Goal: Communication & Community: Answer question/provide support

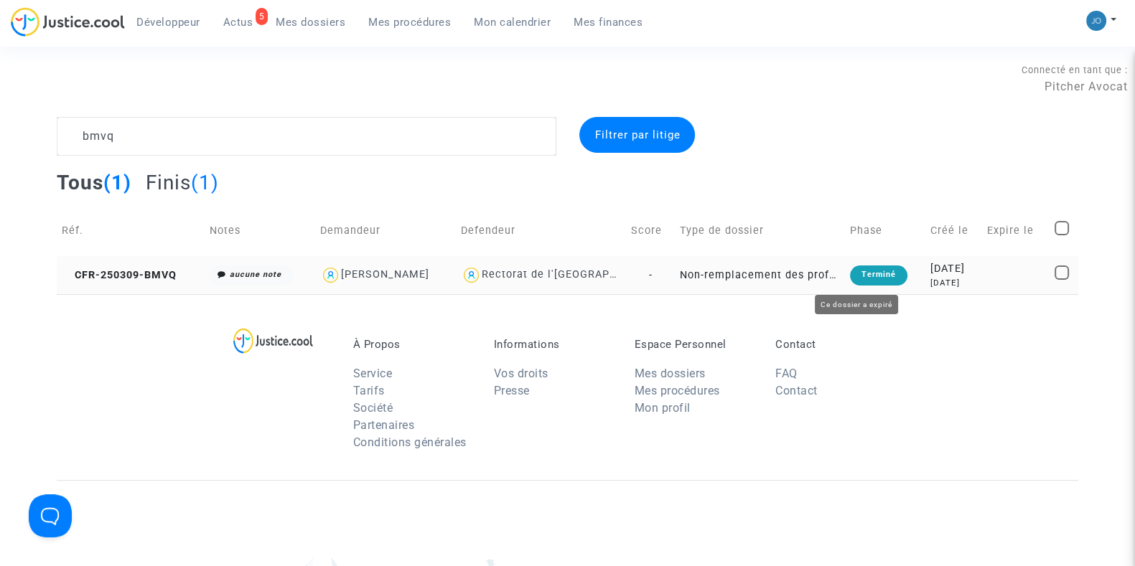
click at [850, 285] on div "Terminé" at bounding box center [878, 276] width 57 height 20
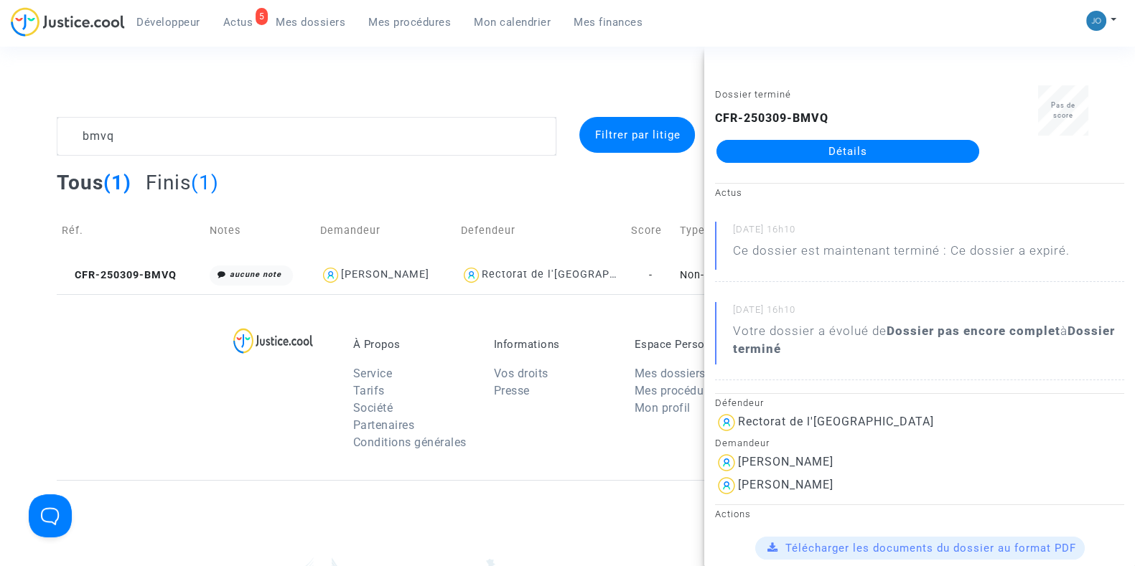
click at [37, 363] on footerbar "À Propos Service Tarifs Société Partenaires Conditions générales Informations V…" at bounding box center [567, 560] width 1135 height 532
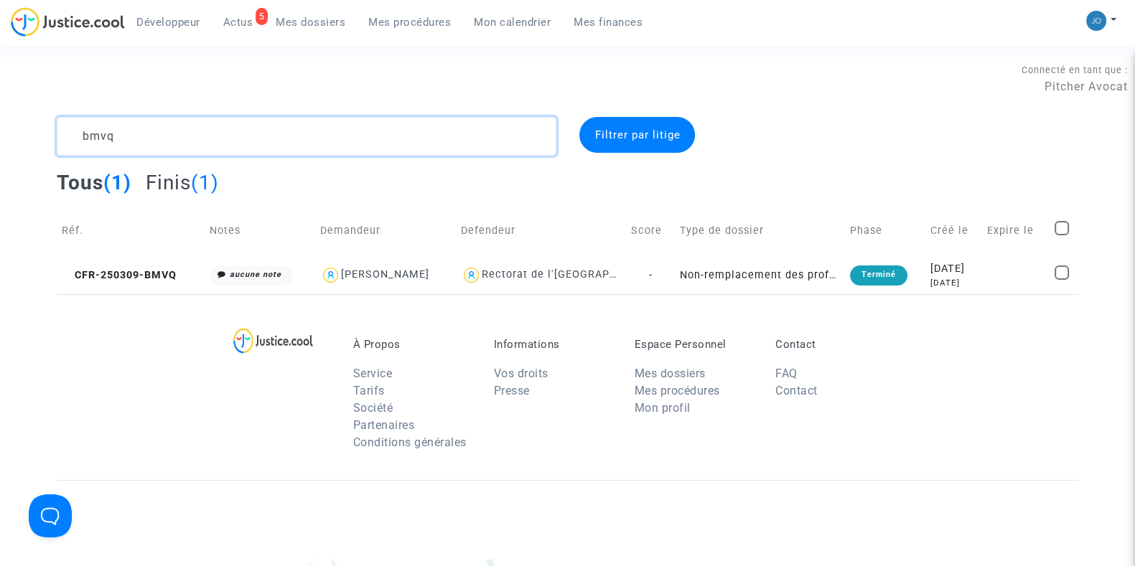
click at [379, 138] on textarea at bounding box center [306, 136] width 499 height 39
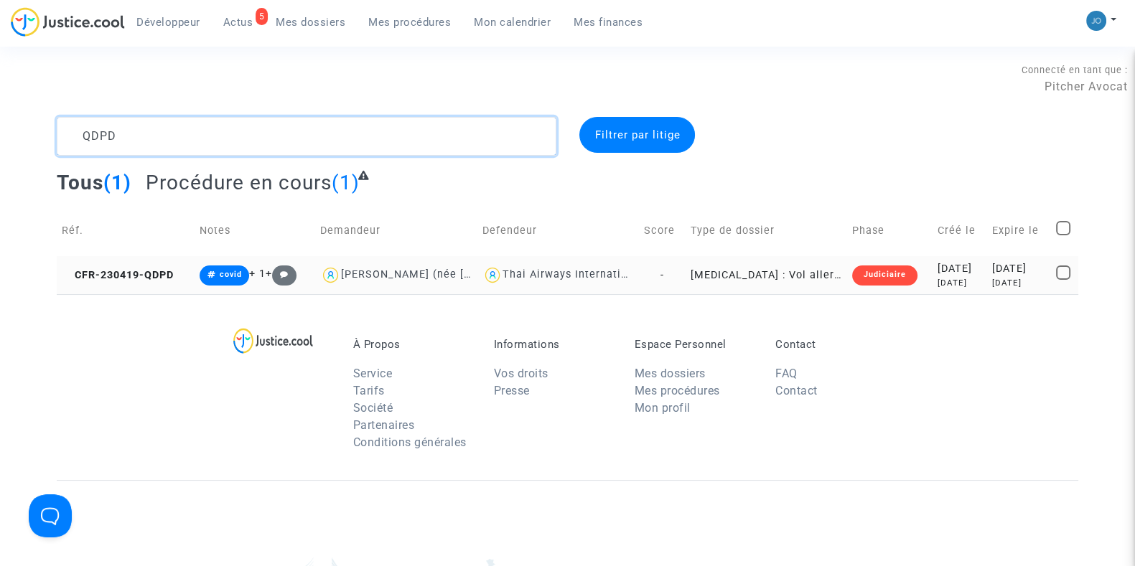
type textarea "QDPD"
click at [944, 268] on div "[DATE]" at bounding box center [959, 269] width 44 height 16
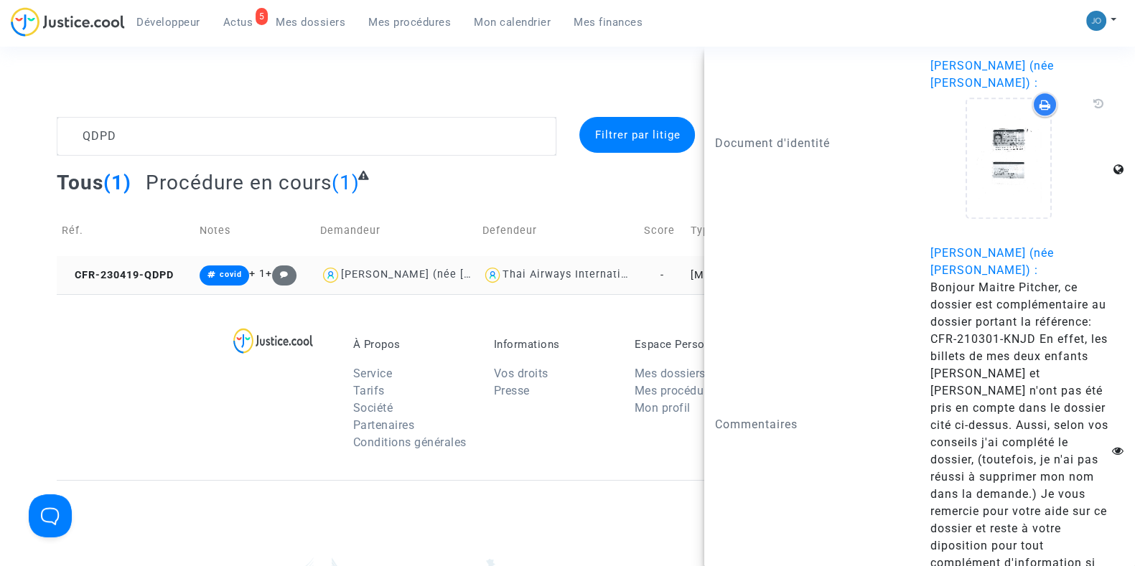
scroll to position [2099, 0]
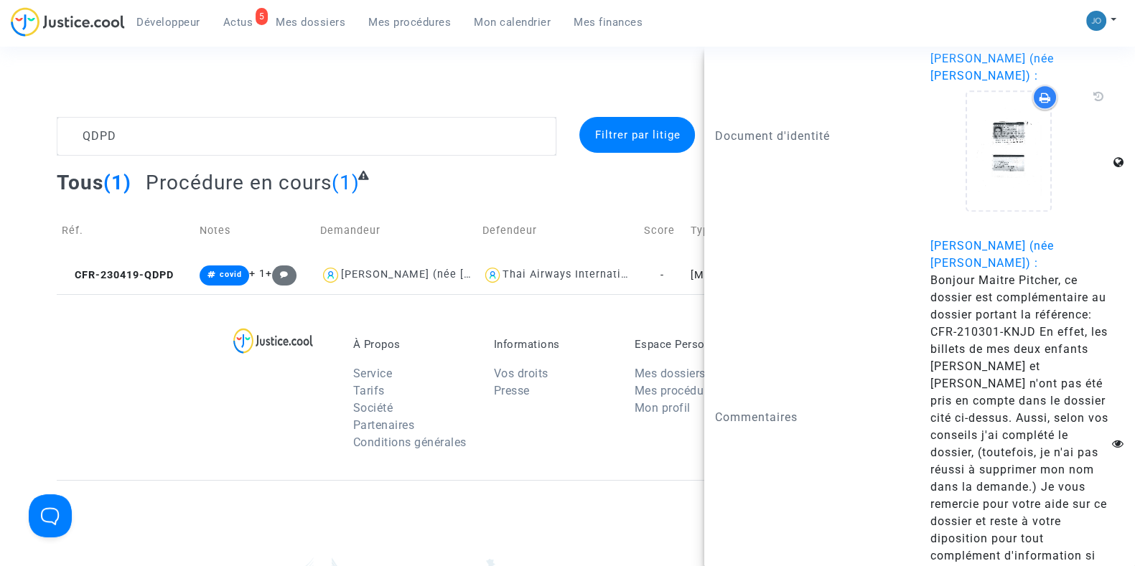
click at [189, 325] on div "À Propos Service Tarifs Société Partenaires Conditions générales Informations V…" at bounding box center [567, 387] width 1021 height 186
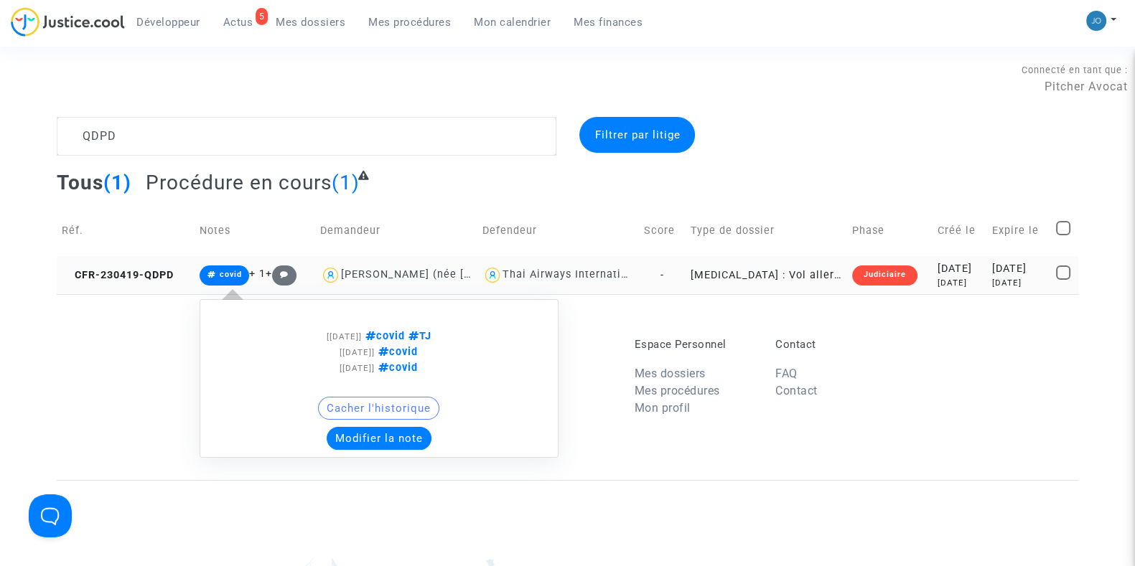
click at [238, 274] on span "covid" at bounding box center [224, 276] width 50 height 20
click at [354, 434] on button "Modifier la note" at bounding box center [379, 438] width 105 height 23
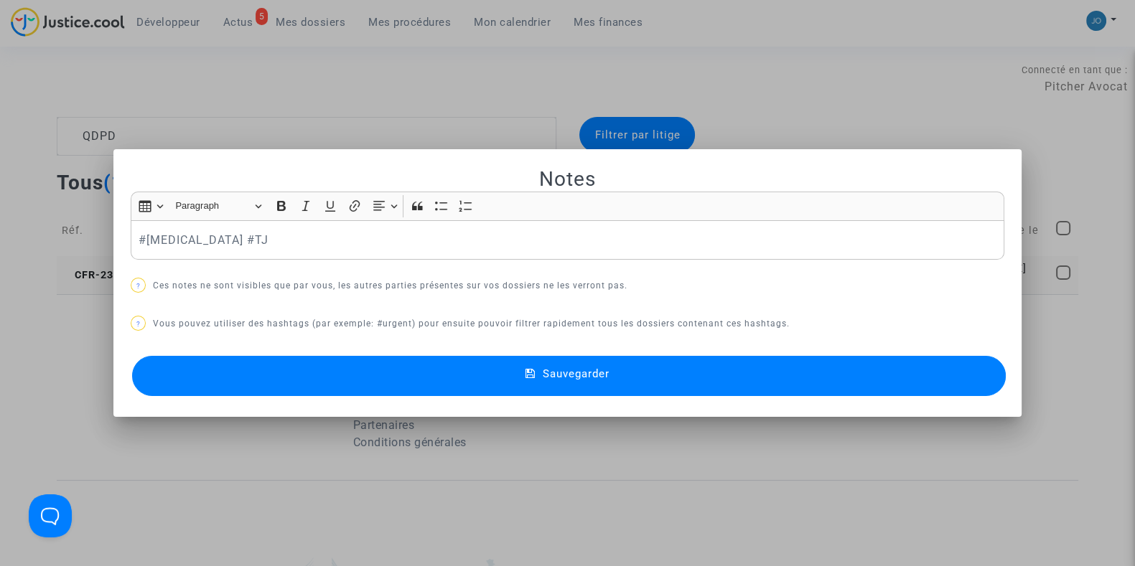
click at [346, 245] on p "#[MEDICAL_DATA] #TJ" at bounding box center [567, 240] width 858 height 18
click at [530, 386] on button "Sauvegarder" at bounding box center [568, 376] width 873 height 40
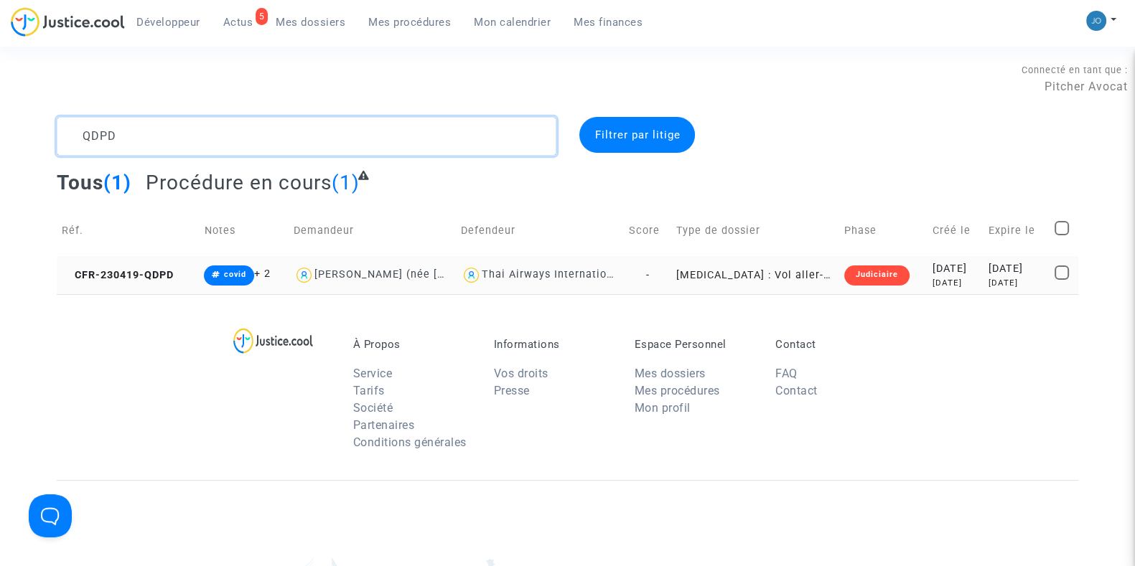
click at [324, 139] on textarea at bounding box center [306, 136] width 499 height 39
type textarea "Q9GH"
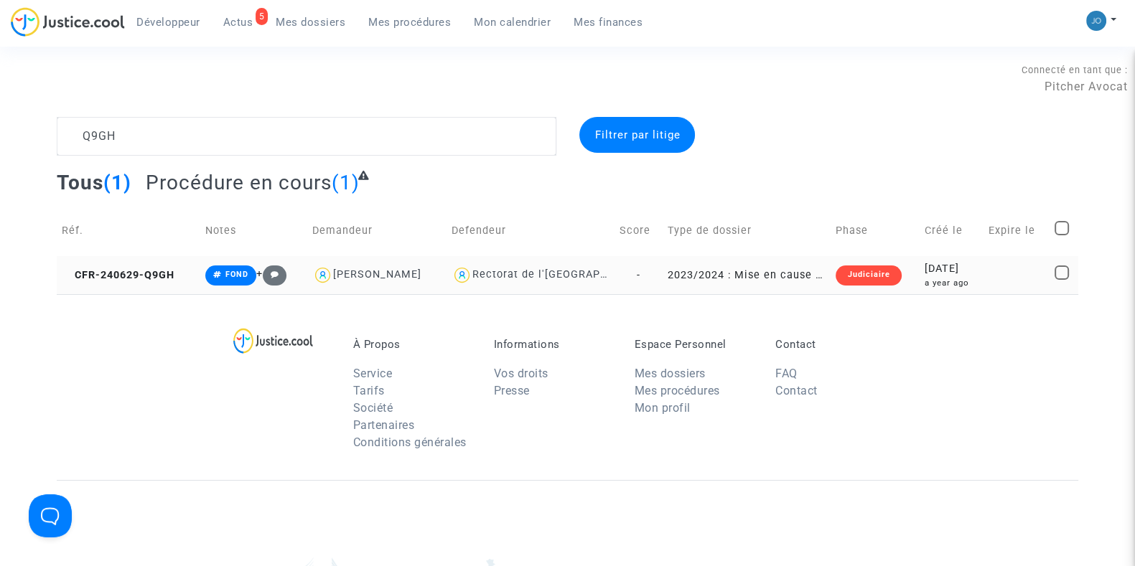
click at [945, 288] on div "a year ago" at bounding box center [951, 283] width 54 height 12
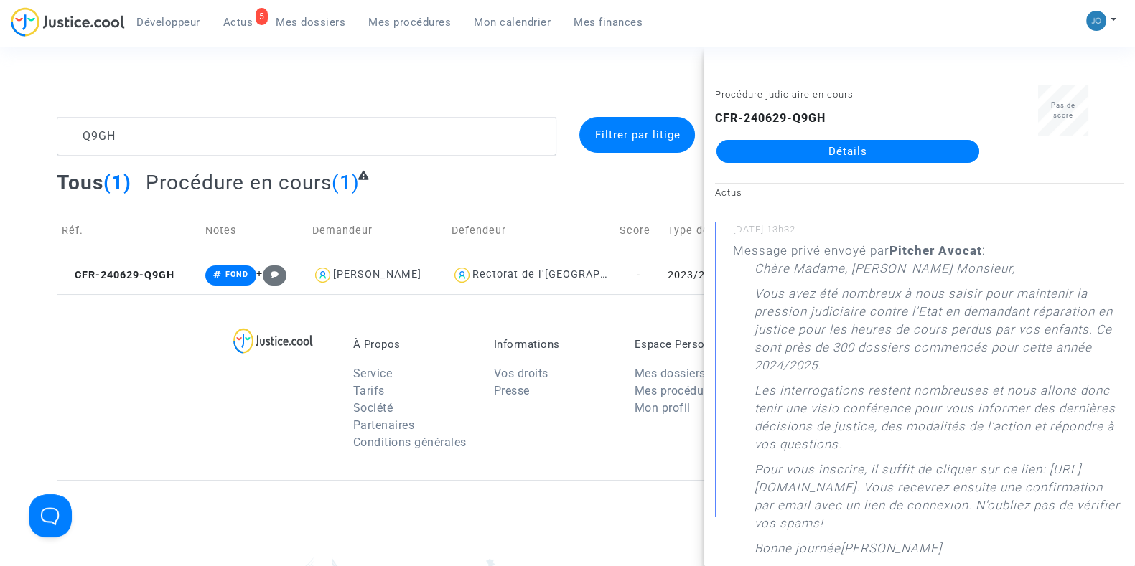
click at [851, 154] on link "Détails" at bounding box center [847, 151] width 263 height 23
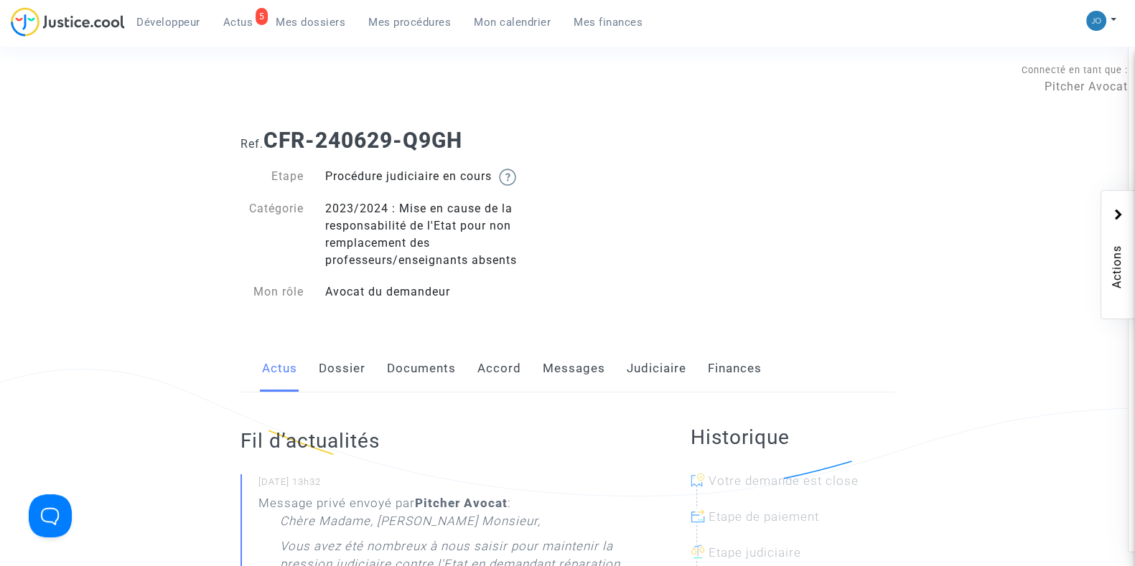
click at [653, 379] on link "Judiciaire" at bounding box center [656, 368] width 60 height 47
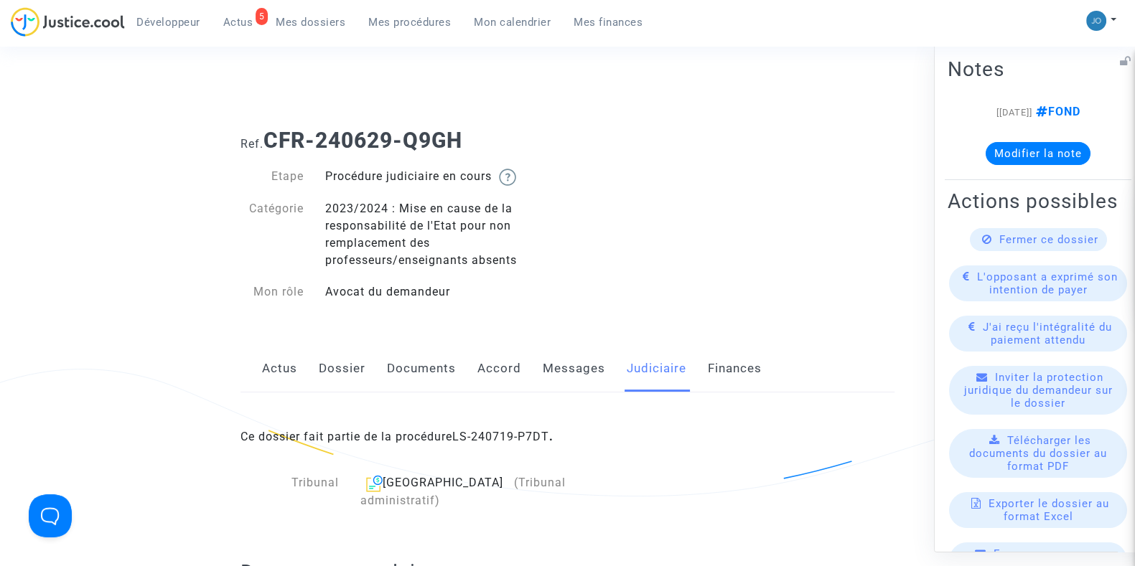
click at [1062, 163] on button "Modifier la note" at bounding box center [1037, 152] width 105 height 23
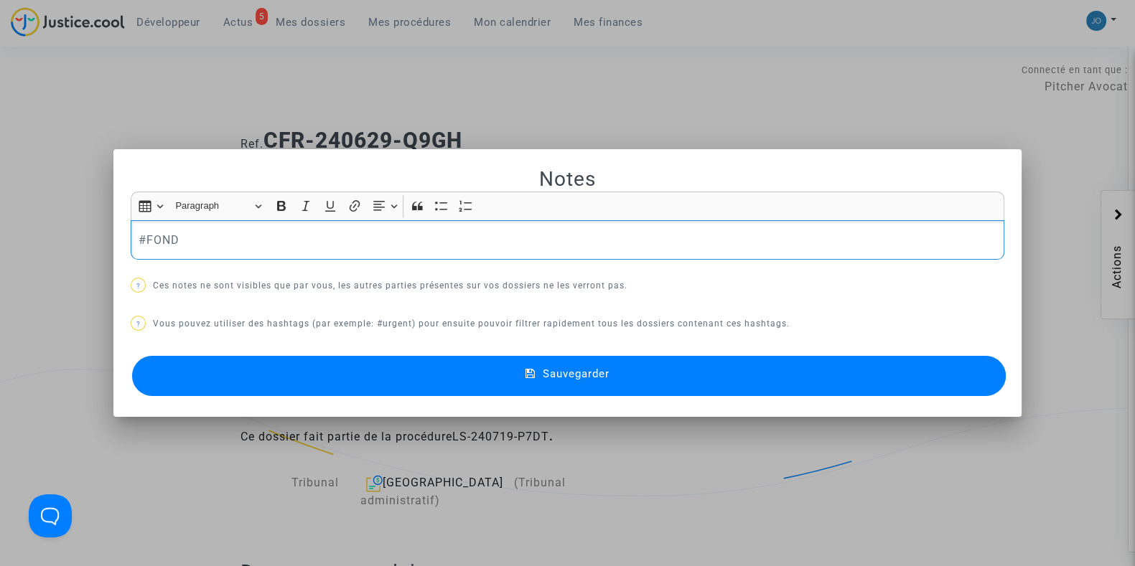
click at [573, 245] on p "#FOND" at bounding box center [567, 240] width 858 height 18
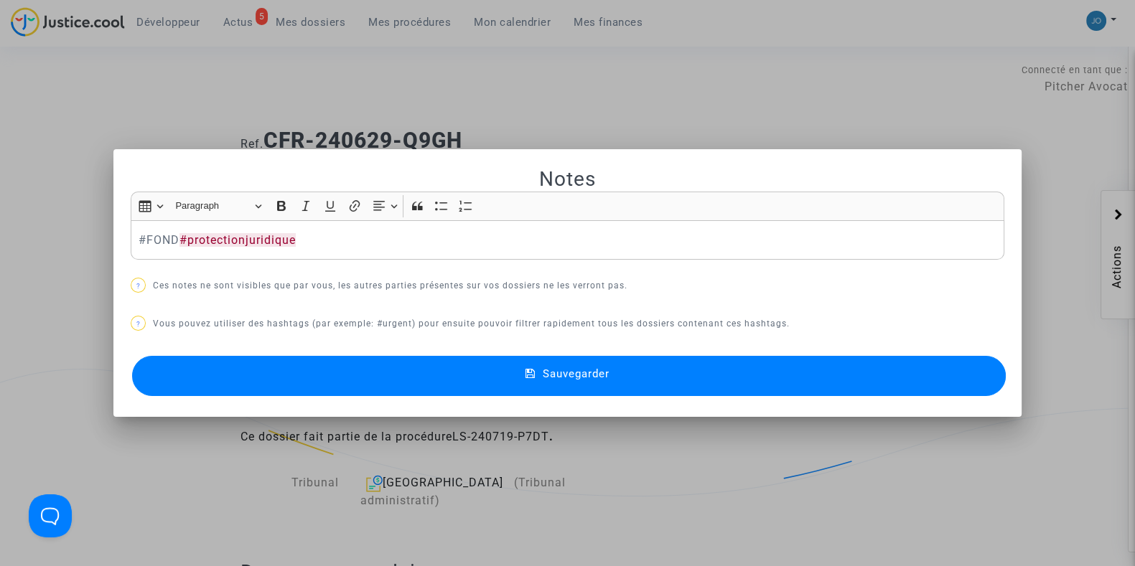
click at [606, 375] on span "Sauvegarder" at bounding box center [576, 373] width 67 height 13
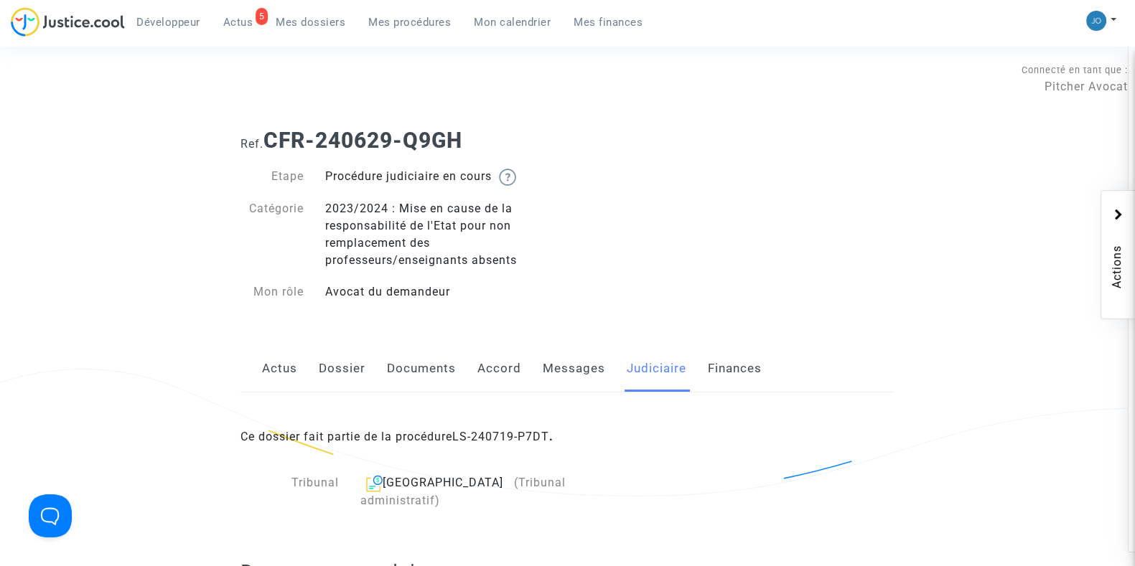
click at [301, 19] on span "Mes dossiers" at bounding box center [311, 22] width 70 height 13
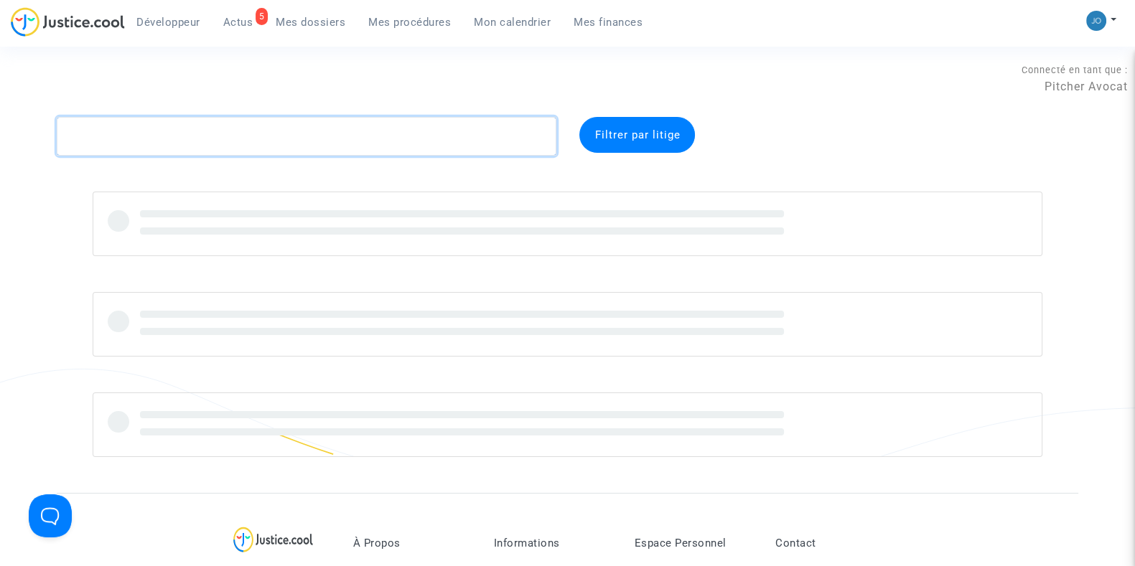
click at [276, 149] on textarea at bounding box center [306, 136] width 499 height 39
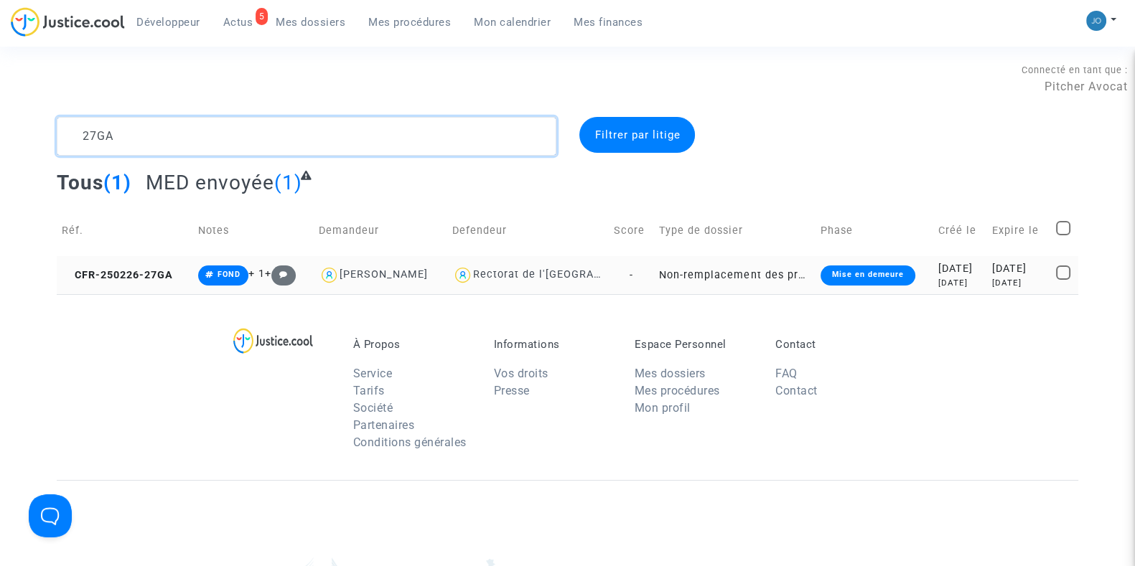
type textarea "27GA"
click at [944, 283] on div "[DATE]" at bounding box center [960, 283] width 44 height 12
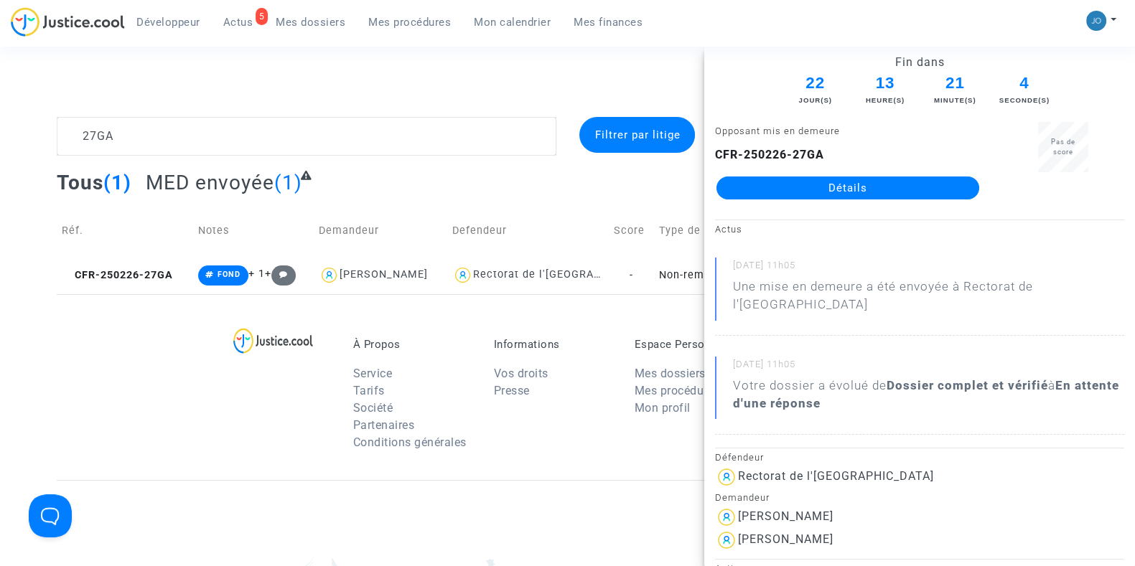
click at [489, 212] on td "Defendeur" at bounding box center [527, 230] width 161 height 51
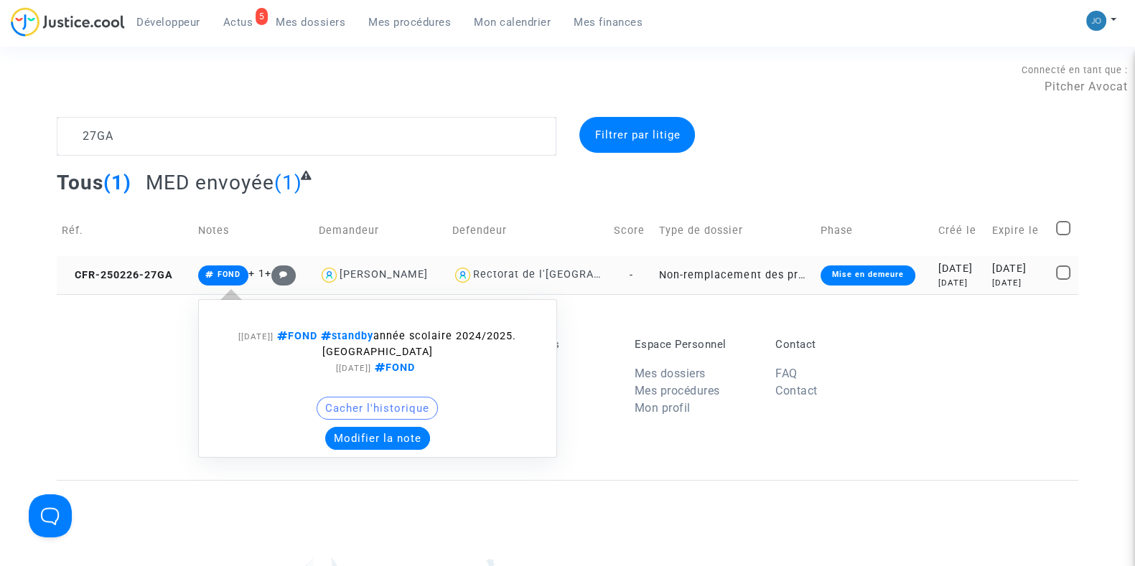
click at [198, 281] on span "FOND" at bounding box center [223, 276] width 51 height 20
click at [370, 447] on button "Modifier la note" at bounding box center [377, 438] width 105 height 23
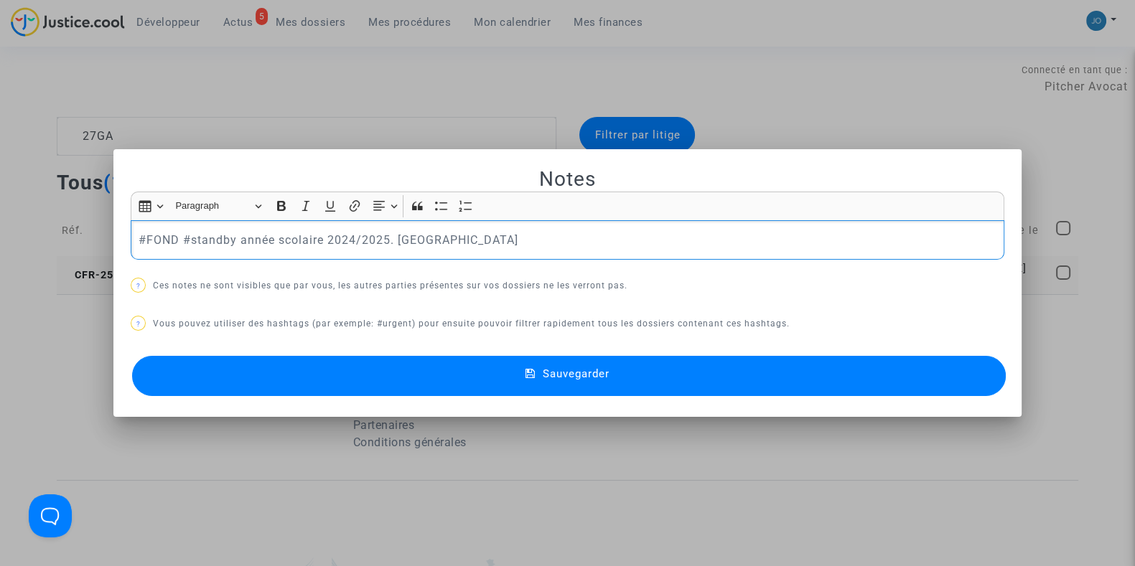
click at [441, 245] on p "#FOND #standby année scolaire 2024/2025. [GEOGRAPHIC_DATA]" at bounding box center [567, 240] width 858 height 18
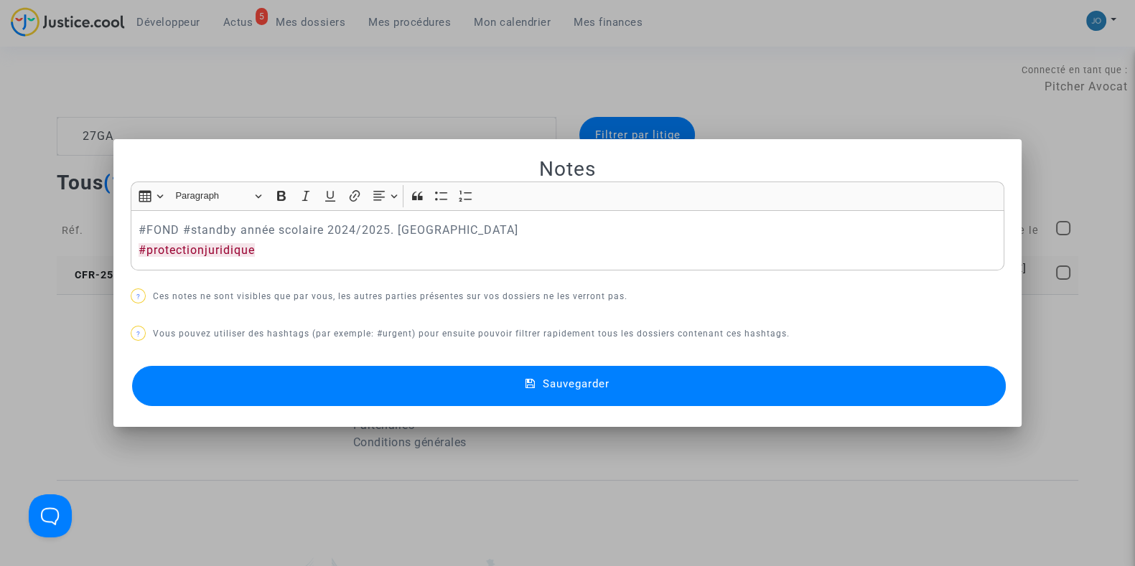
click at [534, 388] on icon at bounding box center [530, 384] width 10 height 13
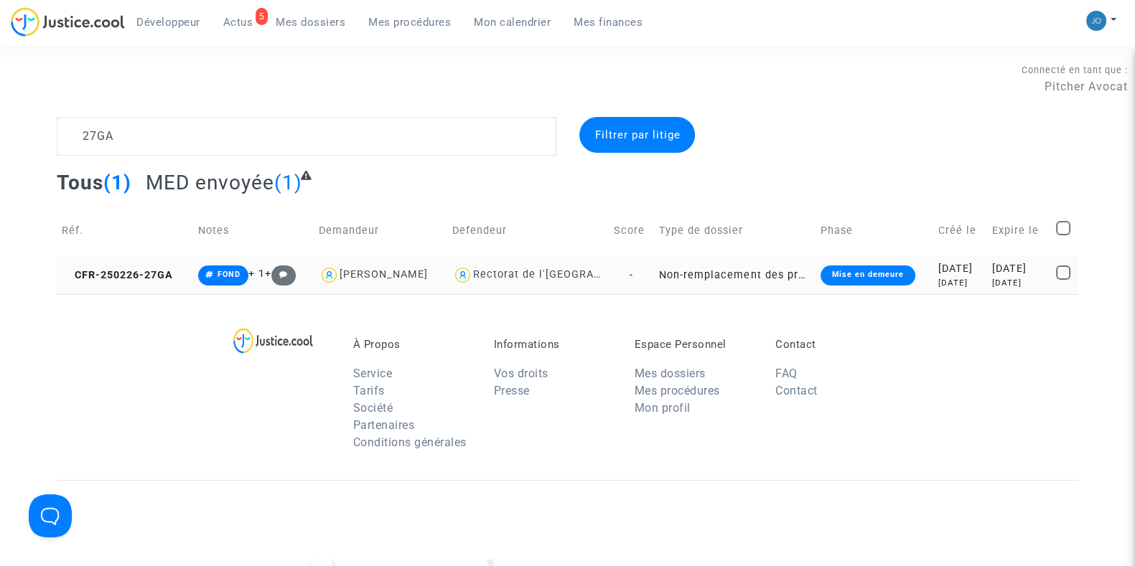
click at [843, 78] on div "Connecté en tant que : Pitcher Avocat" at bounding box center [563, 78] width 1127 height 34
click at [279, 131] on textarea at bounding box center [306, 136] width 499 height 39
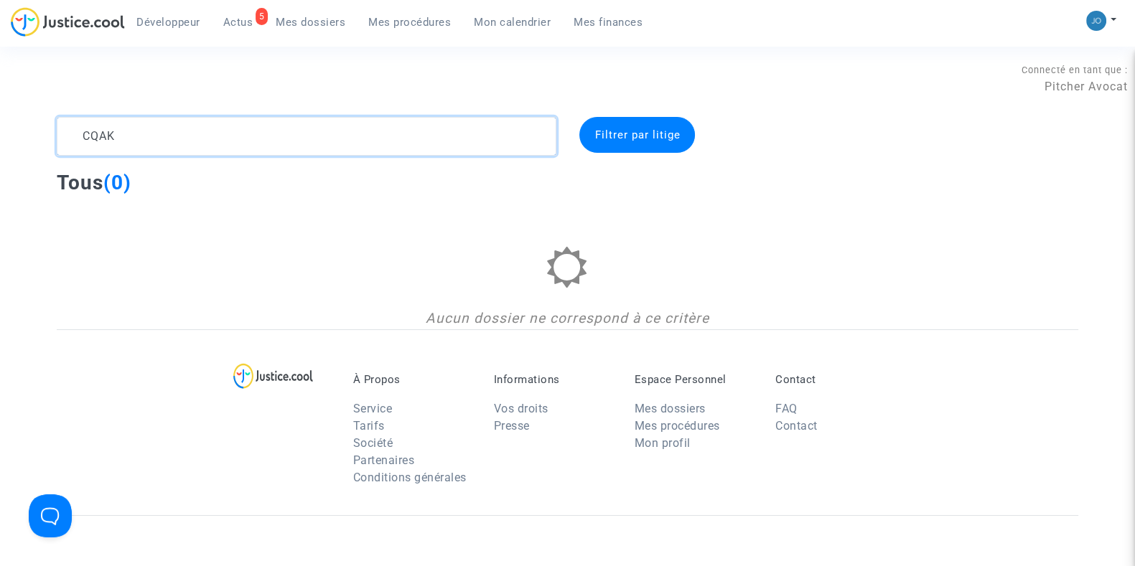
click at [464, 142] on textarea at bounding box center [306, 136] width 499 height 39
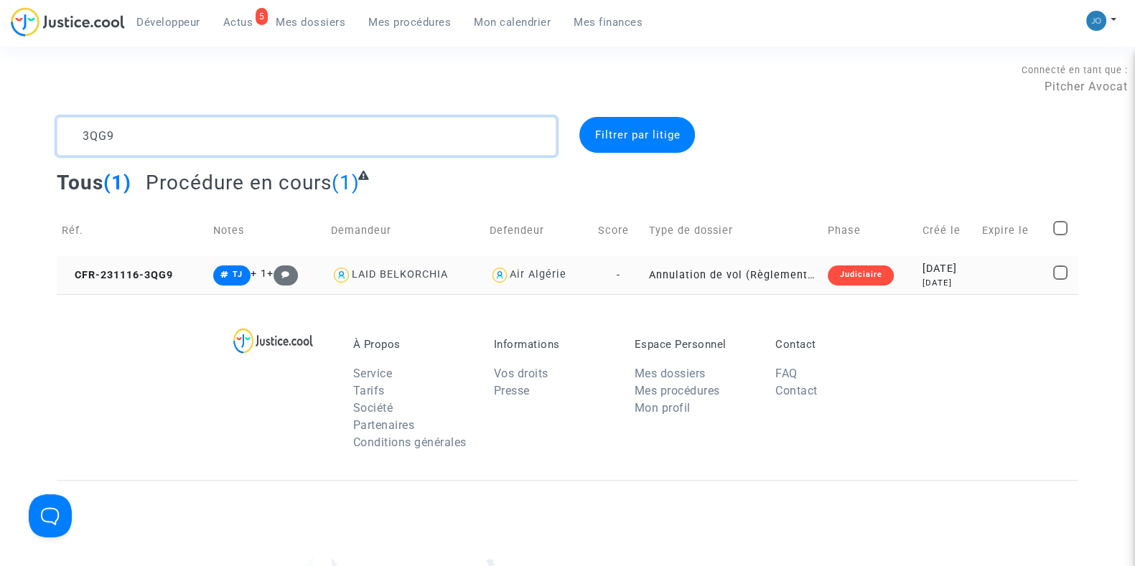
type textarea "3QG9"
click at [936, 278] on div "[DATE]" at bounding box center [947, 283] width 50 height 12
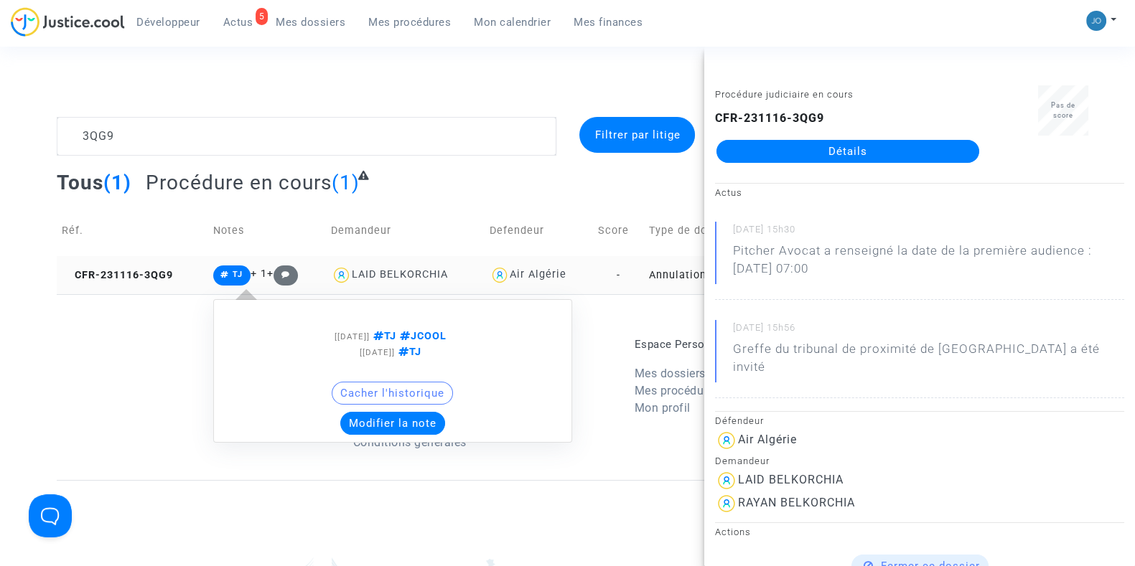
click at [250, 273] on span "+ 1" at bounding box center [258, 274] width 17 height 12
click at [356, 427] on button "Modifier la note" at bounding box center [392, 423] width 105 height 23
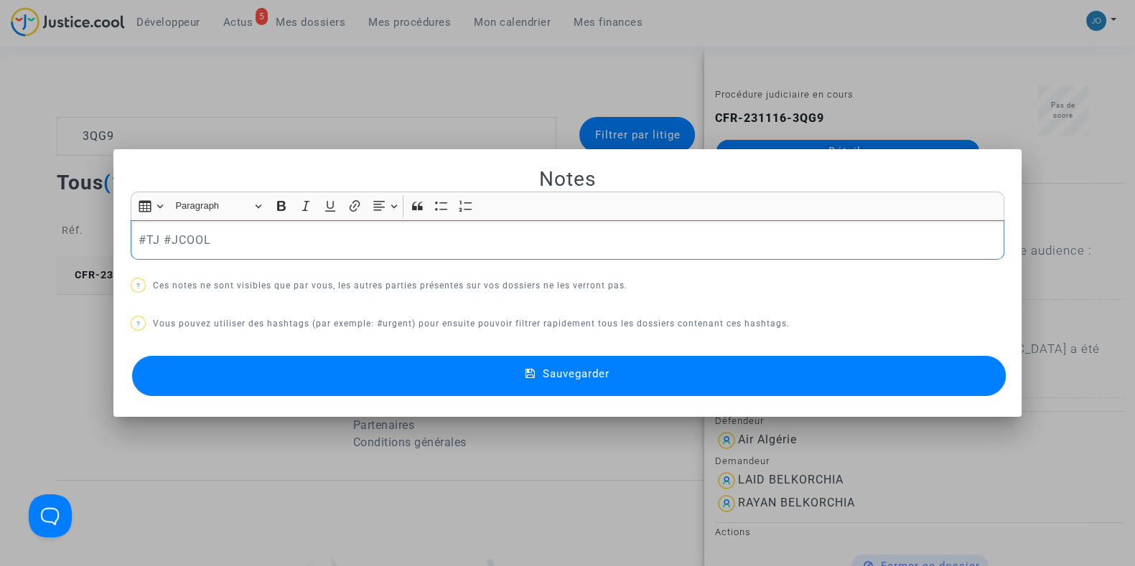
click at [247, 248] on p "#TJ #JCOOL" at bounding box center [567, 240] width 858 height 18
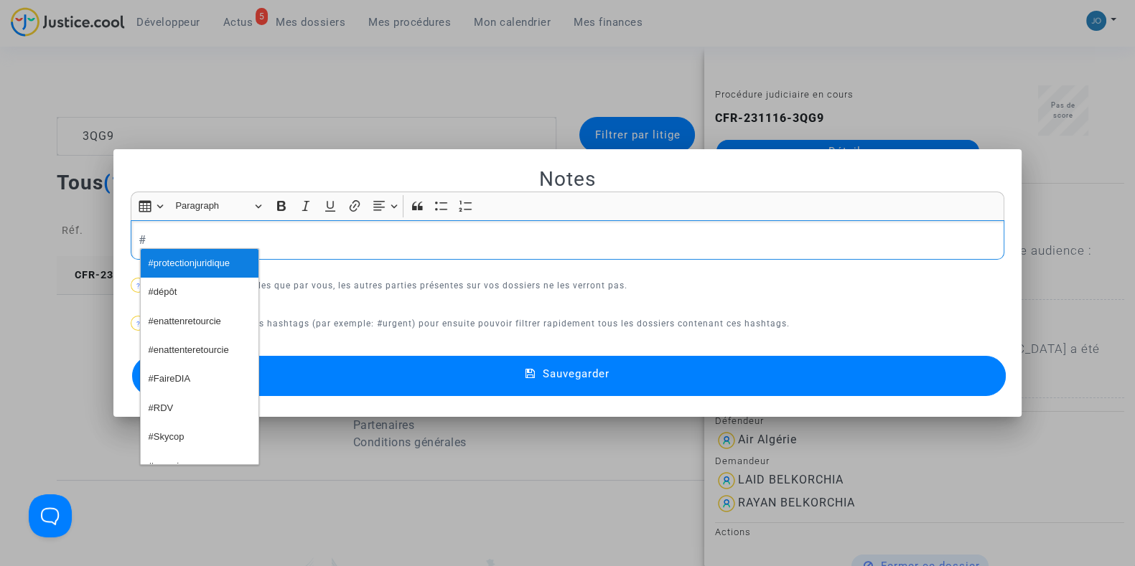
click at [239, 250] on button "#protectionjuridique" at bounding box center [200, 263] width 118 height 29
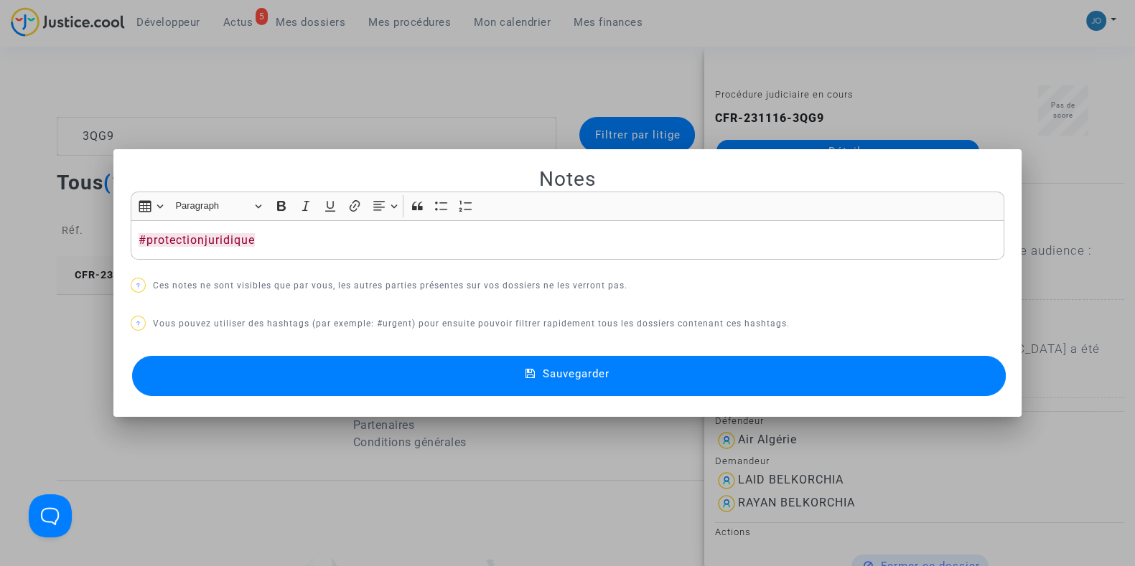
click at [543, 390] on button "Sauvegarder" at bounding box center [568, 376] width 873 height 40
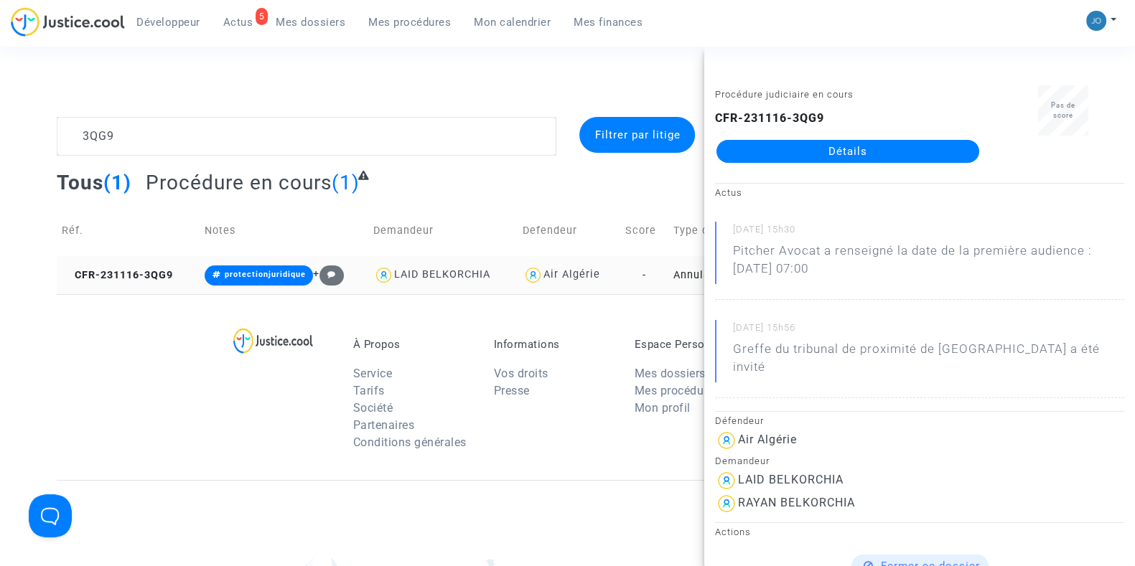
click at [603, 463] on div "À Propos Service Tarifs Société Partenaires Conditions générales Informations V…" at bounding box center [567, 387] width 1021 height 186
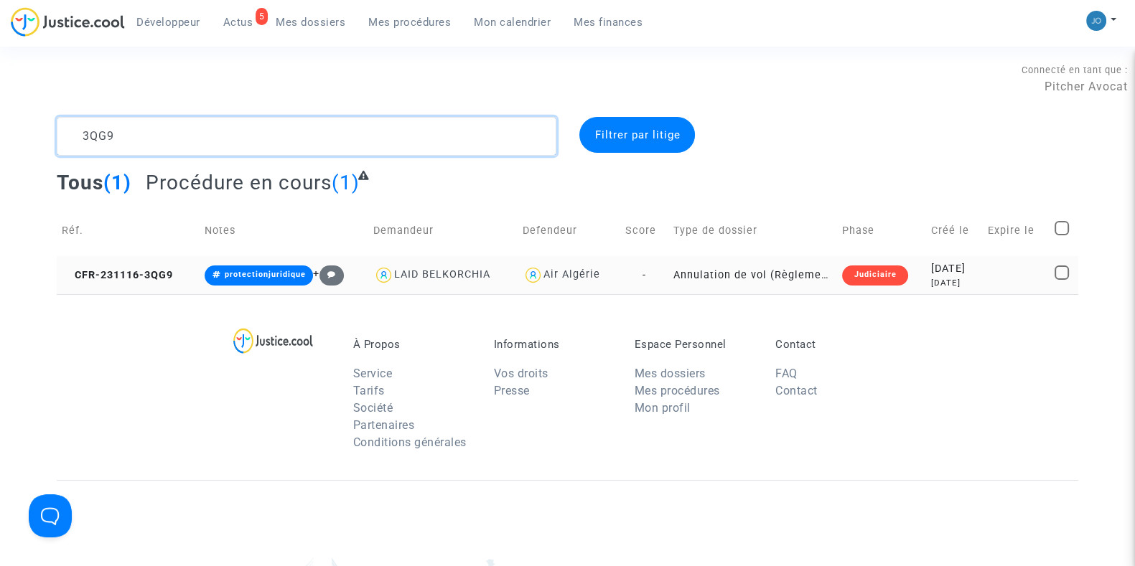
click at [394, 135] on textarea at bounding box center [306, 136] width 499 height 39
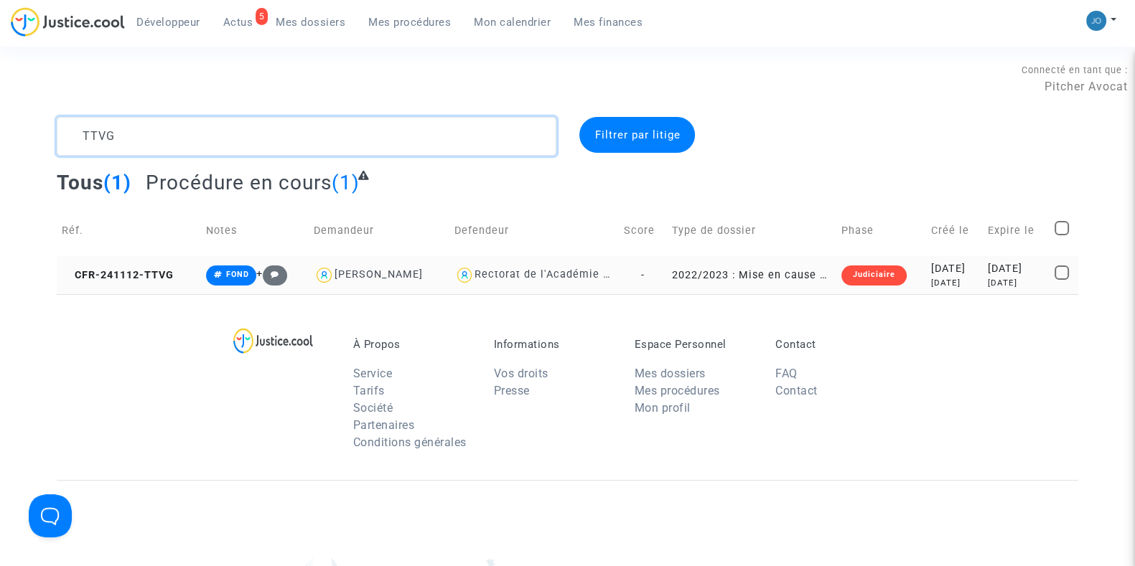
type textarea "TTVG"
click at [930, 274] on div "[DATE]" at bounding box center [953, 269] width 47 height 16
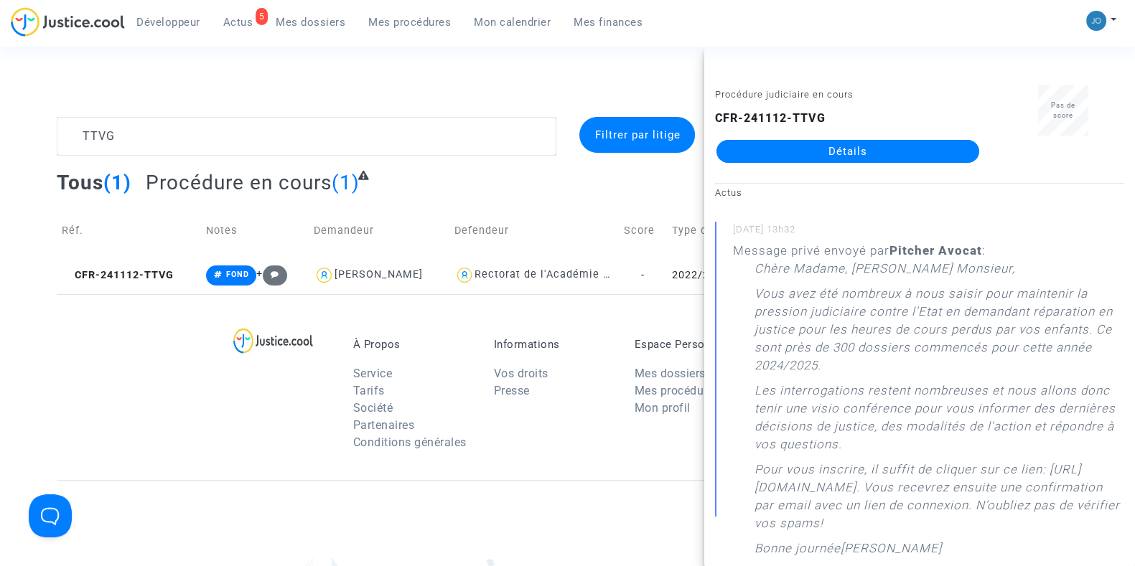
click at [271, 452] on div at bounding box center [286, 398] width 113 height 121
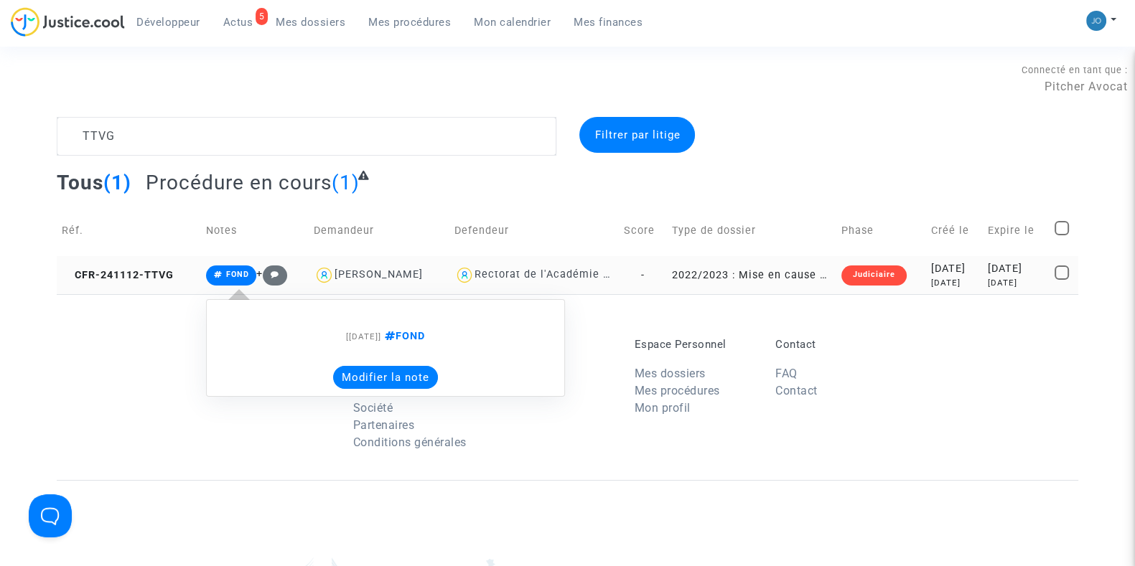
click at [344, 370] on button "Modifier la note" at bounding box center [385, 377] width 105 height 23
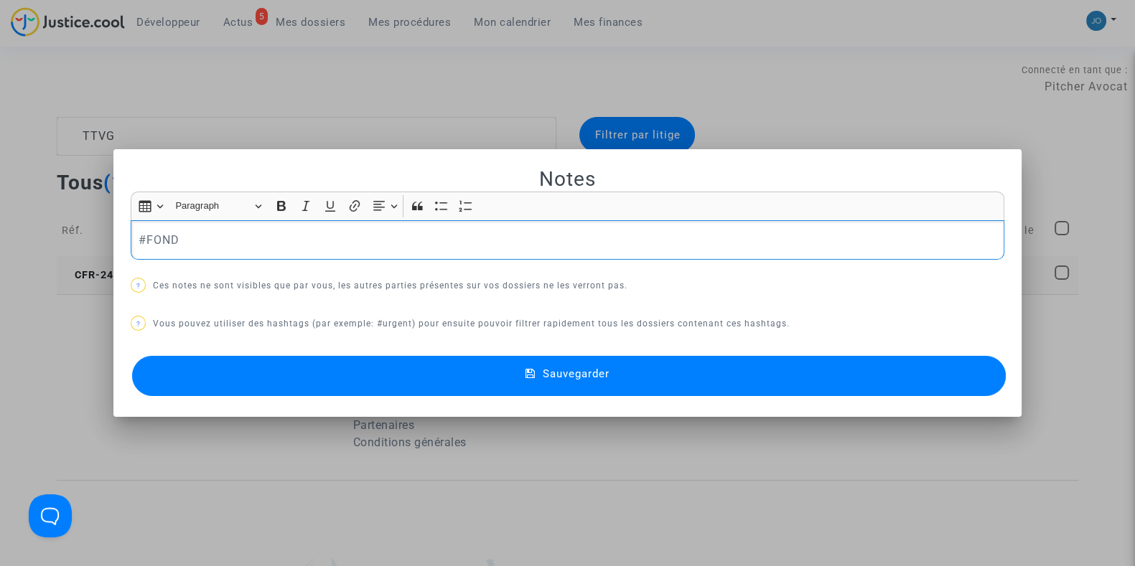
click at [262, 243] on p "#FOND" at bounding box center [567, 240] width 858 height 18
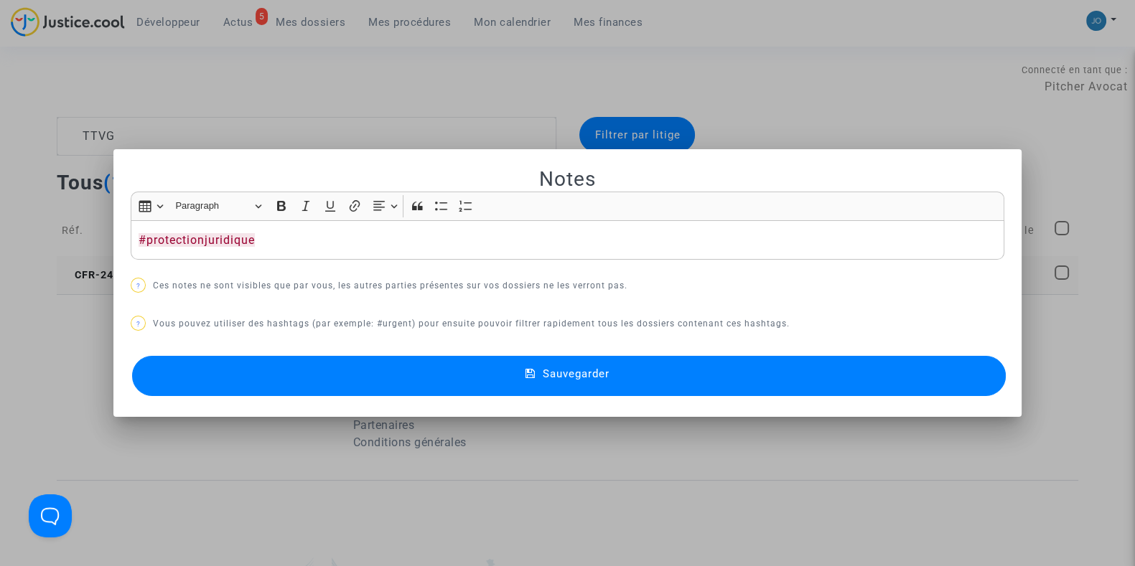
click at [601, 387] on button "Sauvegarder" at bounding box center [568, 376] width 873 height 40
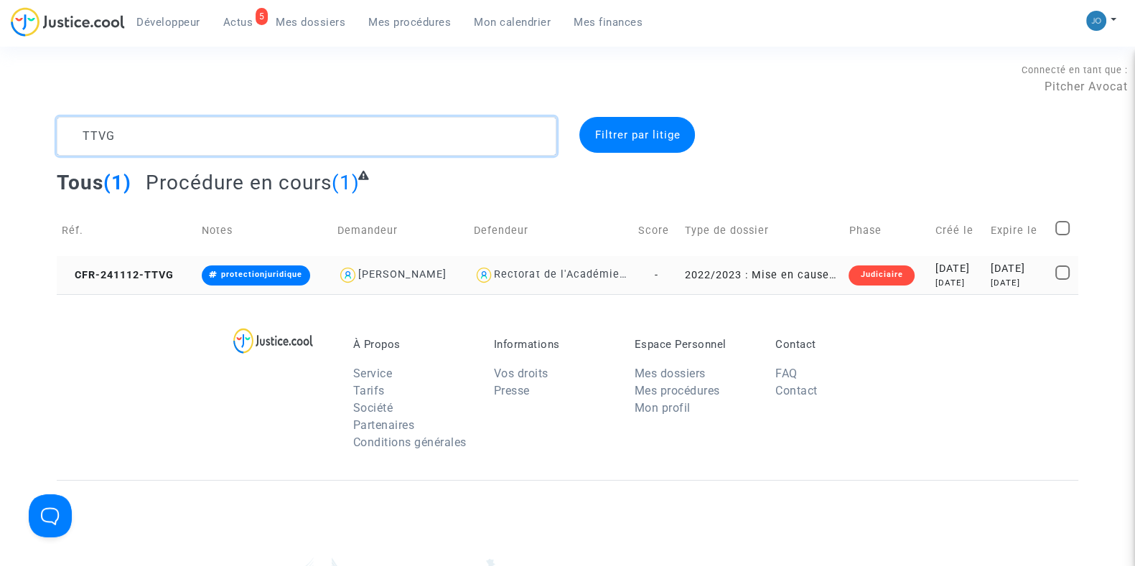
click at [276, 134] on textarea at bounding box center [306, 136] width 499 height 39
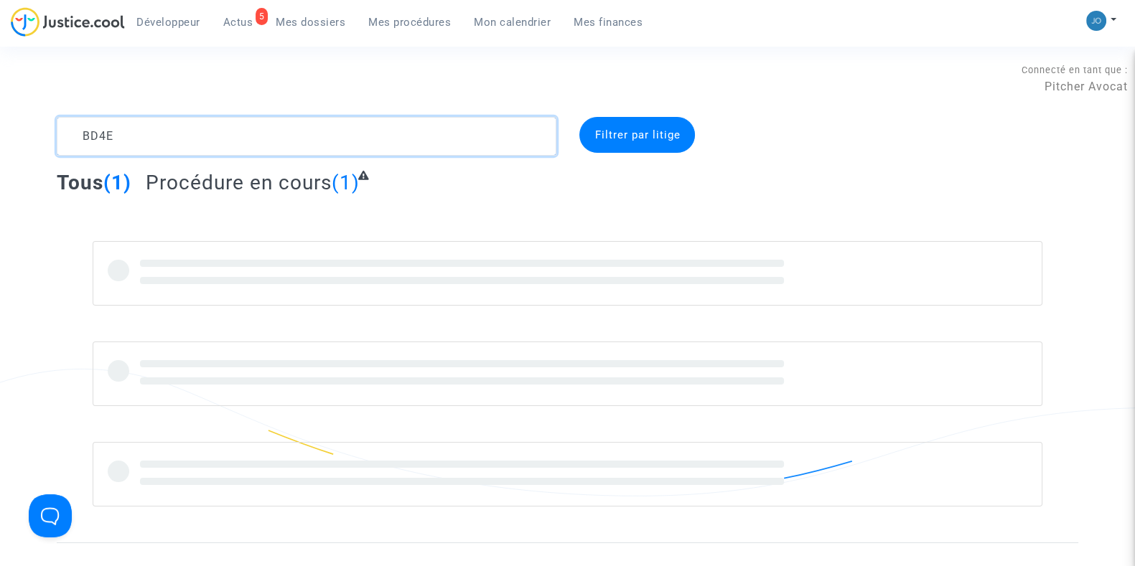
type textarea "BD4E"
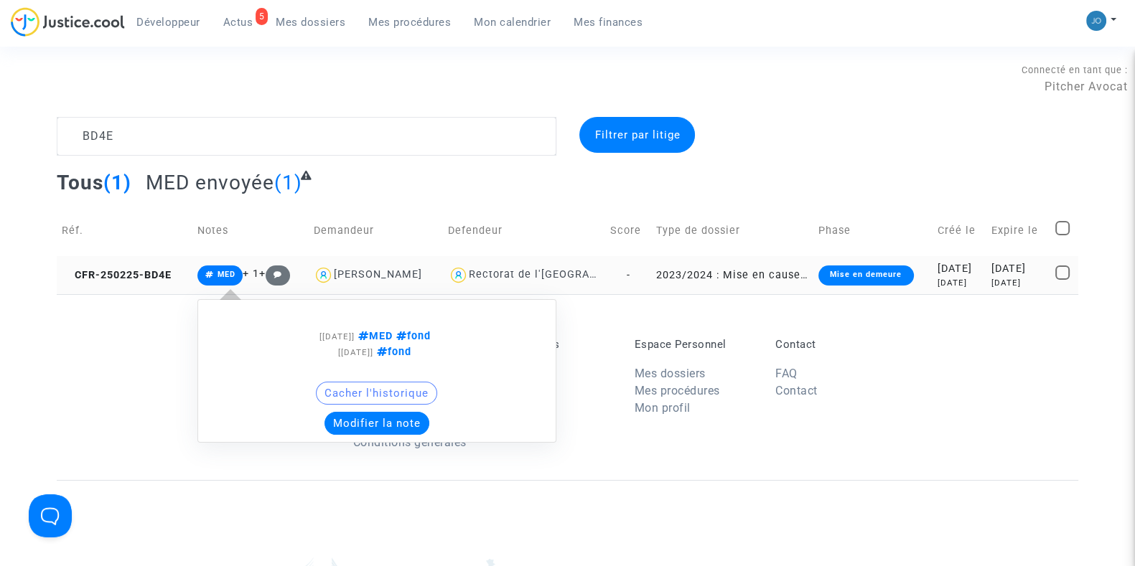
click at [361, 425] on button "Modifier la note" at bounding box center [376, 423] width 105 height 23
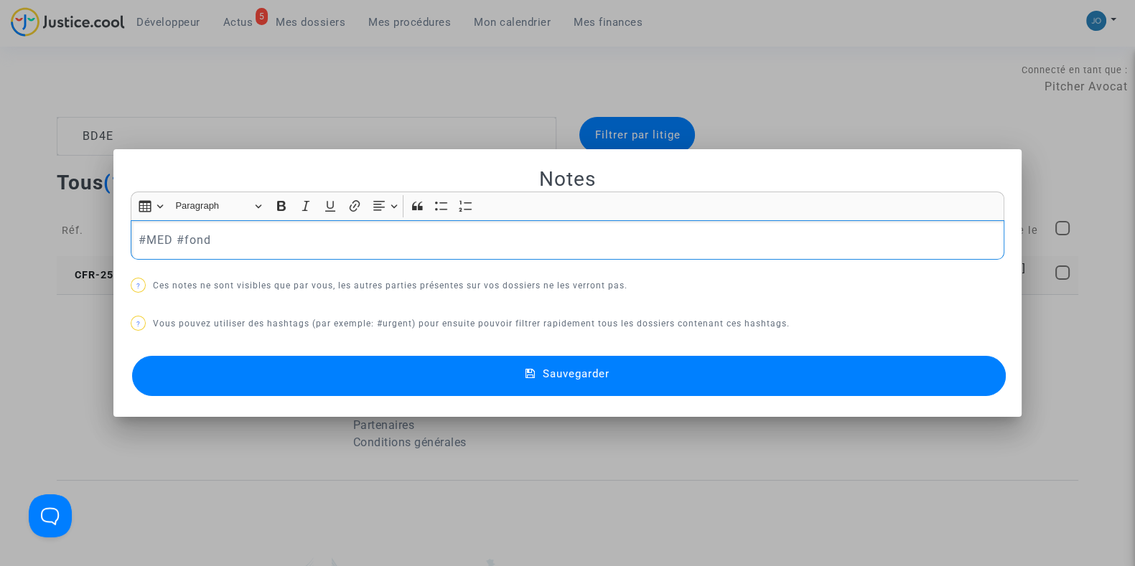
click at [220, 245] on p "#MED #fond" at bounding box center [567, 240] width 858 height 18
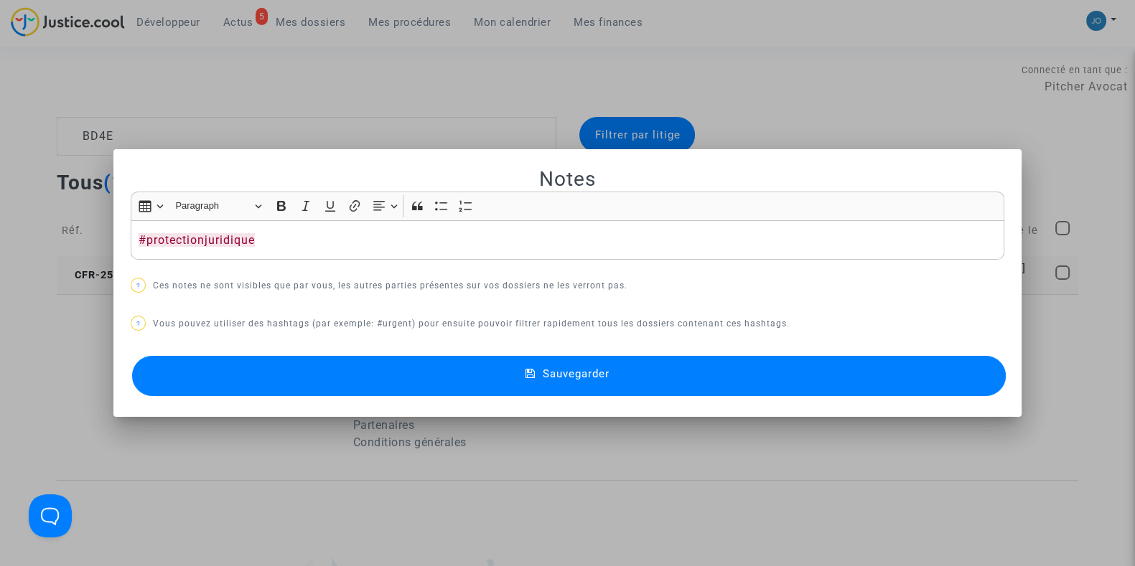
click at [563, 375] on span "Sauvegarder" at bounding box center [576, 373] width 67 height 13
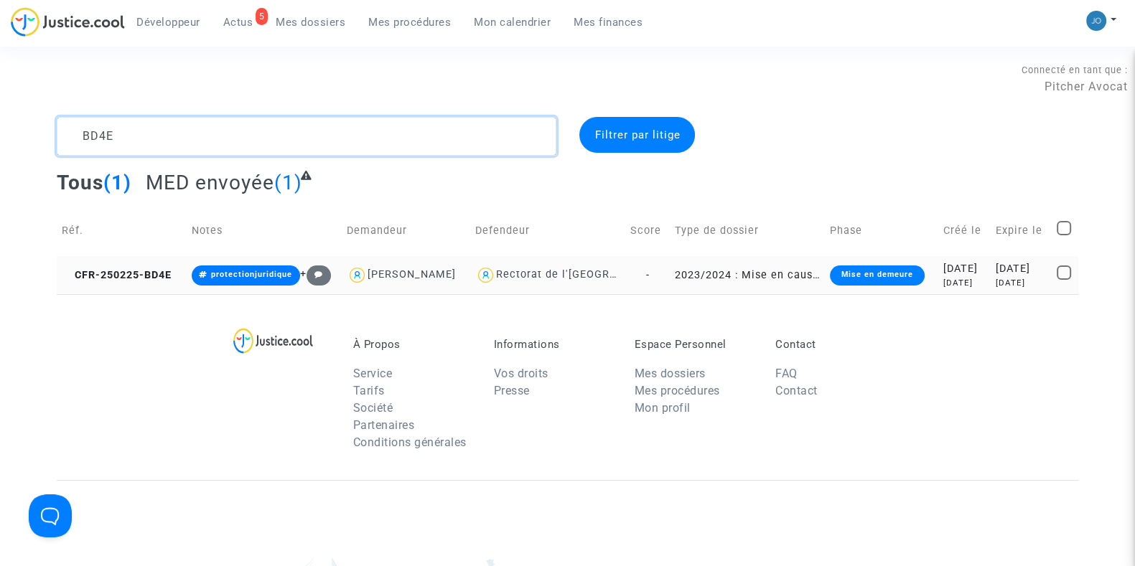
click at [327, 146] on textarea at bounding box center [306, 136] width 499 height 39
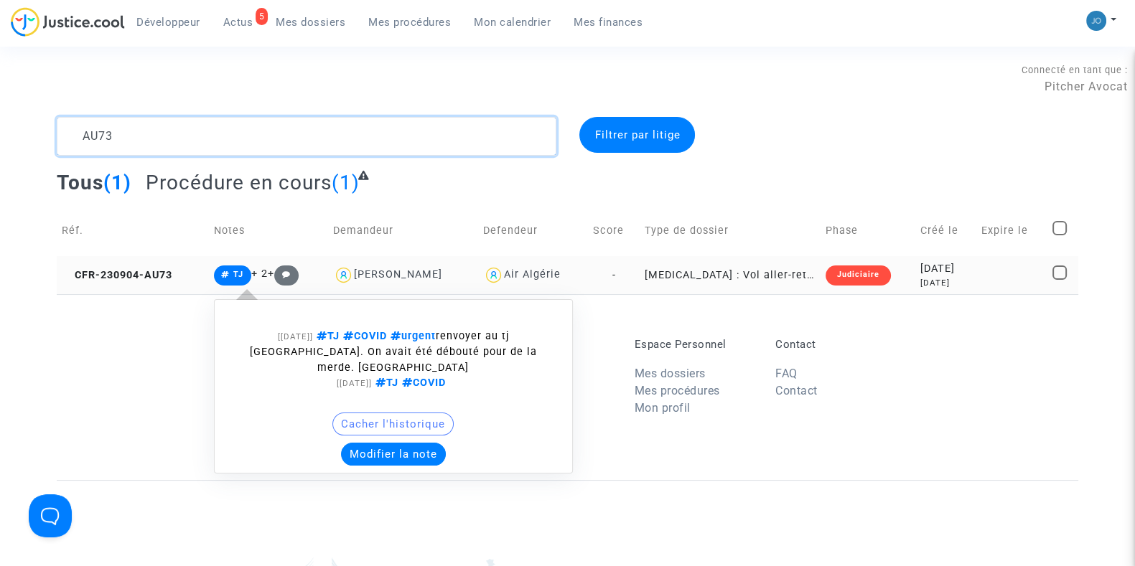
type textarea "AU73"
click at [388, 443] on button "Modifier la note" at bounding box center [393, 454] width 105 height 23
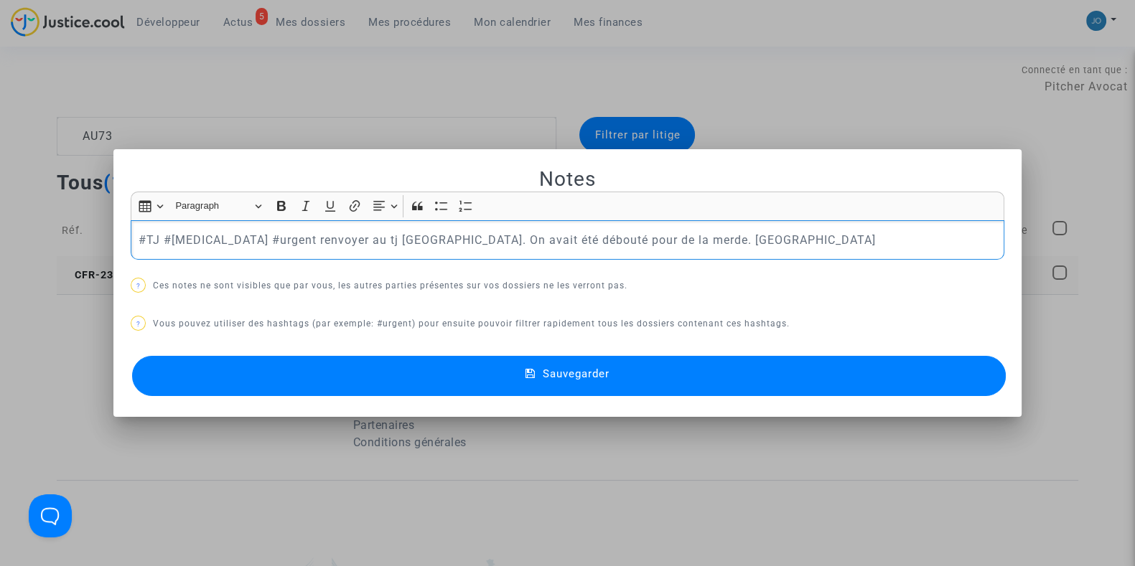
click at [449, 242] on p "#TJ #[MEDICAL_DATA] #urgent renvoyer au tj [GEOGRAPHIC_DATA]. On avait été débo…" at bounding box center [567, 240] width 858 height 18
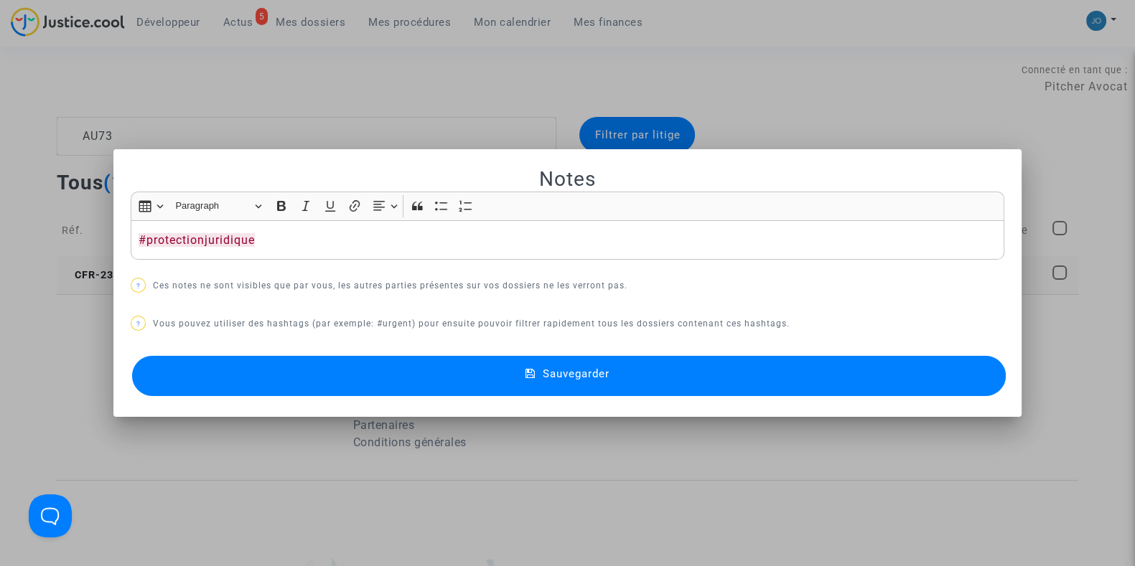
click at [563, 367] on span "Sauvegarder" at bounding box center [576, 373] width 67 height 13
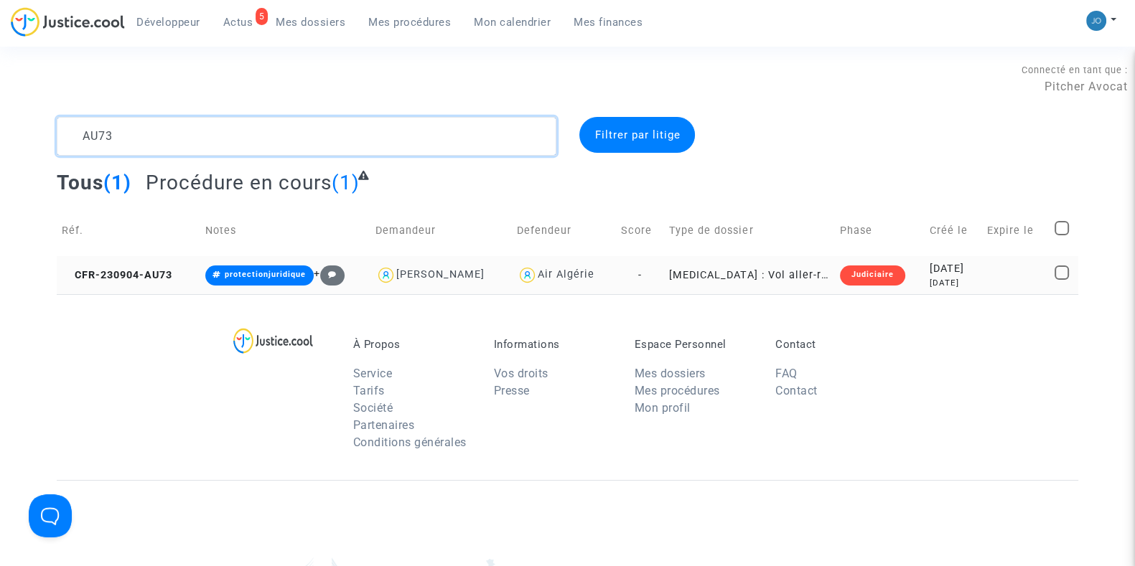
click at [356, 133] on textarea at bounding box center [306, 136] width 499 height 39
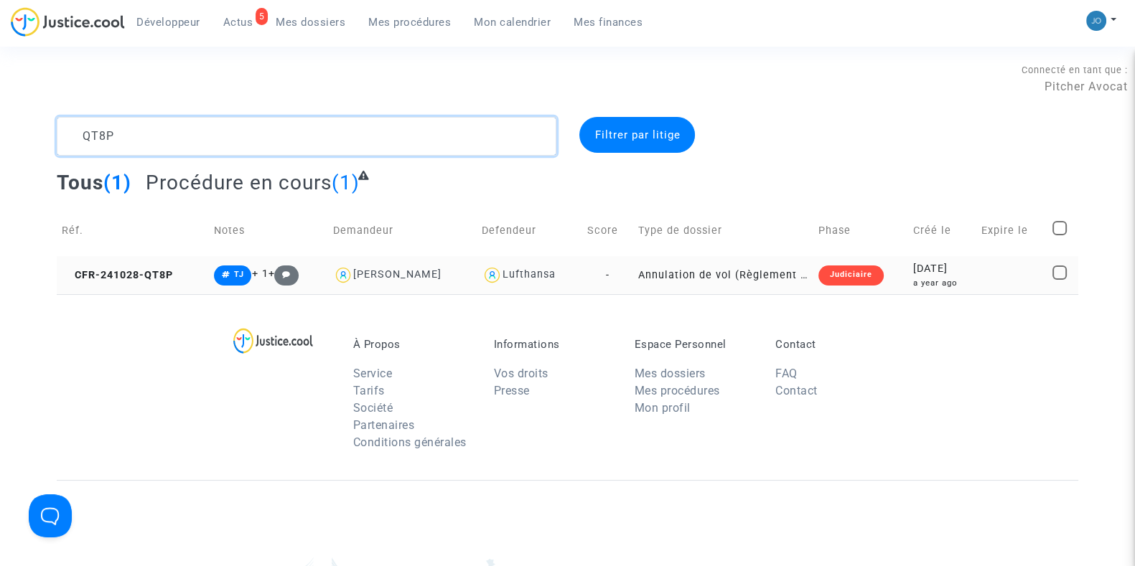
type textarea "QT8P"
click at [893, 270] on td "Judiciaire" at bounding box center [860, 275] width 95 height 38
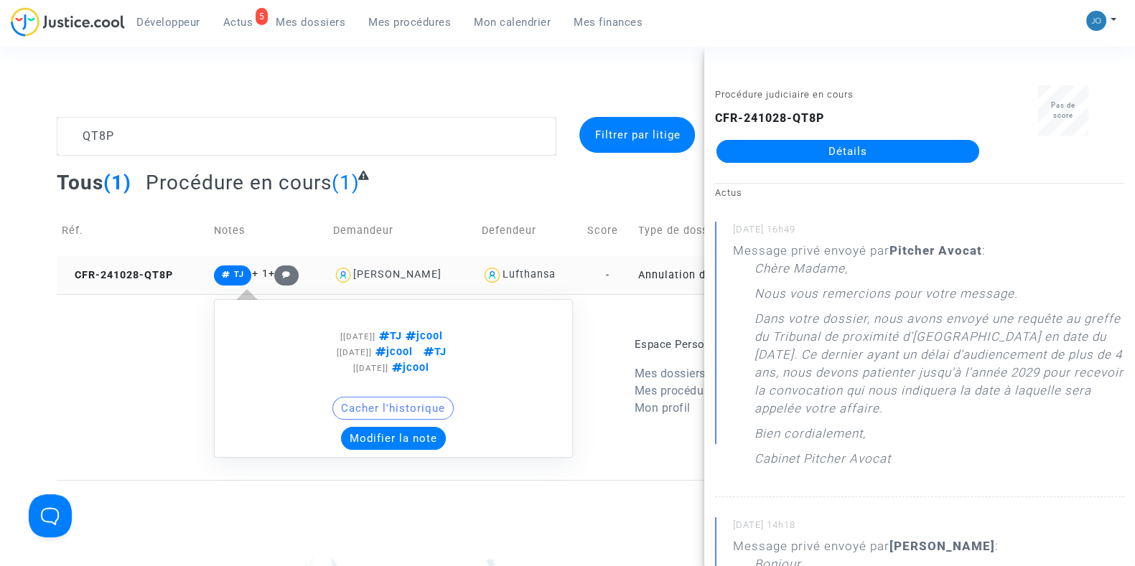
click at [366, 422] on div "Cacher l'historique" at bounding box center [393, 412] width 343 height 30
click at [372, 432] on button "Modifier la note" at bounding box center [393, 438] width 105 height 23
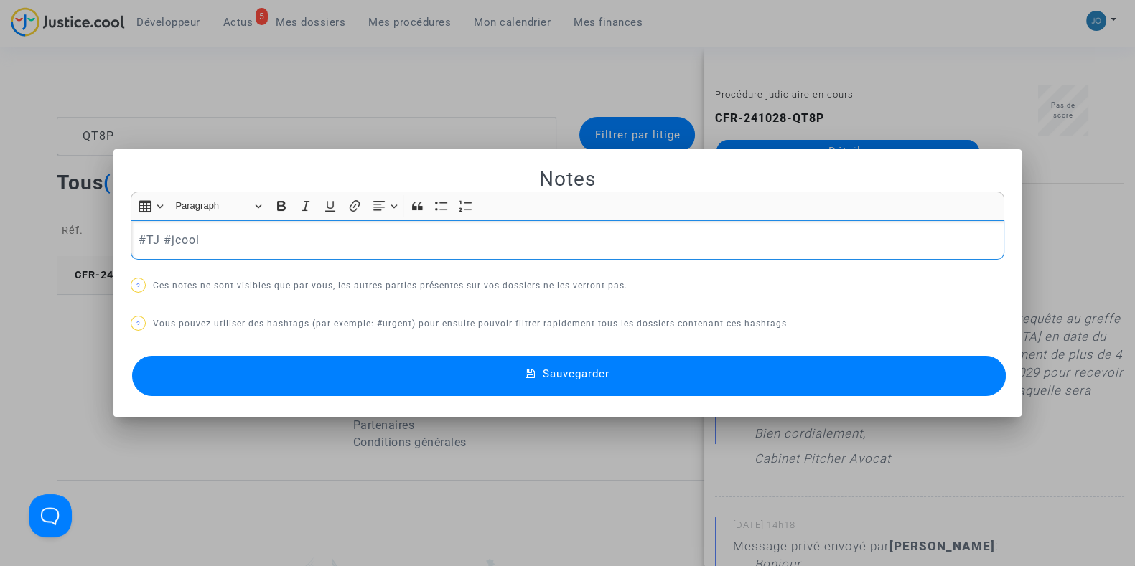
click at [294, 240] on p "#TJ #jcool" at bounding box center [567, 240] width 858 height 18
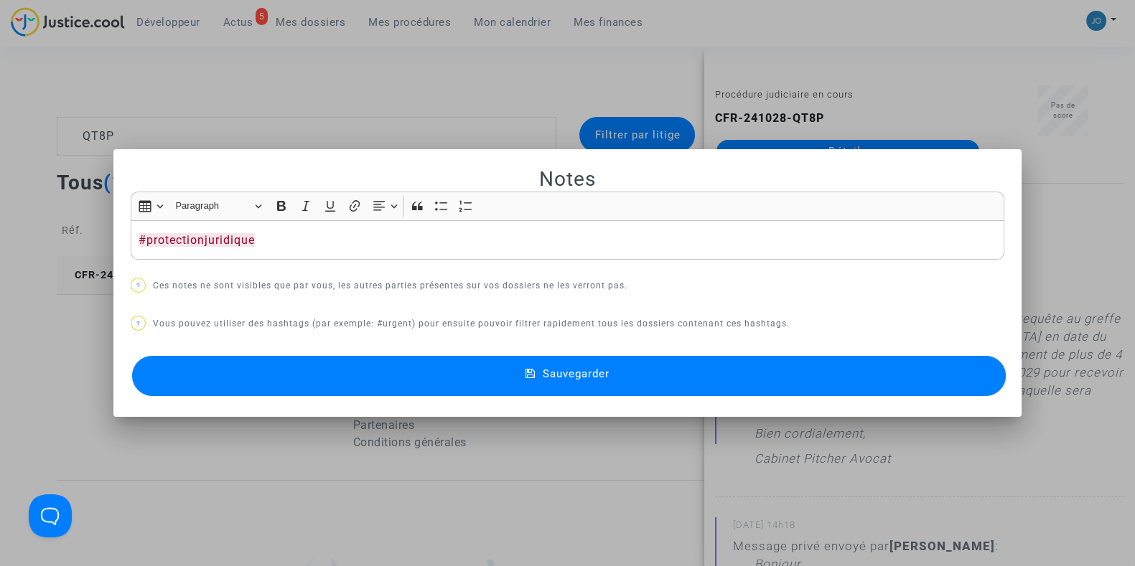
click at [532, 360] on button "Sauvegarder" at bounding box center [568, 376] width 873 height 40
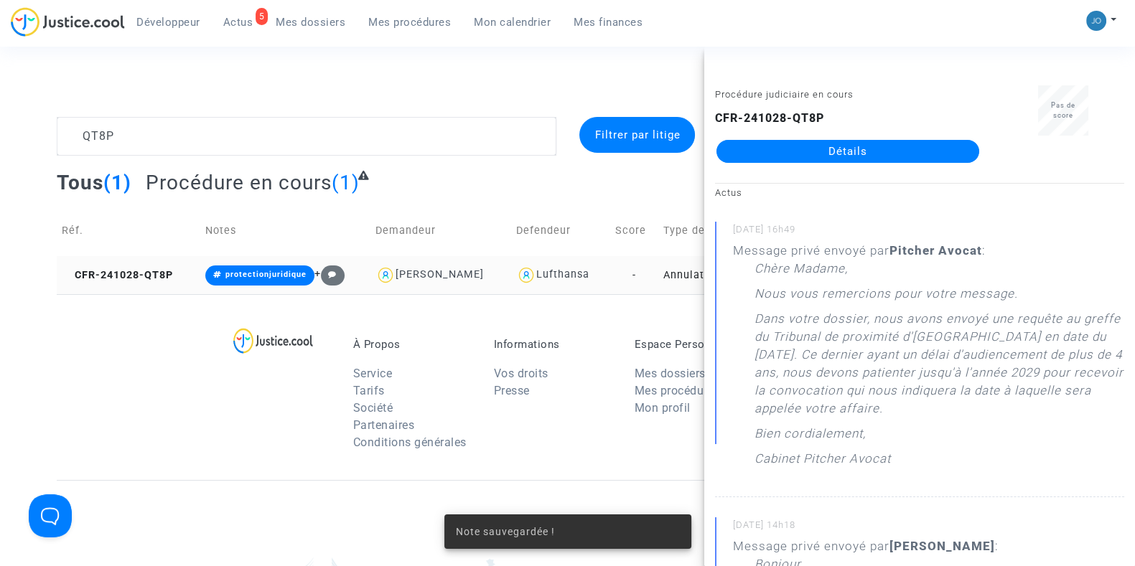
click at [545, 70] on div "Connecté en tant que : Pitcher Avocat" at bounding box center [563, 78] width 1127 height 34
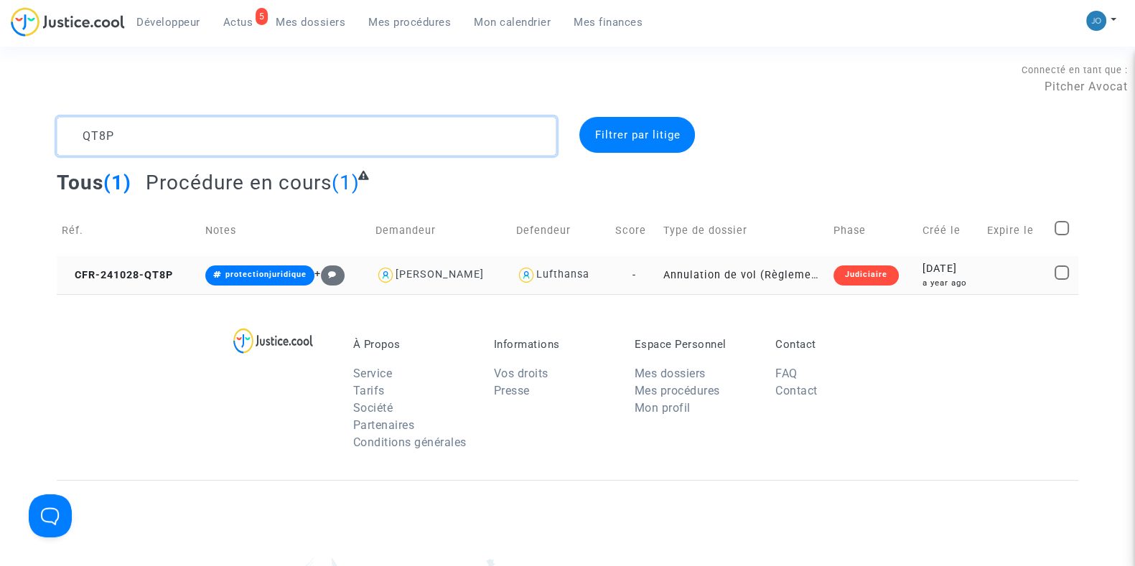
click at [302, 138] on textarea at bounding box center [306, 136] width 499 height 39
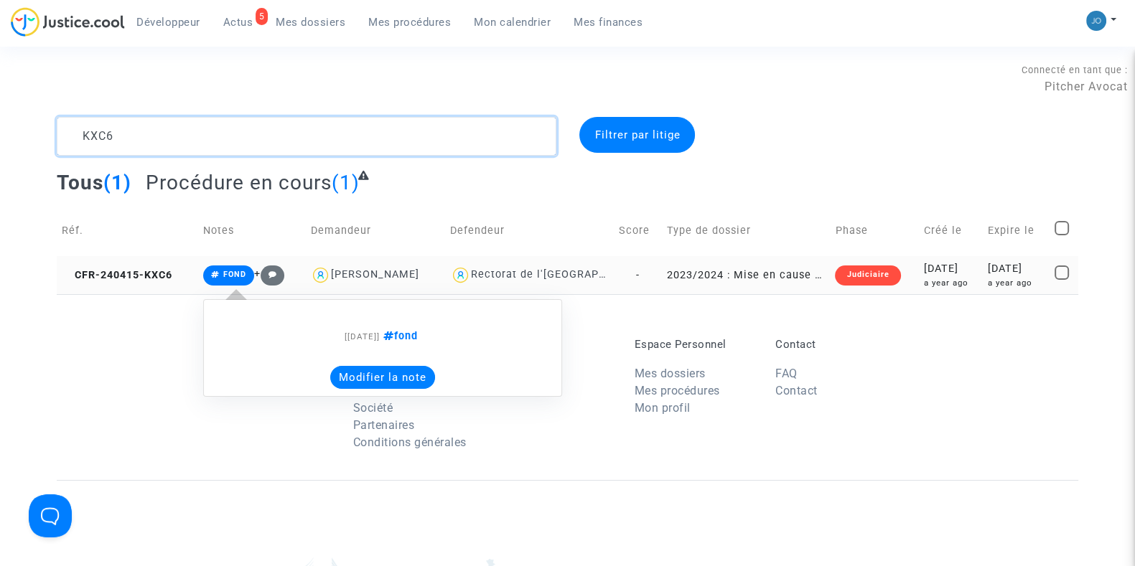
type textarea "KXC6"
click at [357, 358] on note-viewer "[[DATE]] fond Modifier la note" at bounding box center [382, 348] width 343 height 82
click at [366, 367] on button "Modifier la note" at bounding box center [382, 377] width 105 height 23
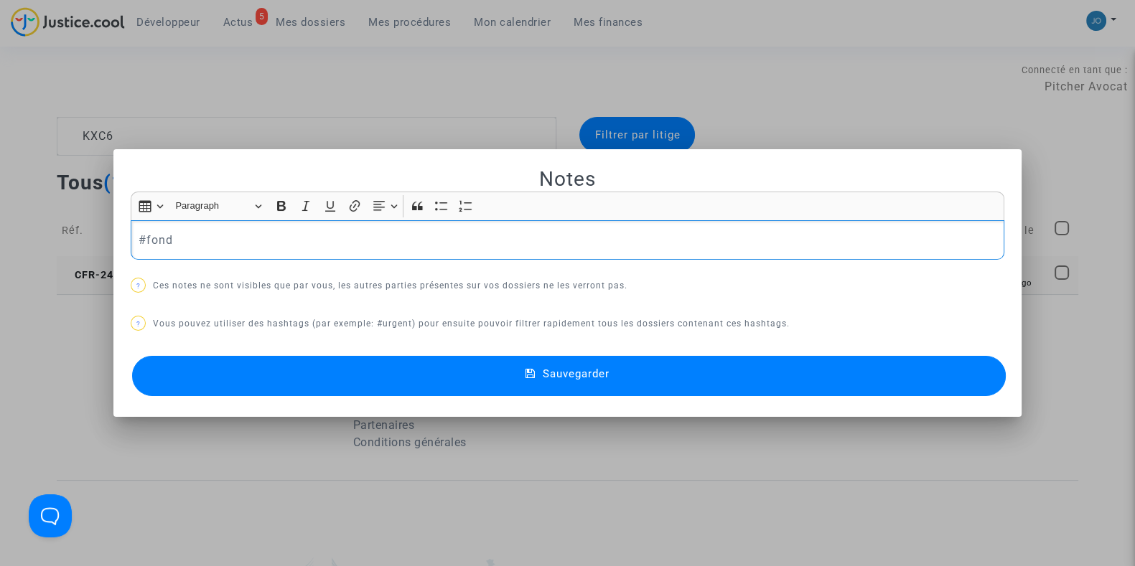
click at [276, 249] on div "#fond" at bounding box center [567, 240] width 873 height 40
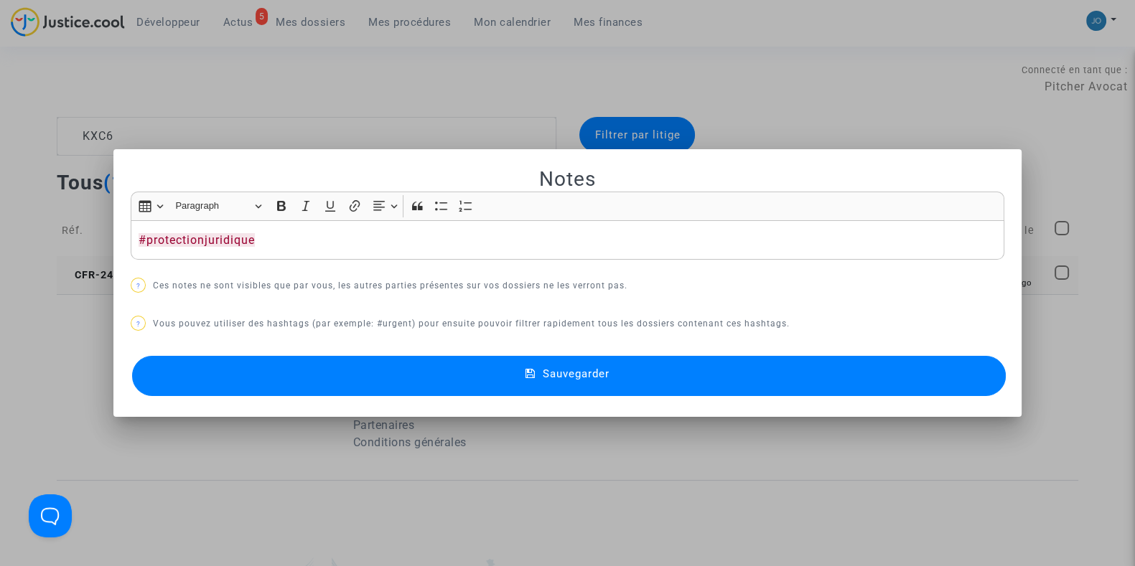
click at [508, 370] on button "Sauvegarder" at bounding box center [568, 376] width 873 height 40
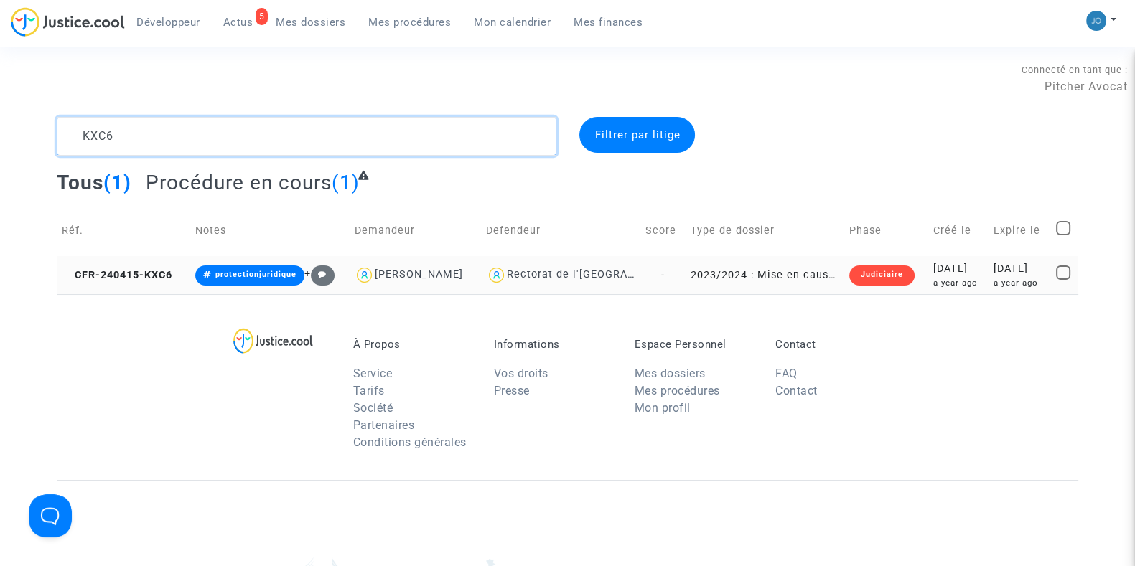
click at [129, 143] on textarea at bounding box center [306, 136] width 499 height 39
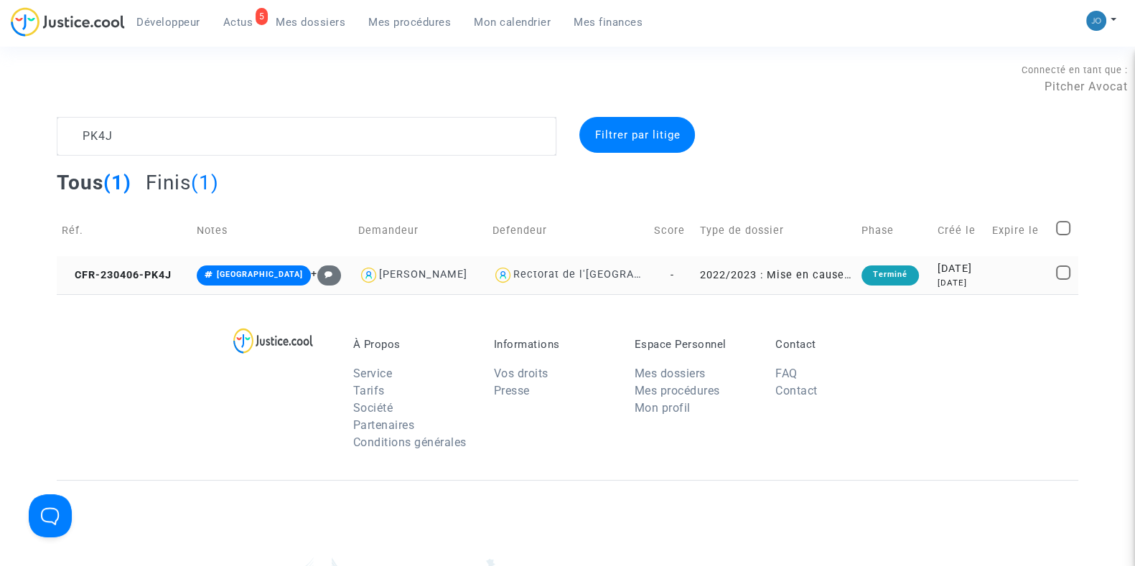
click at [937, 273] on div "[DATE]" at bounding box center [959, 269] width 44 height 16
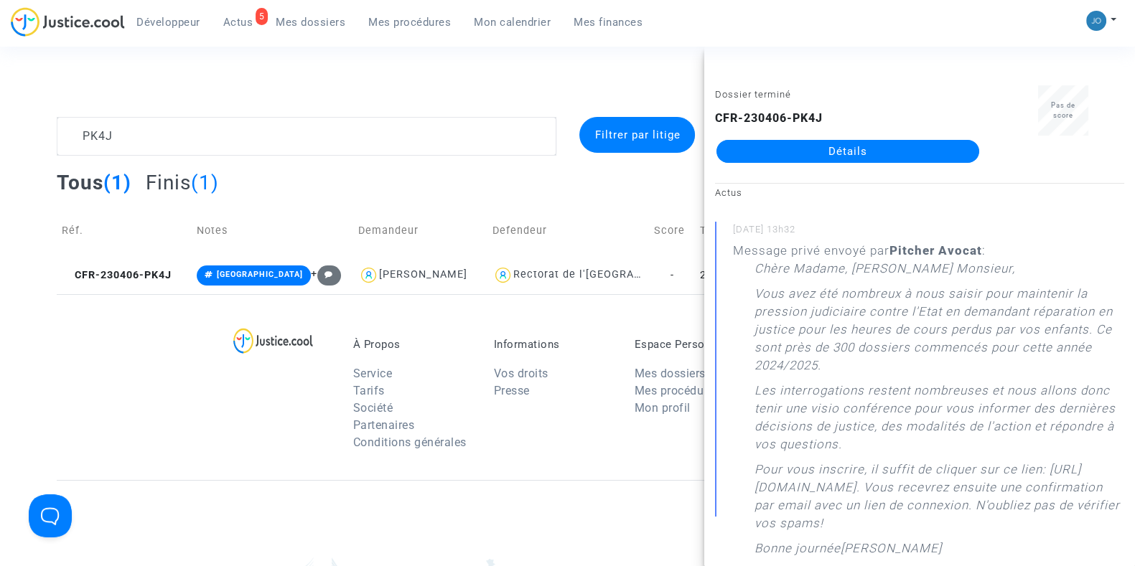
click at [621, 304] on div "À Propos Service Tarifs Société Partenaires Conditions générales Informations V…" at bounding box center [567, 387] width 1021 height 186
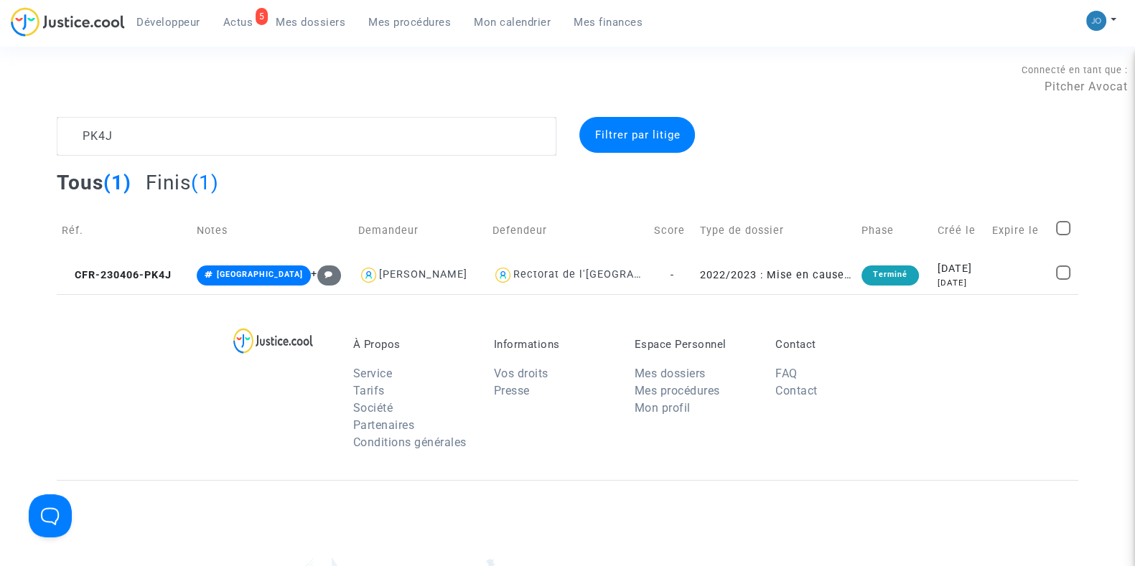
drag, startPoint x: 621, startPoint y: 304, endPoint x: 312, endPoint y: 449, distance: 340.9
click at [312, 449] on div at bounding box center [286, 398] width 113 height 121
click at [266, 139] on textarea at bounding box center [306, 136] width 499 height 39
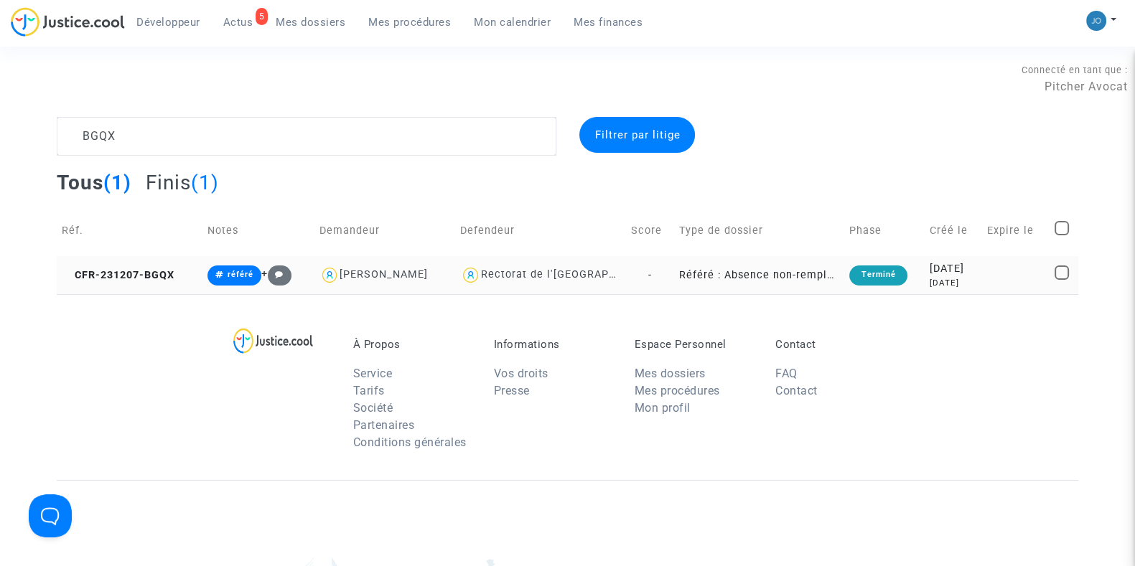
click at [903, 278] on td "Terminé" at bounding box center [884, 275] width 80 height 38
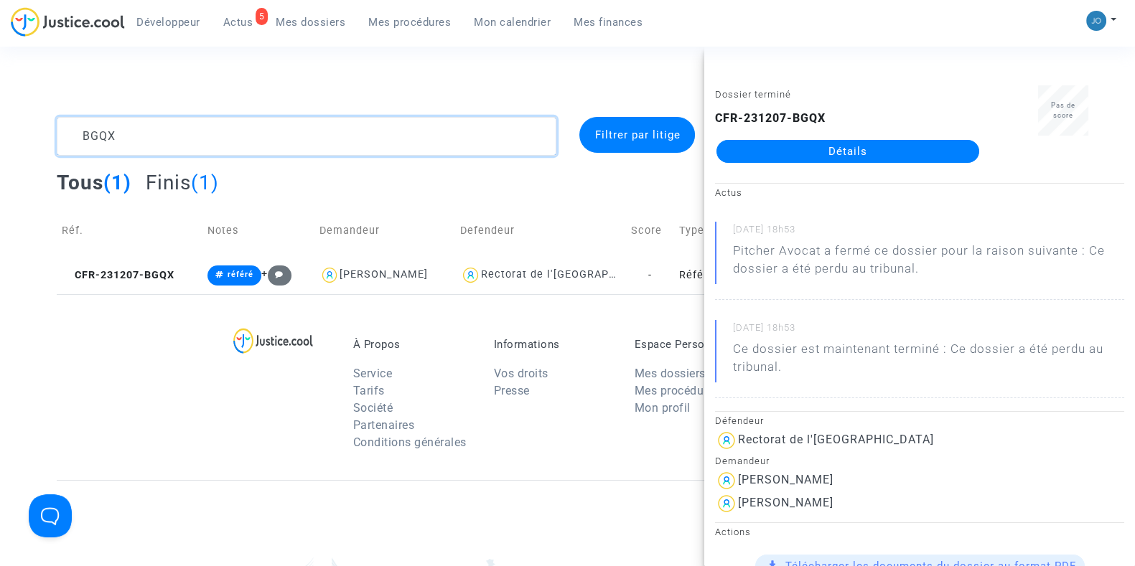
click at [379, 133] on textarea at bounding box center [306, 136] width 499 height 39
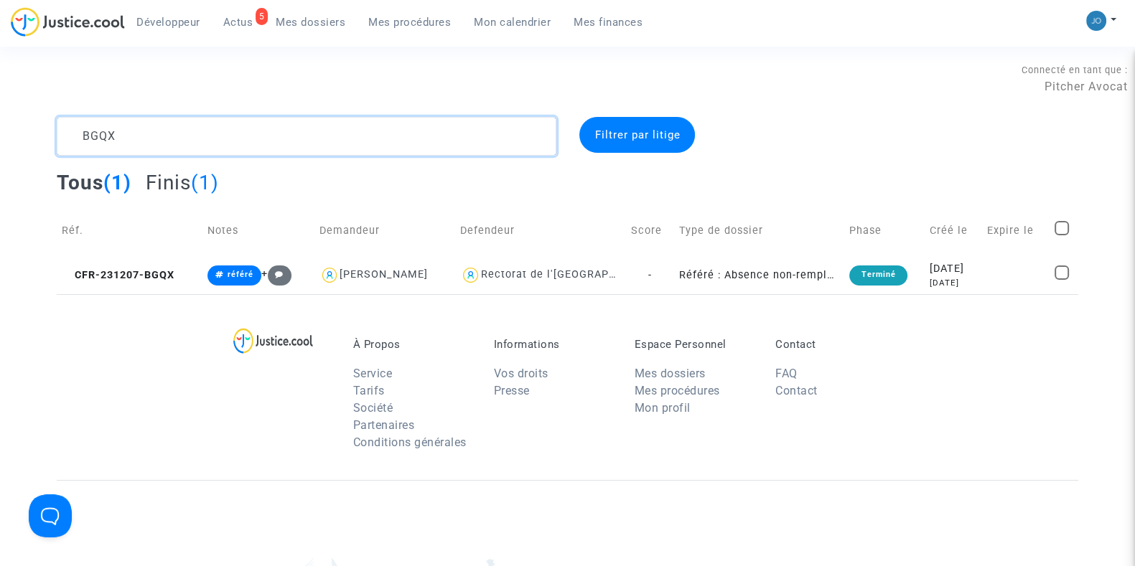
click at [379, 133] on textarea at bounding box center [306, 136] width 499 height 39
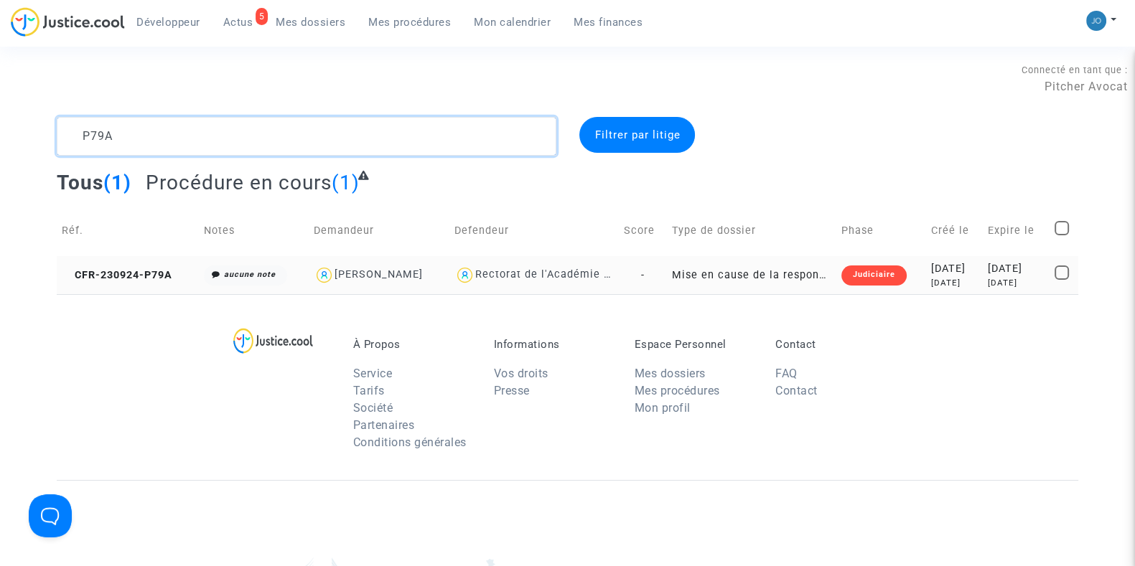
type textarea "P79A"
click at [937, 288] on div "[DATE]" at bounding box center [953, 283] width 47 height 12
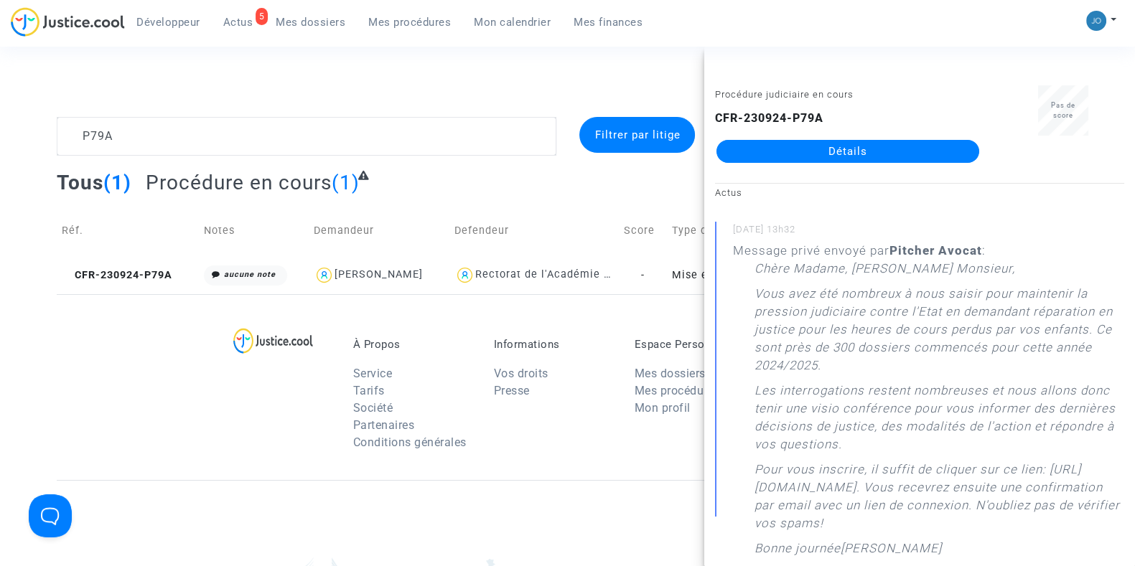
click at [837, 145] on link "Détails" at bounding box center [847, 151] width 263 height 23
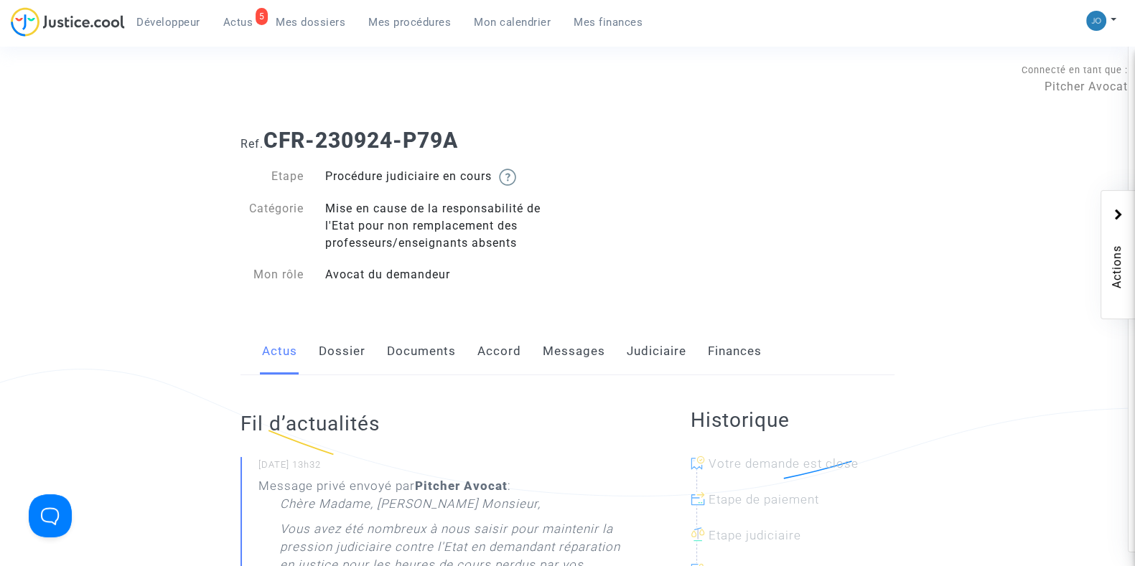
click at [650, 353] on link "Judiciaire" at bounding box center [656, 351] width 60 height 47
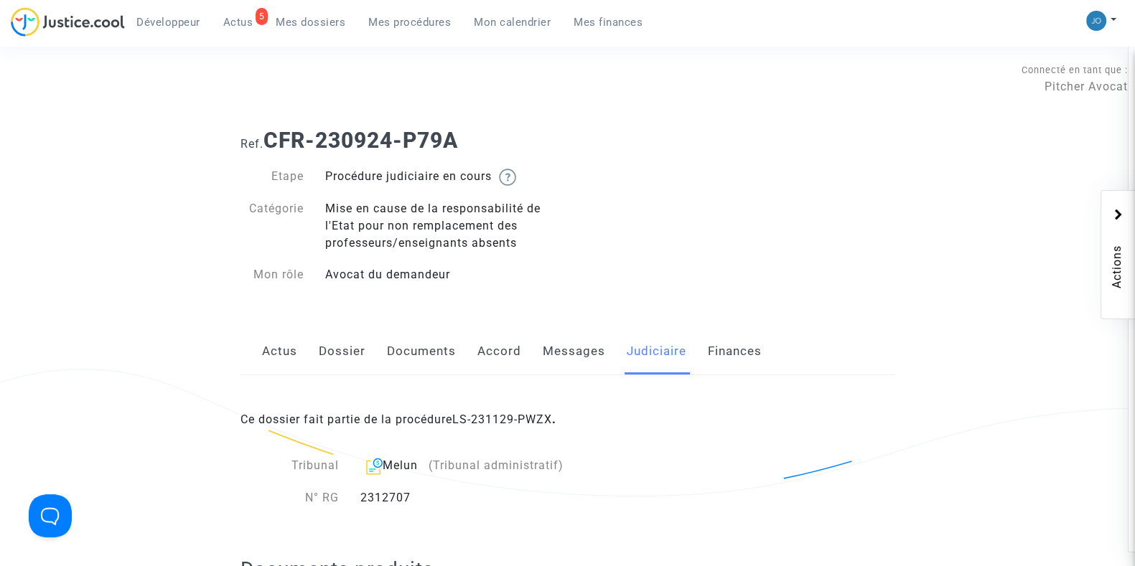
click at [360, 355] on link "Dossier" at bounding box center [342, 351] width 47 height 47
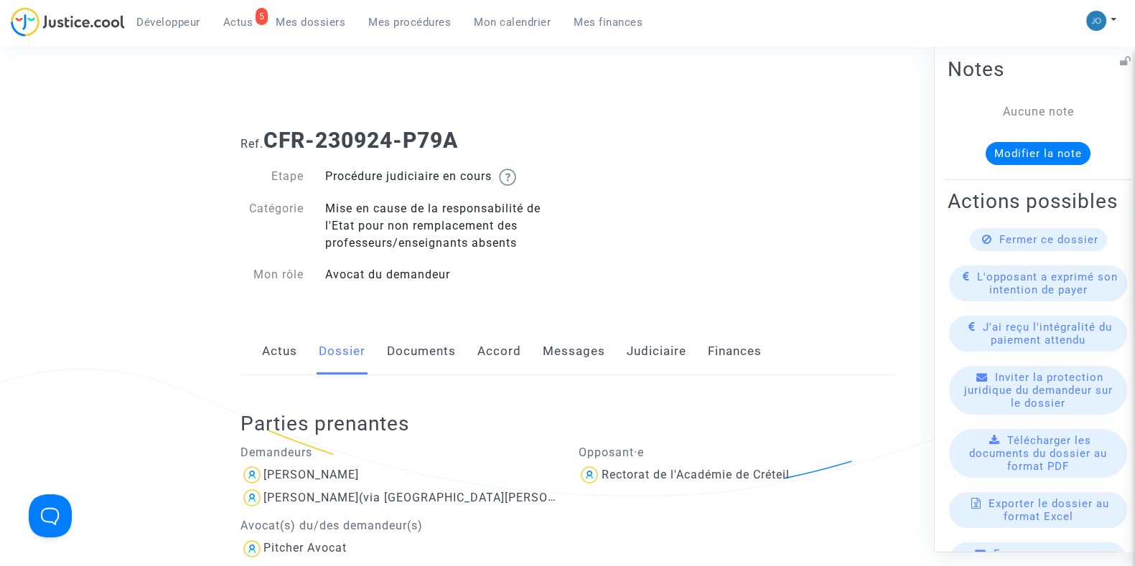
click at [1037, 146] on button "Modifier la note" at bounding box center [1037, 152] width 105 height 23
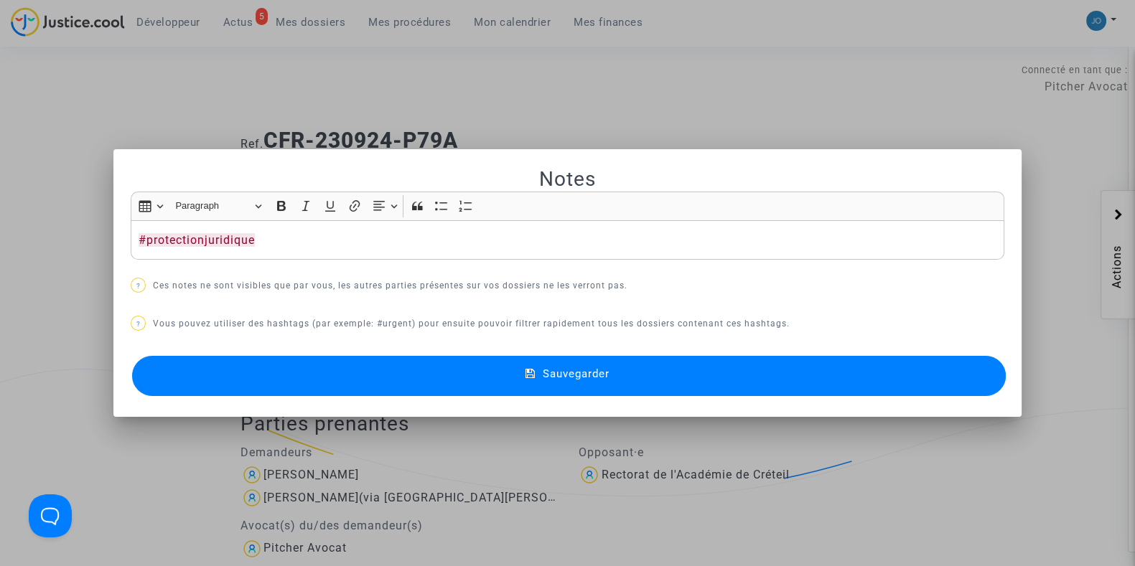
click at [666, 370] on button "Sauvegarder" at bounding box center [568, 376] width 873 height 40
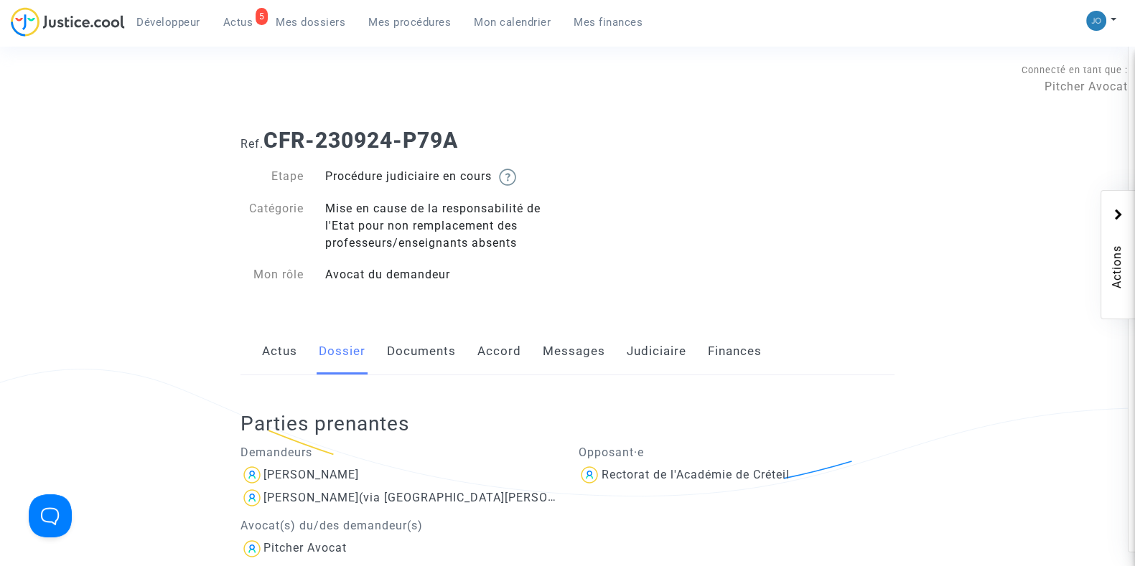
click at [314, 16] on span "Mes dossiers" at bounding box center [311, 22] width 70 height 13
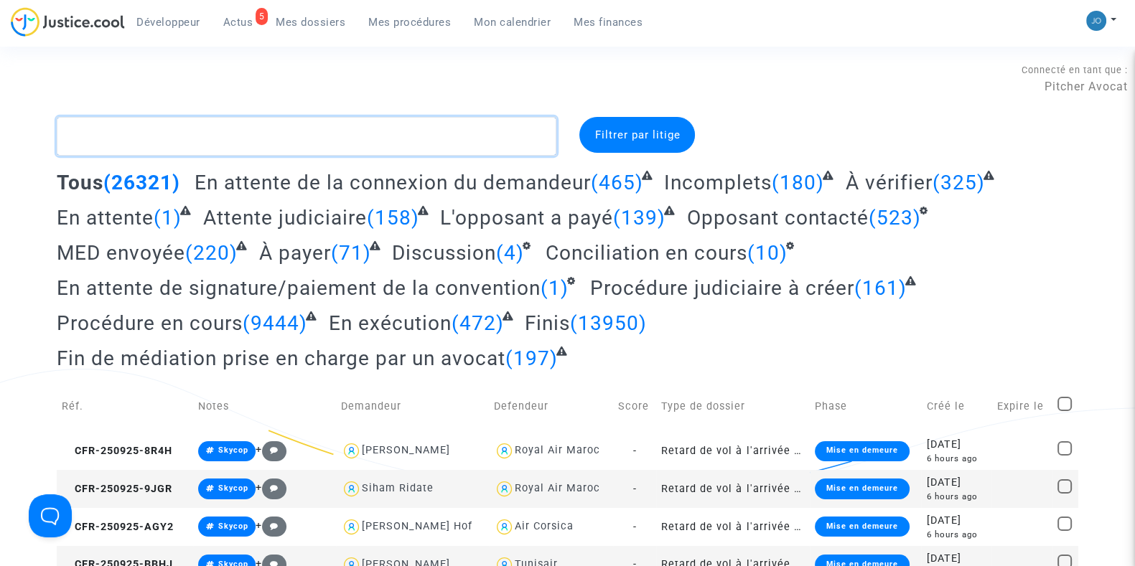
click at [245, 136] on textarea at bounding box center [306, 136] width 499 height 39
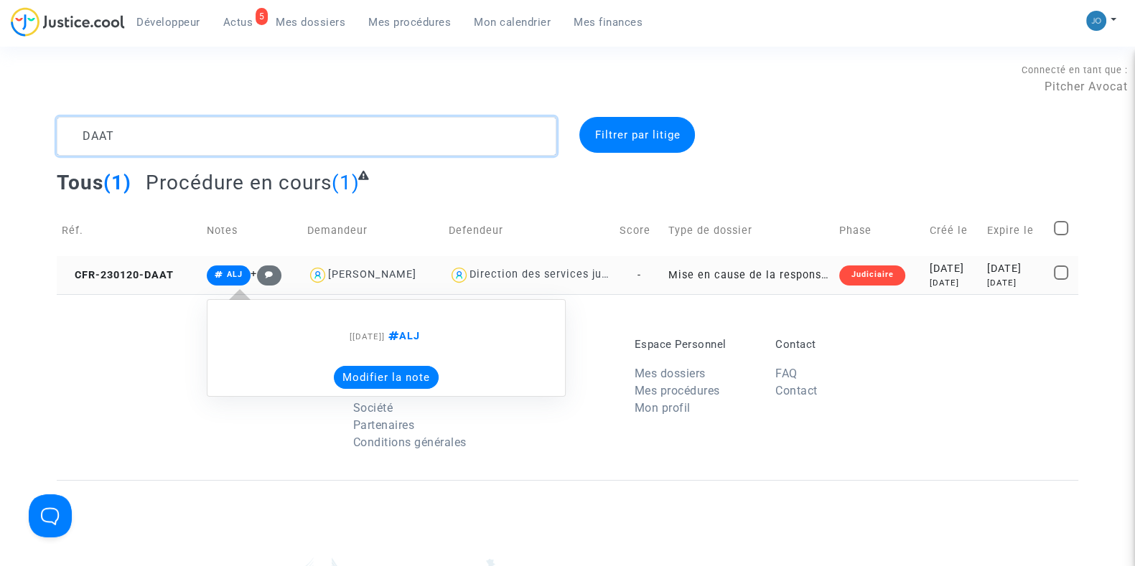
type textarea "DAAT"
click at [346, 385] on button "Modifier la note" at bounding box center [386, 377] width 105 height 23
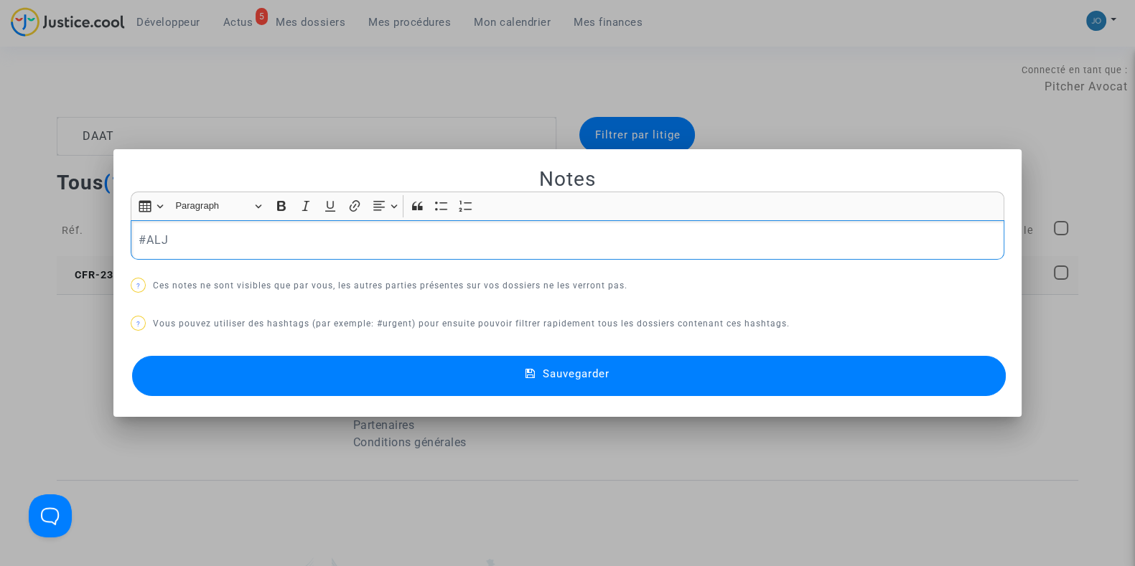
click at [252, 228] on div "#ALJ" at bounding box center [567, 240] width 873 height 40
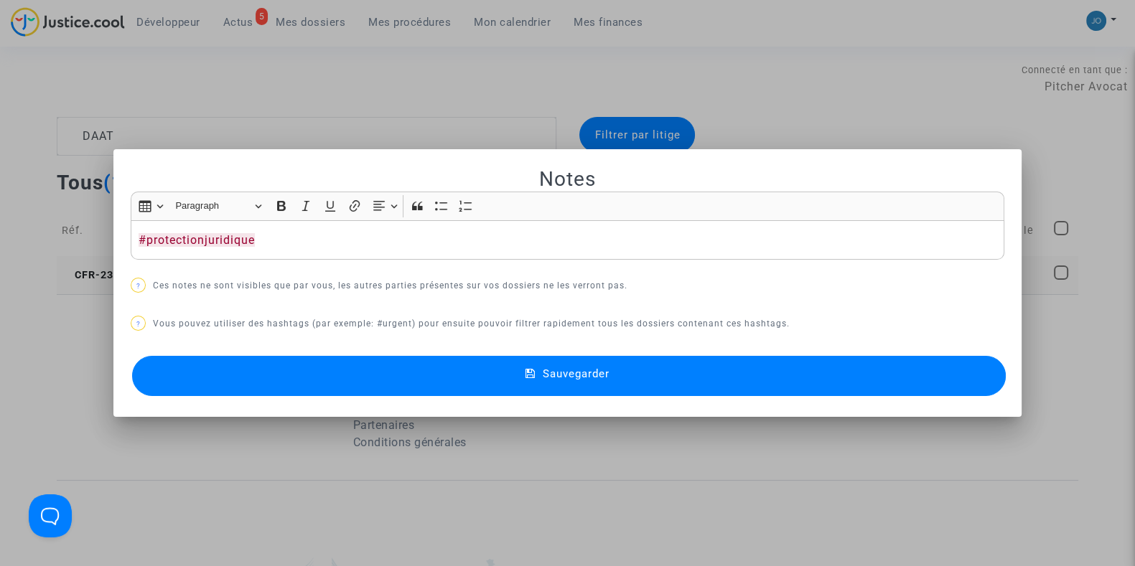
click at [481, 394] on button "Sauvegarder" at bounding box center [568, 376] width 873 height 40
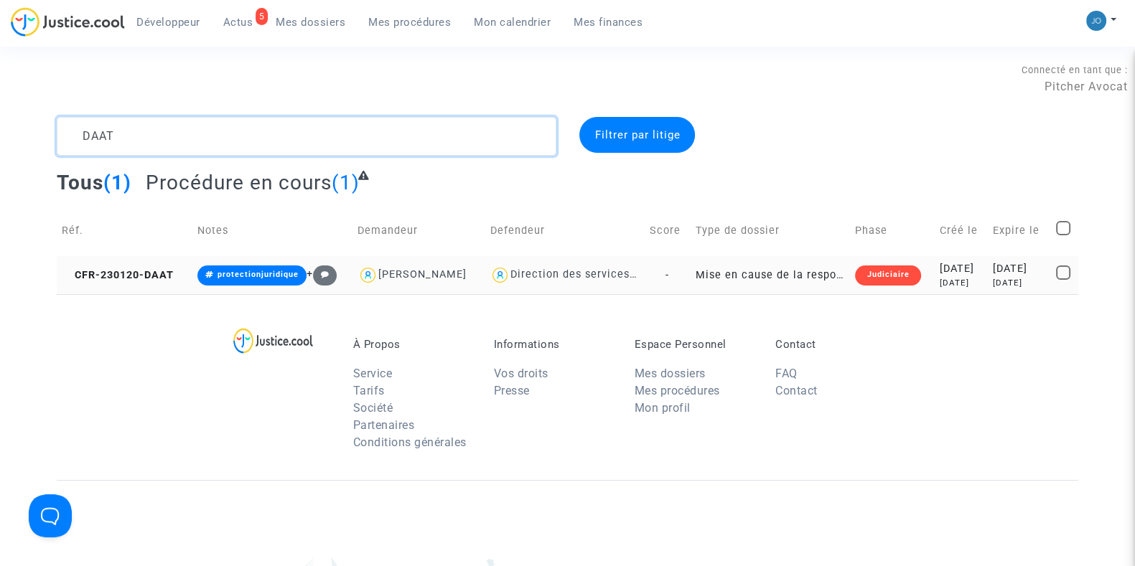
click at [384, 141] on textarea at bounding box center [306, 136] width 499 height 39
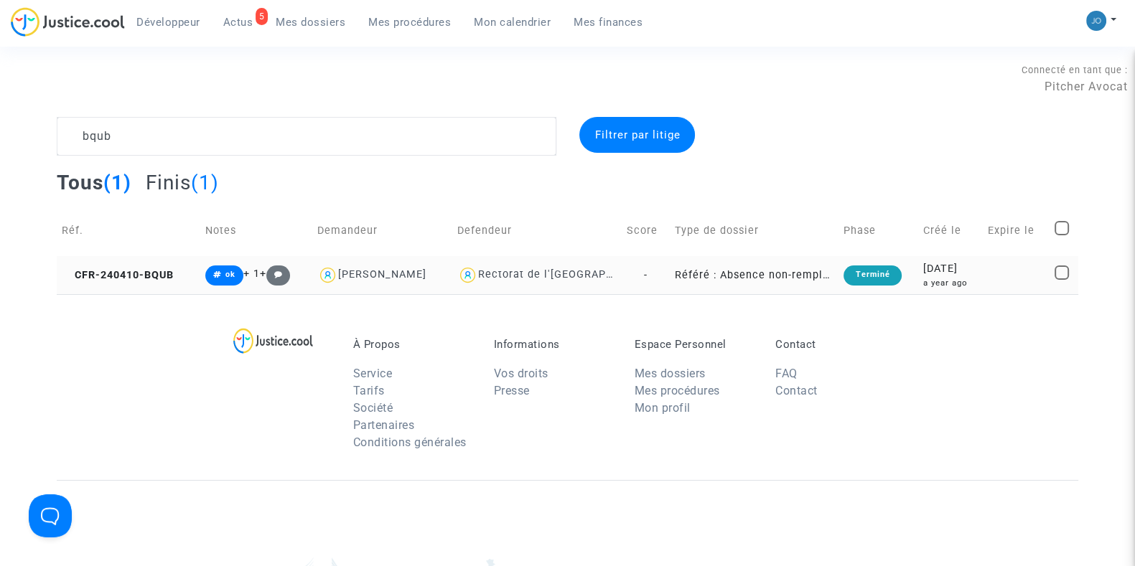
click at [883, 288] on td "Terminé" at bounding box center [878, 275] width 80 height 38
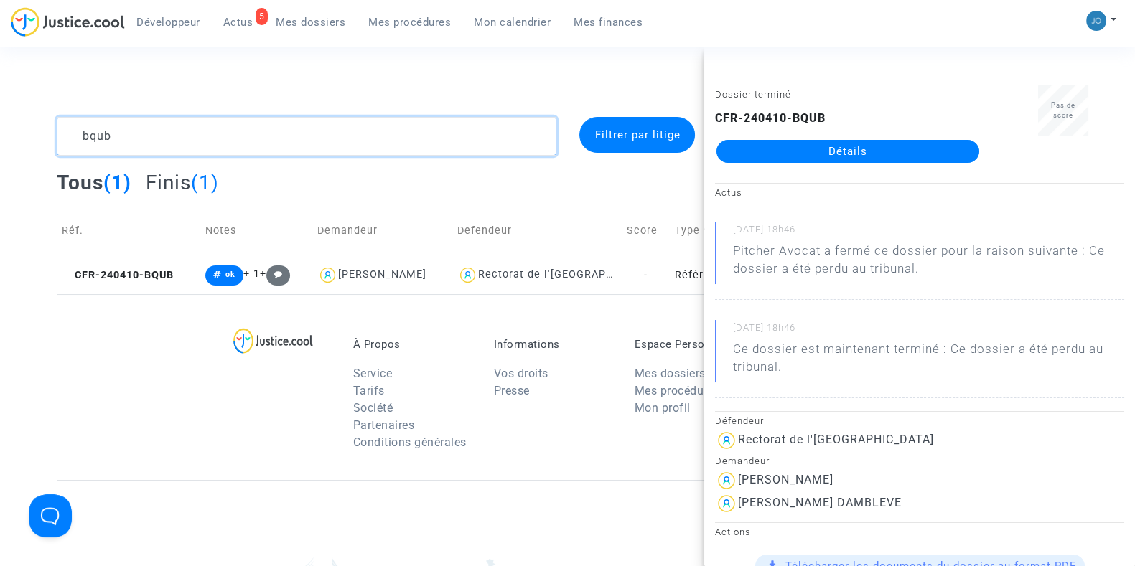
click at [296, 136] on textarea at bounding box center [306, 136] width 499 height 39
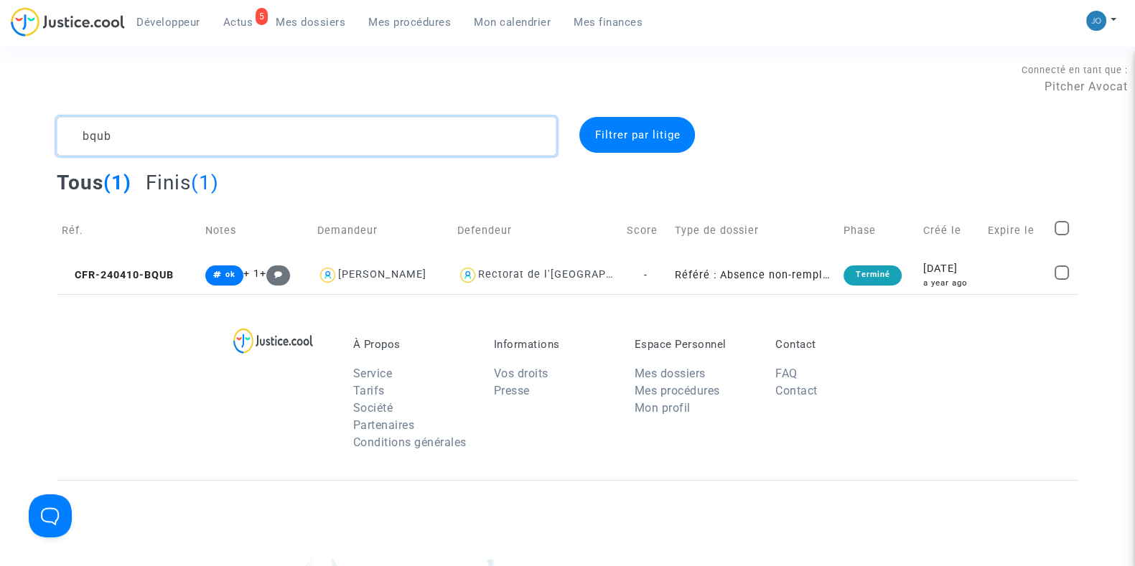
click at [296, 136] on textarea at bounding box center [306, 136] width 499 height 39
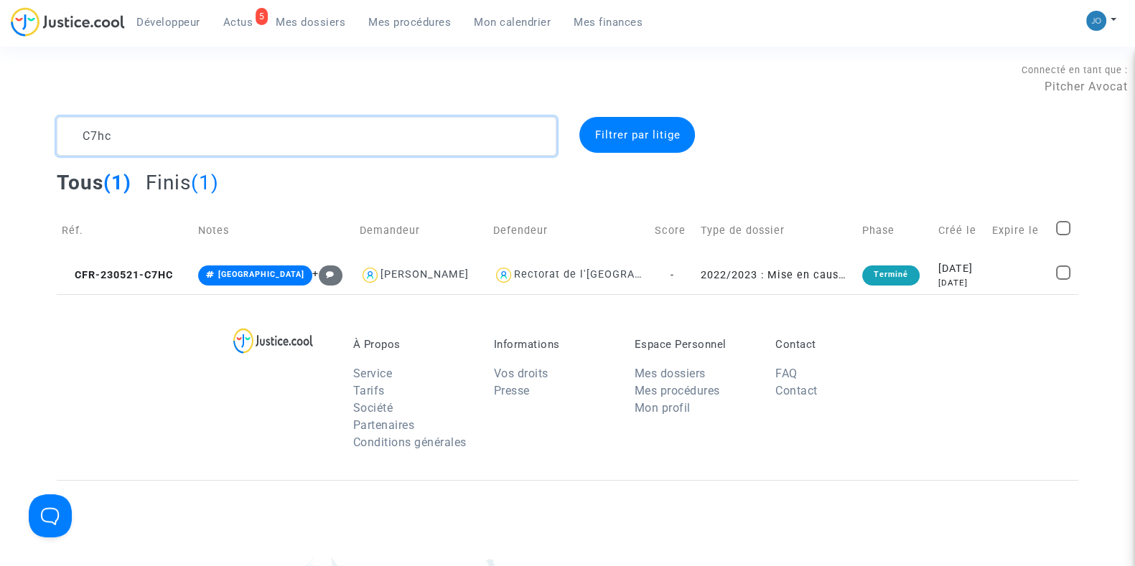
click at [237, 141] on textarea at bounding box center [306, 136] width 499 height 39
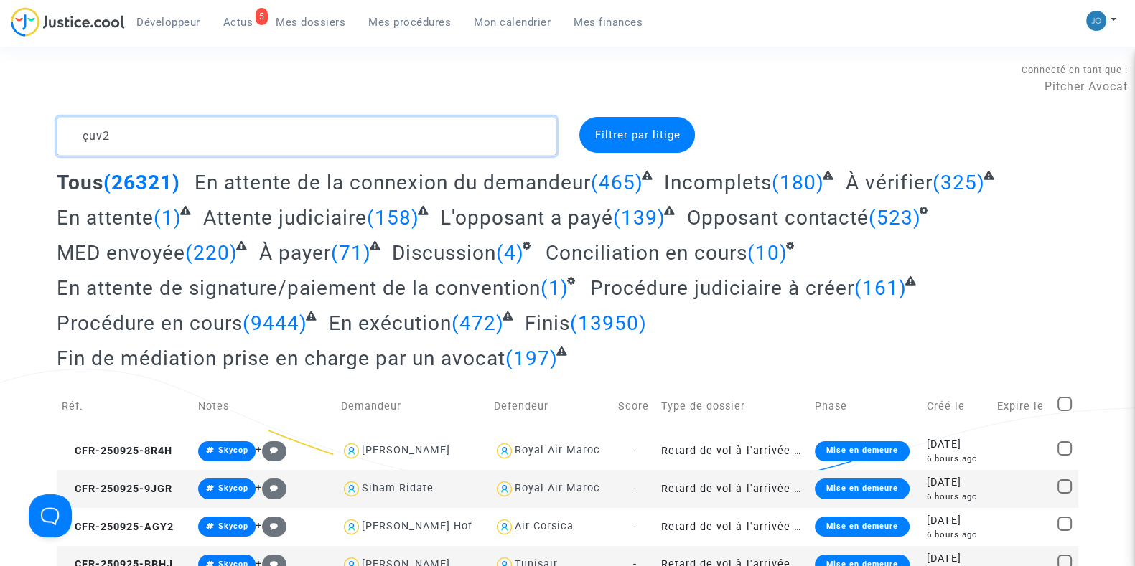
click at [90, 138] on textarea at bounding box center [306, 136] width 499 height 39
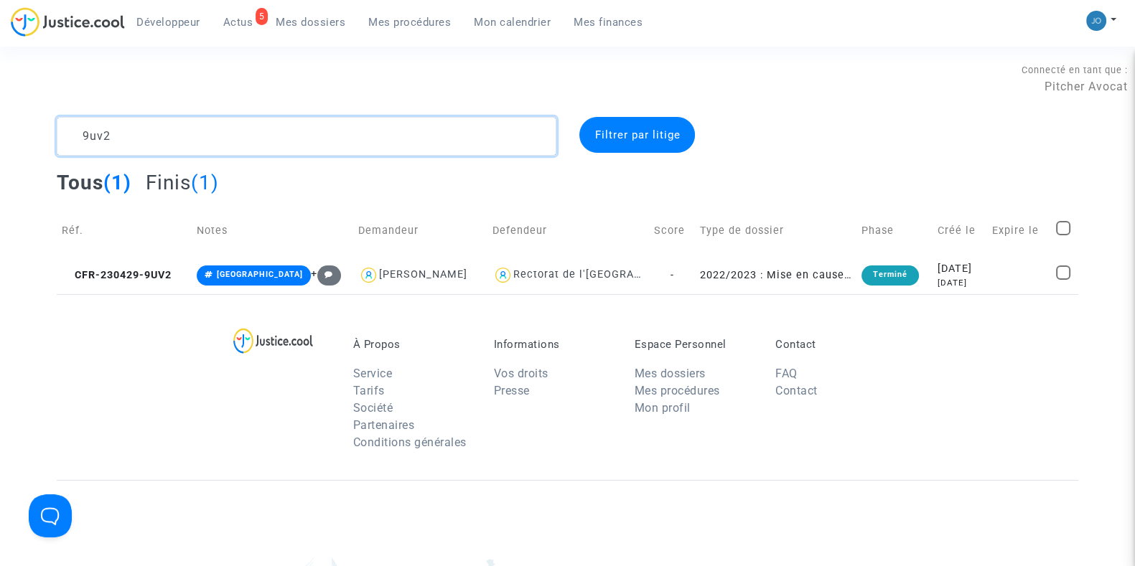
click at [205, 138] on textarea at bounding box center [306, 136] width 499 height 39
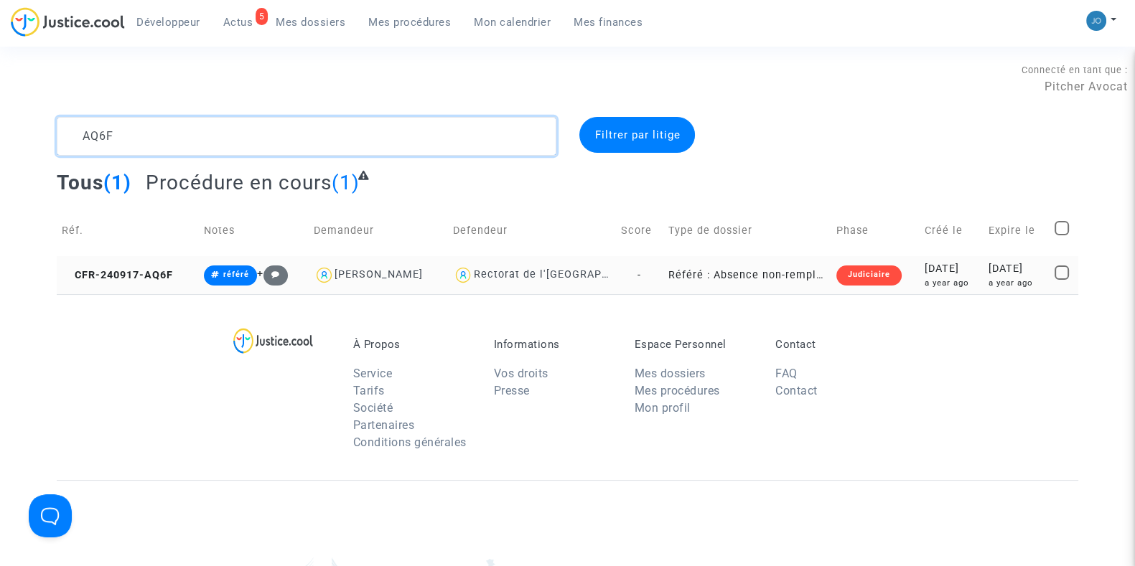
type textarea "AQ6F"
click at [936, 278] on div "a year ago" at bounding box center [951, 283] width 54 height 12
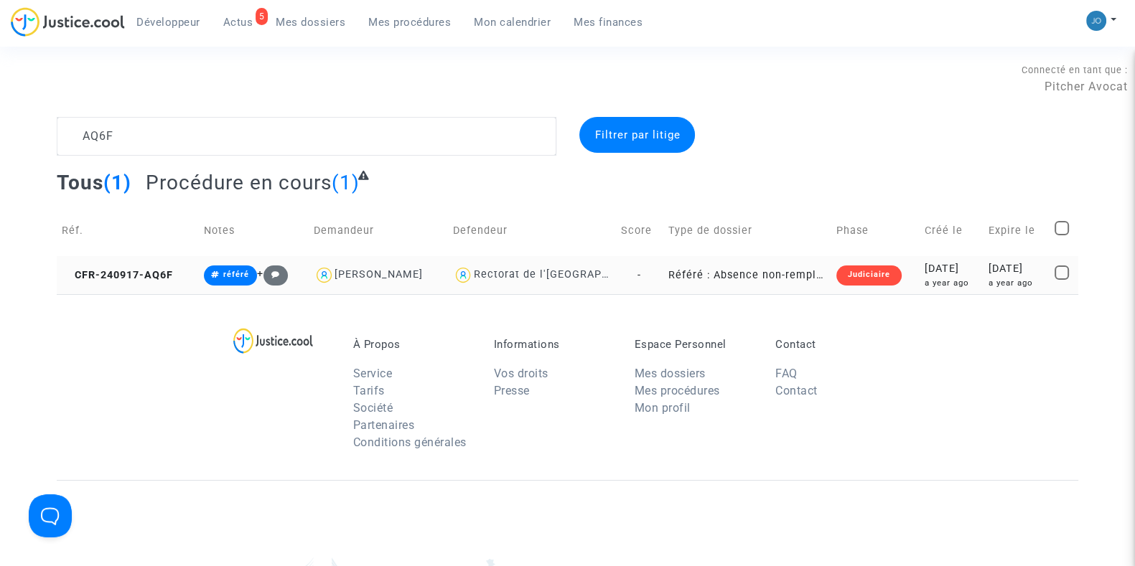
click at [886, 276] on td "Judiciaire" at bounding box center [875, 275] width 88 height 38
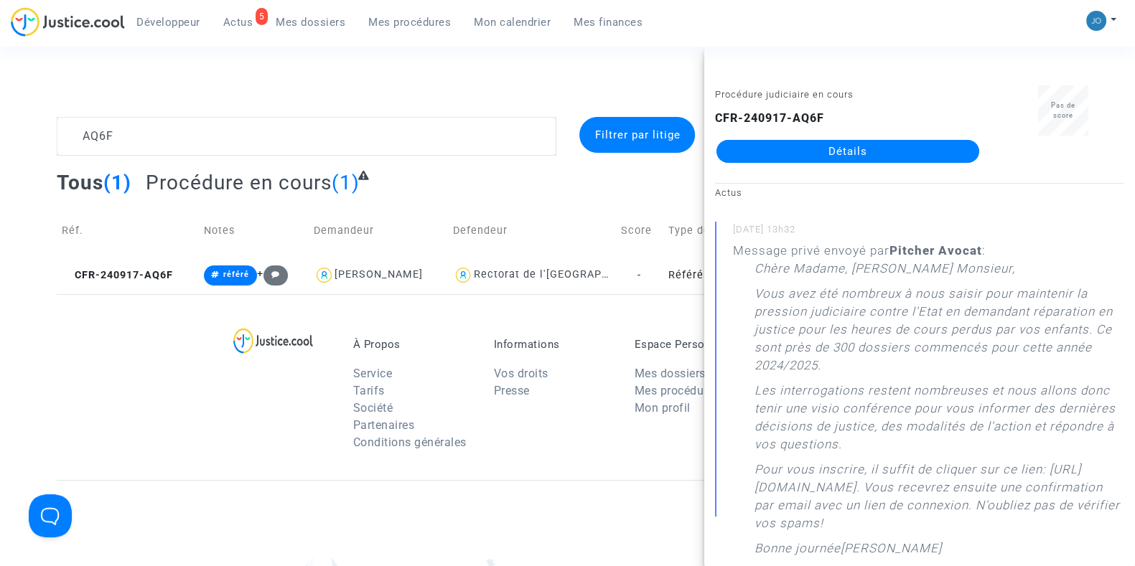
click at [842, 154] on link "Détails" at bounding box center [847, 151] width 263 height 23
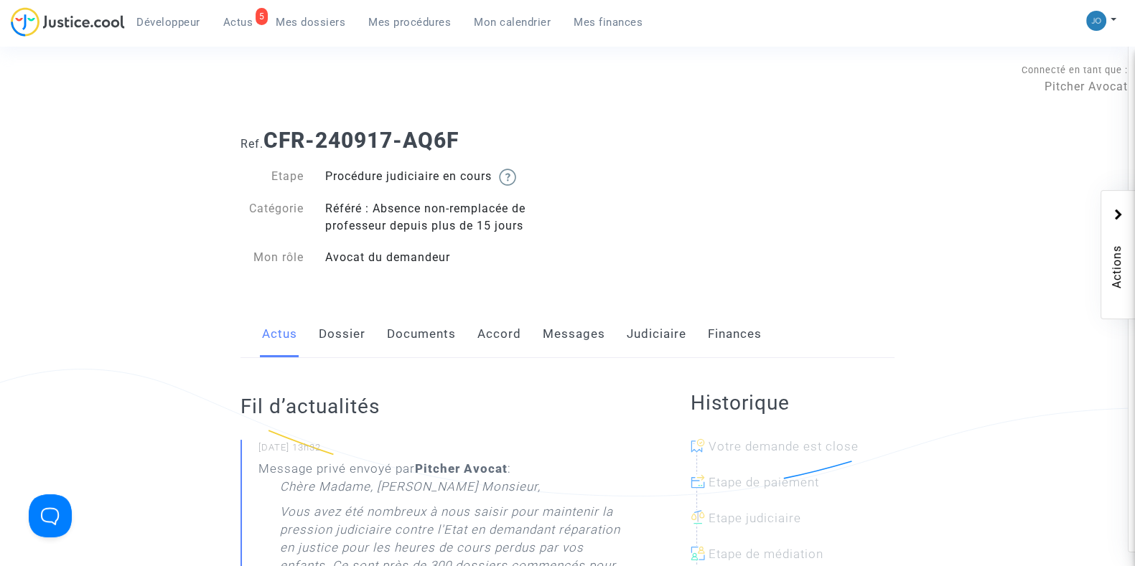
click at [647, 334] on link "Judiciaire" at bounding box center [656, 334] width 60 height 47
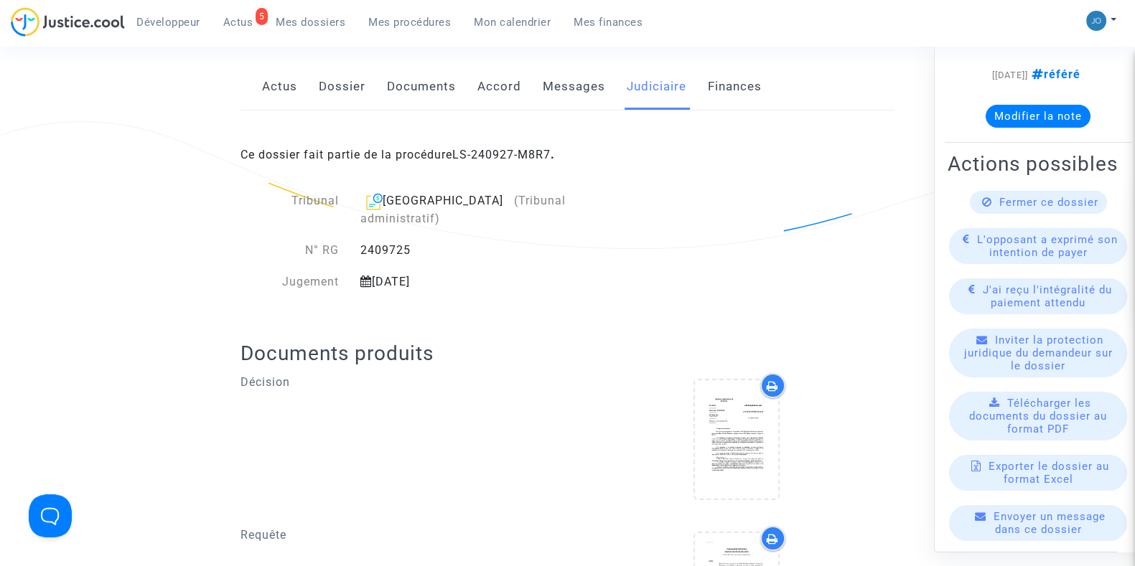
scroll to position [42, 0]
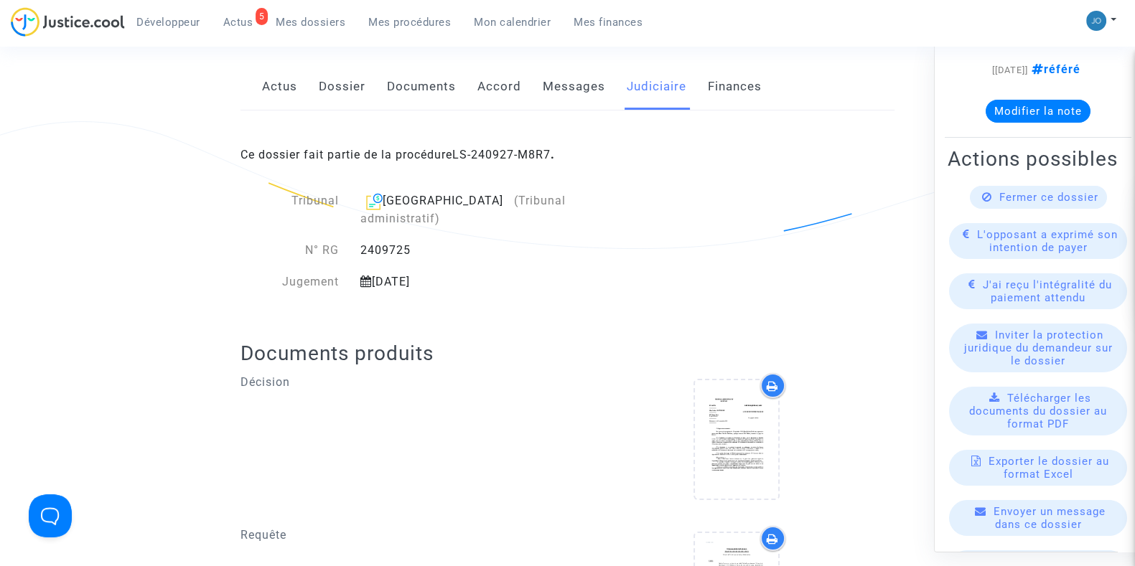
click at [1069, 203] on span "Fermer ce dossier" at bounding box center [1048, 196] width 99 height 13
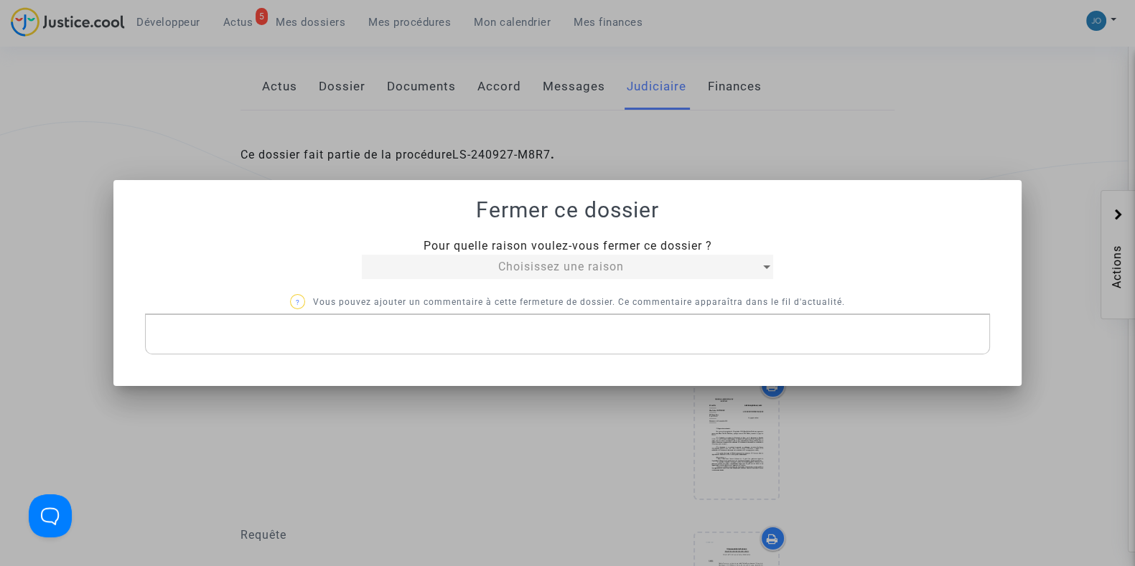
click at [617, 273] on div "Choisissez une raison" at bounding box center [561, 266] width 398 height 17
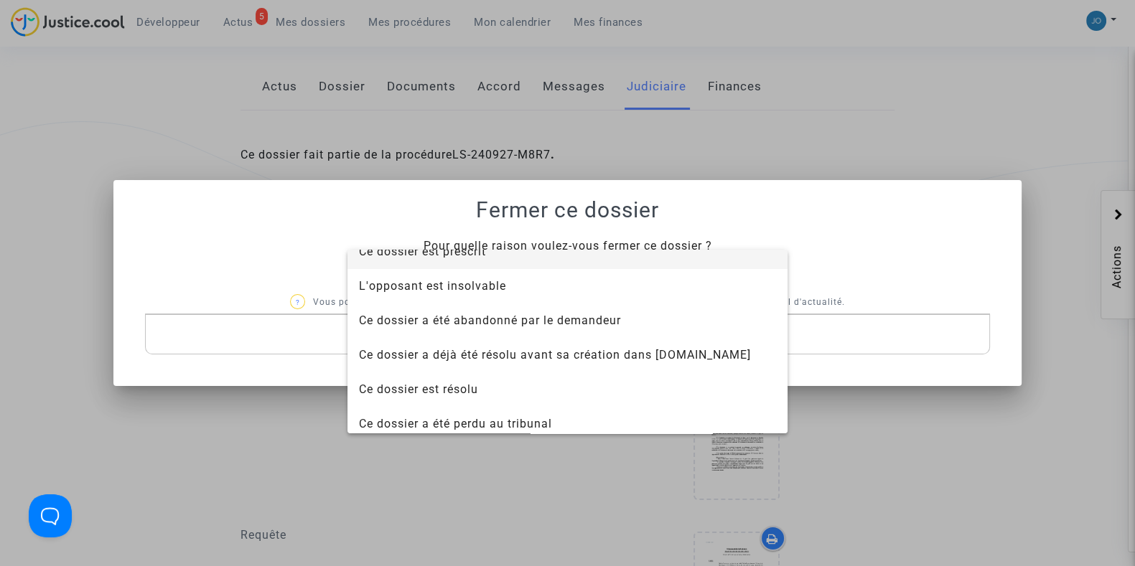
scroll to position [91, 0]
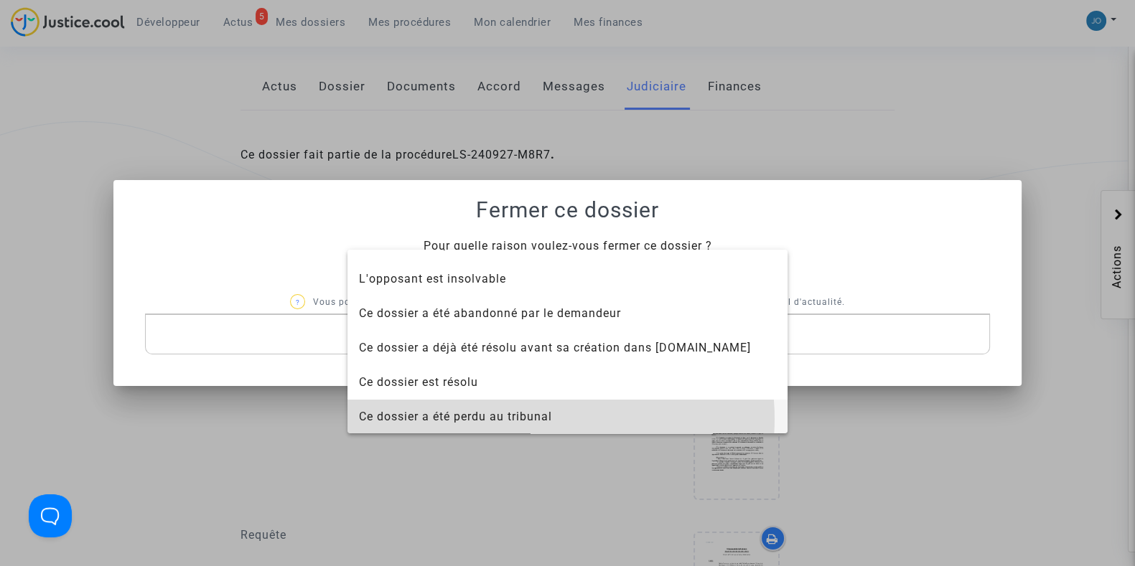
click at [551, 418] on span "Ce dossier a été perdu au tribunal" at bounding box center [455, 417] width 193 height 14
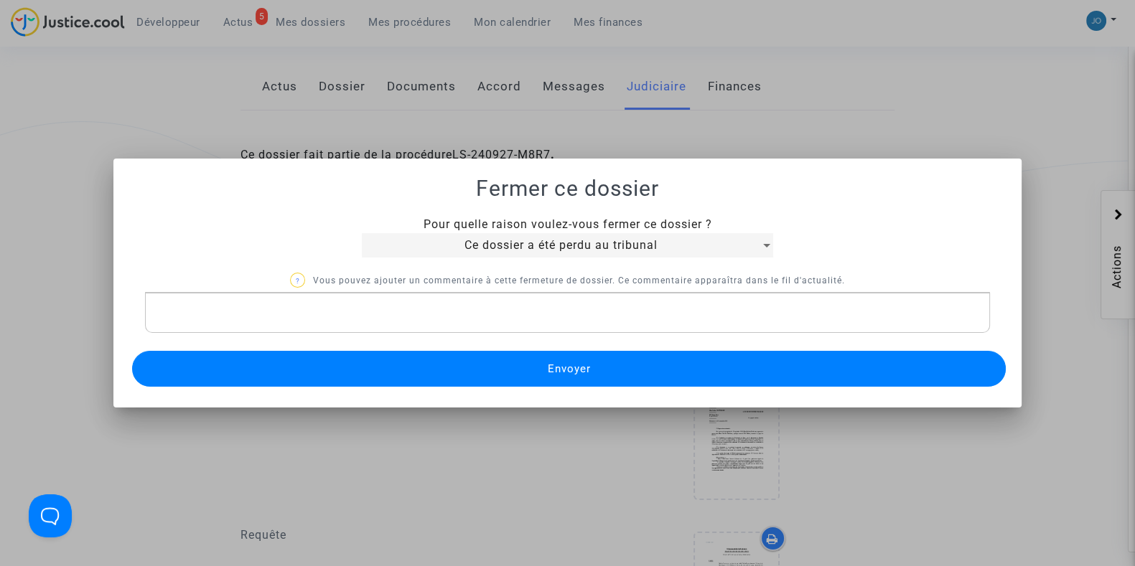
click at [565, 362] on span "Envoyer" at bounding box center [568, 368] width 43 height 13
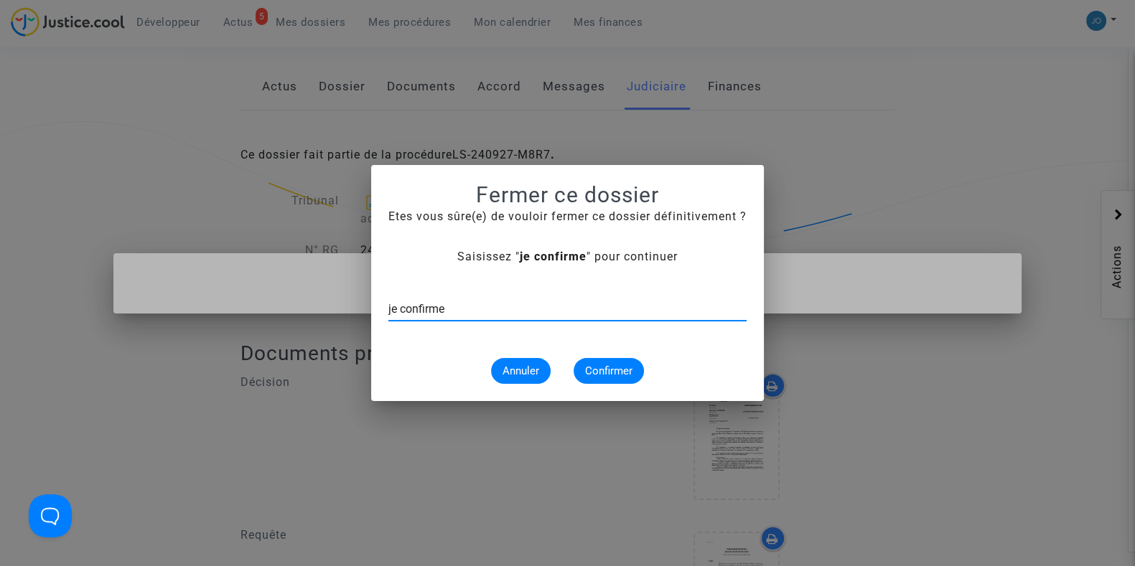
type input "je confirme"
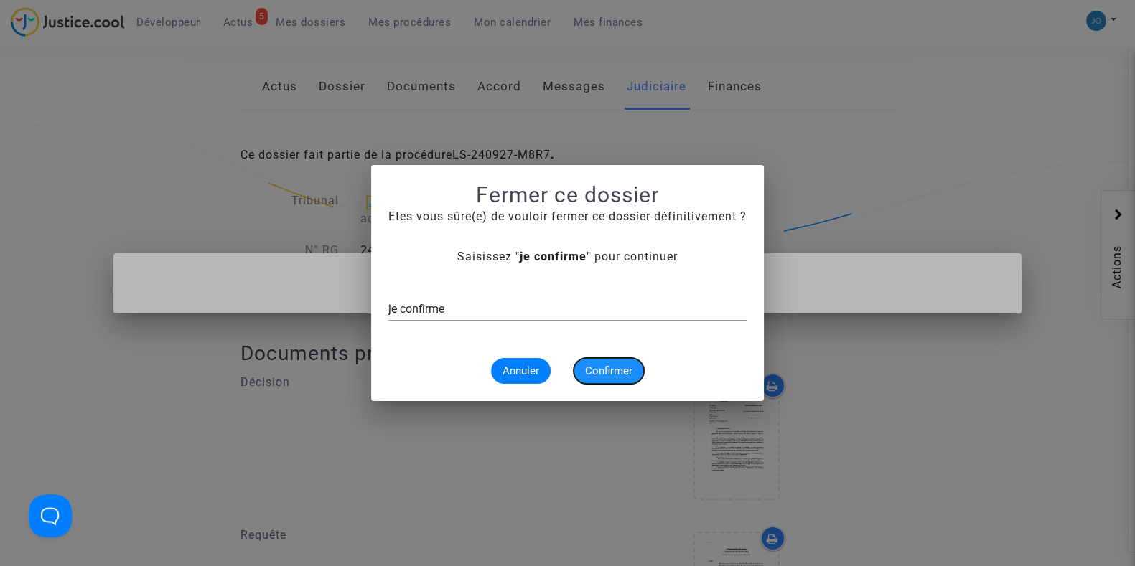
click at [605, 367] on span "Confirmer" at bounding box center [608, 371] width 47 height 13
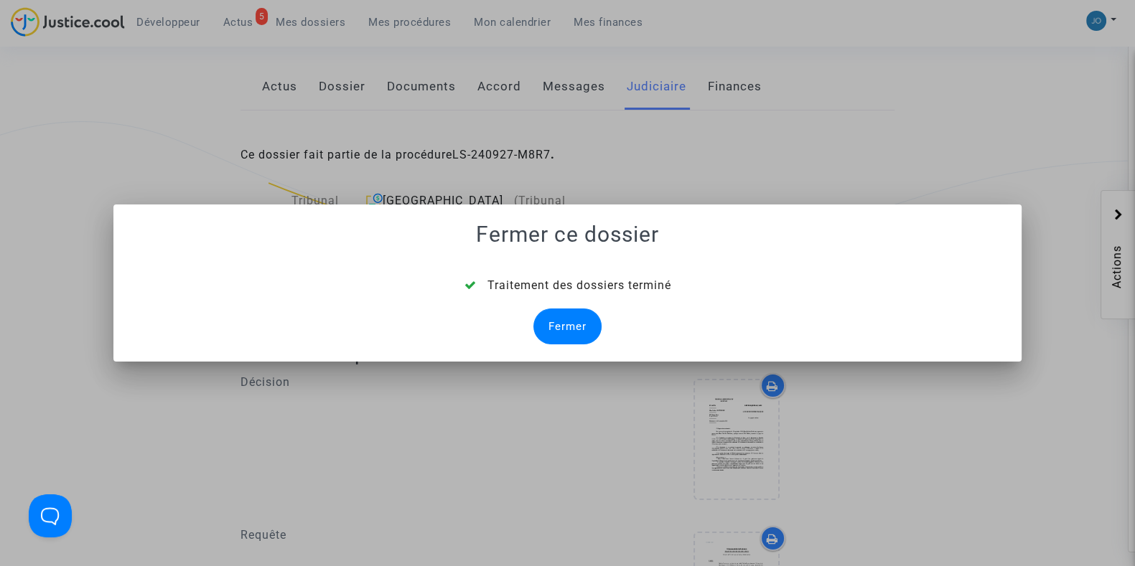
click at [576, 330] on div "Fermer" at bounding box center [567, 327] width 68 height 36
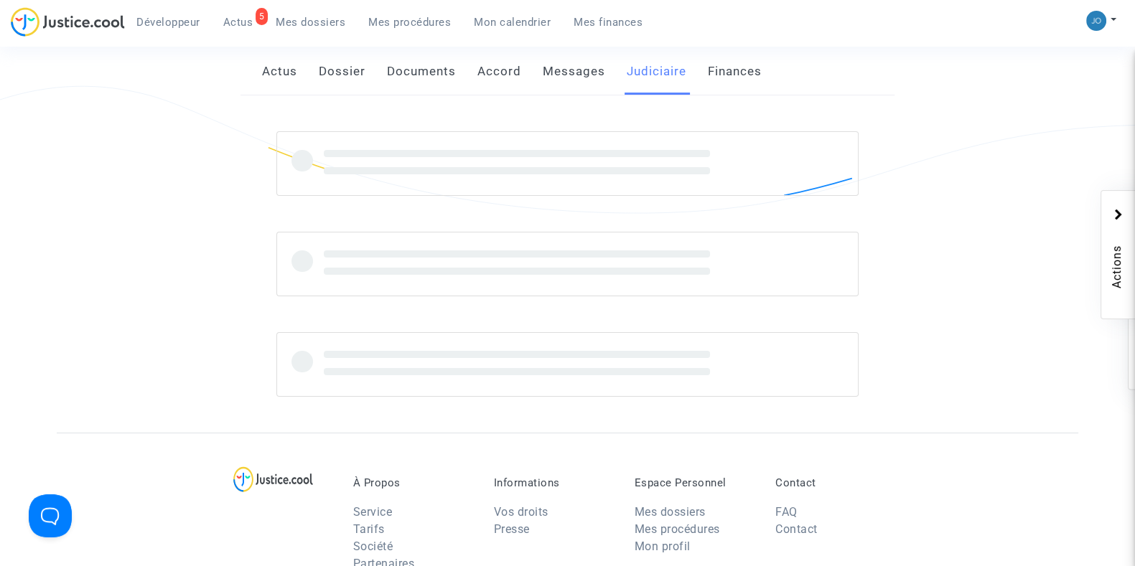
scroll to position [248, 0]
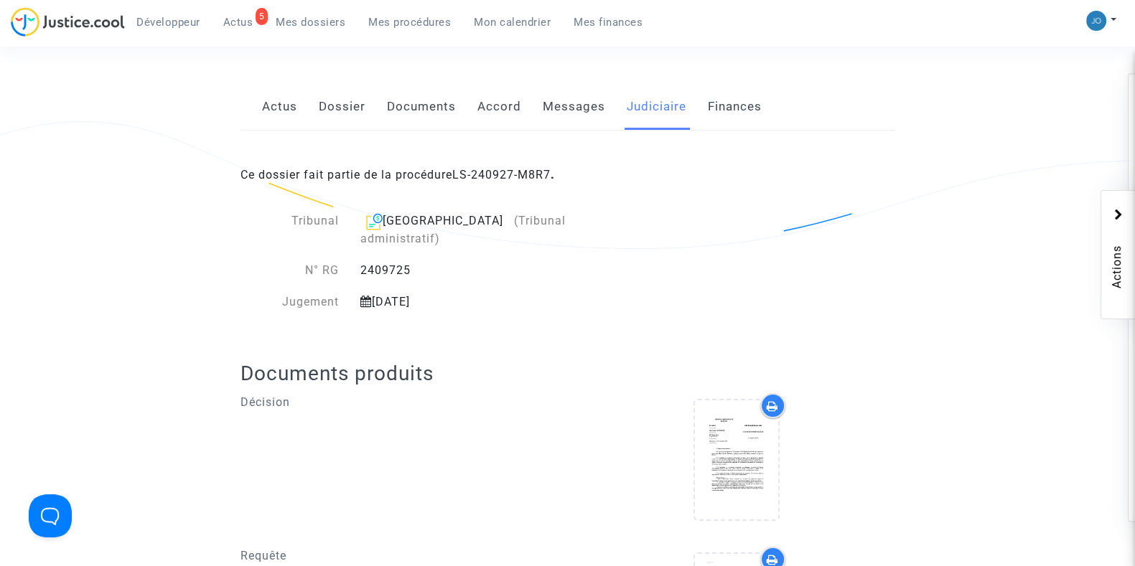
click at [327, 26] on span "Mes dossiers" at bounding box center [311, 22] width 70 height 13
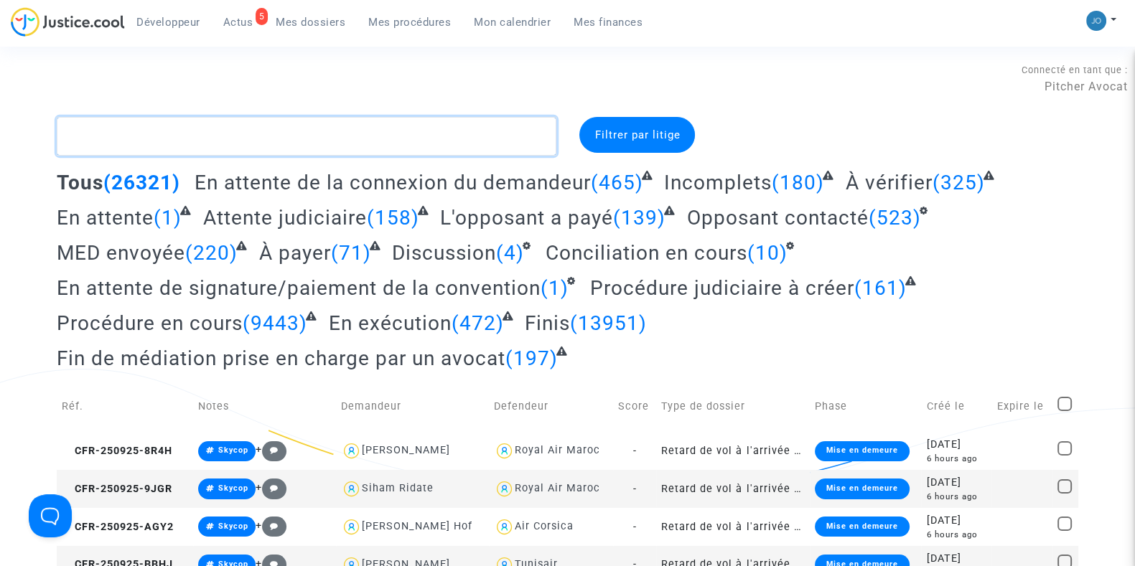
click at [255, 143] on textarea at bounding box center [306, 136] width 499 height 39
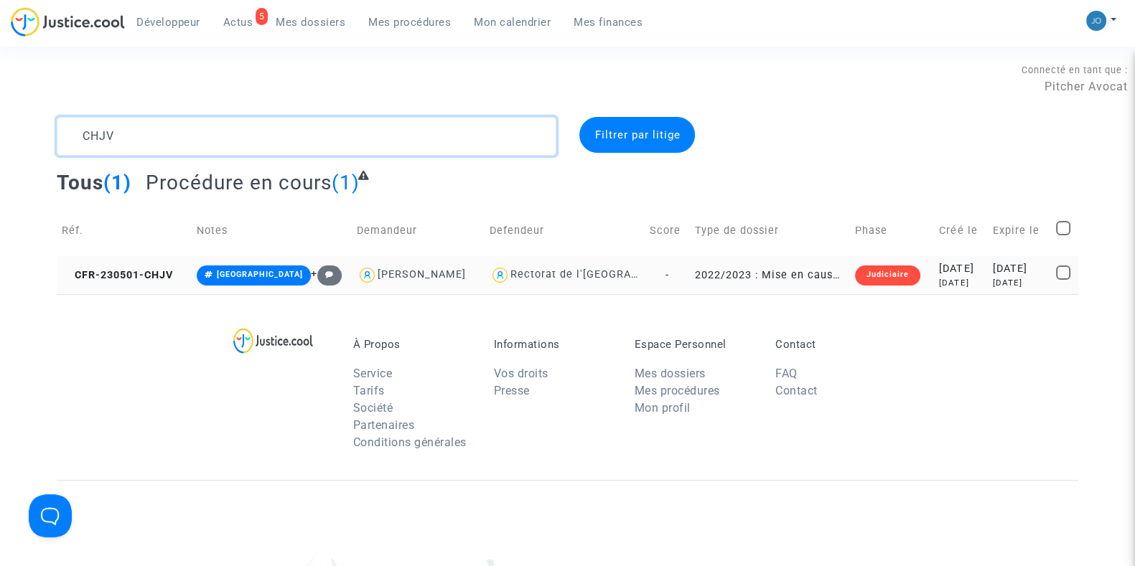
type textarea "CHJV"
click at [883, 278] on td "Judiciaire" at bounding box center [892, 275] width 84 height 38
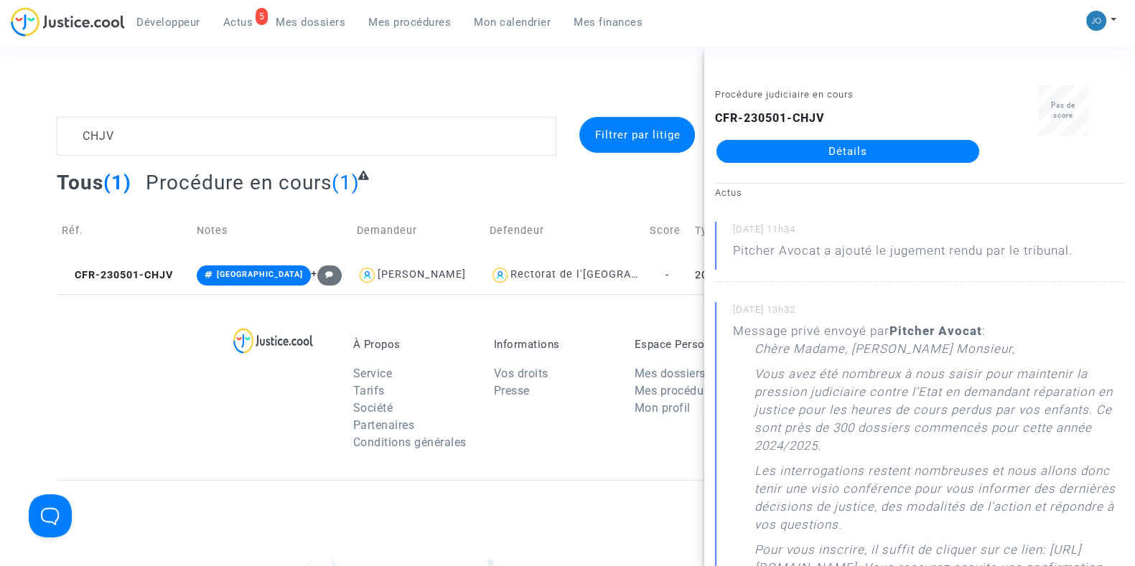
click at [837, 138] on div "CFR-230501-CHJV Détails" at bounding box center [848, 136] width 266 height 53
click at [839, 149] on link "Détails" at bounding box center [847, 151] width 263 height 23
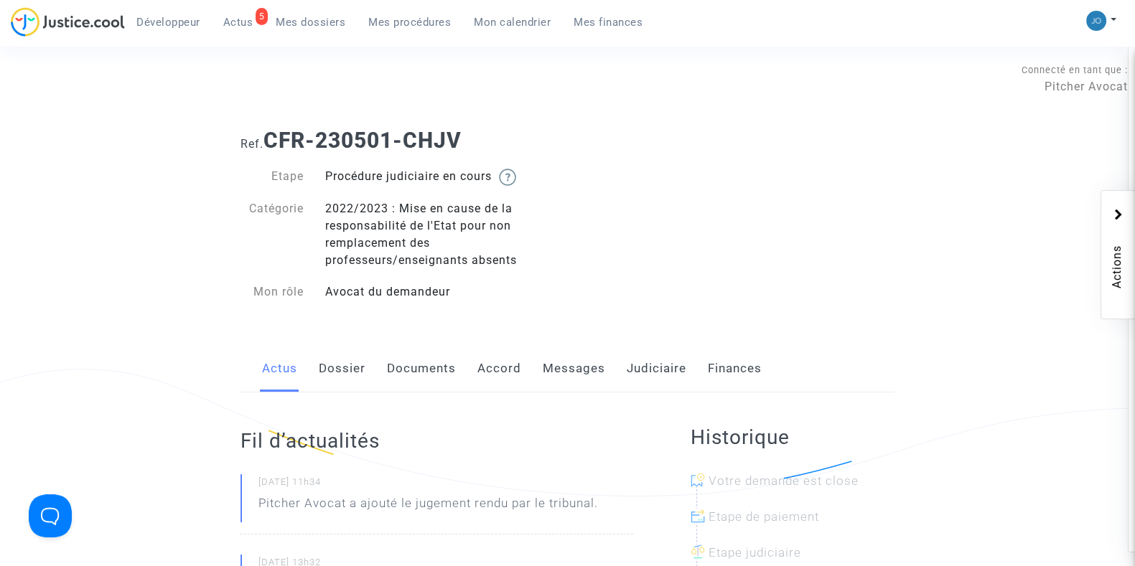
click at [631, 357] on link "Judiciaire" at bounding box center [656, 368] width 60 height 47
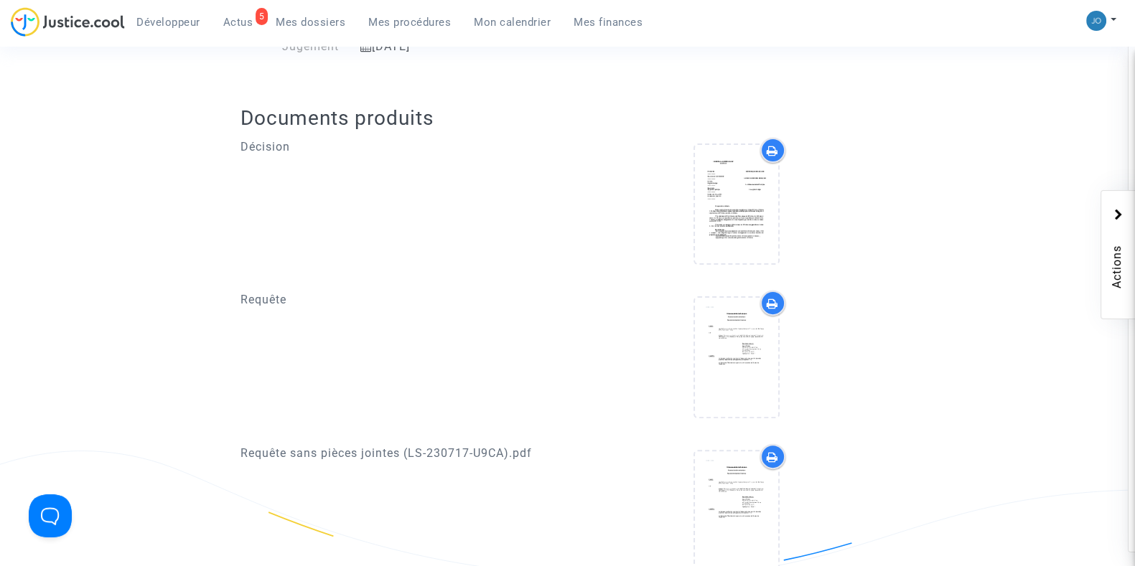
scroll to position [538, 0]
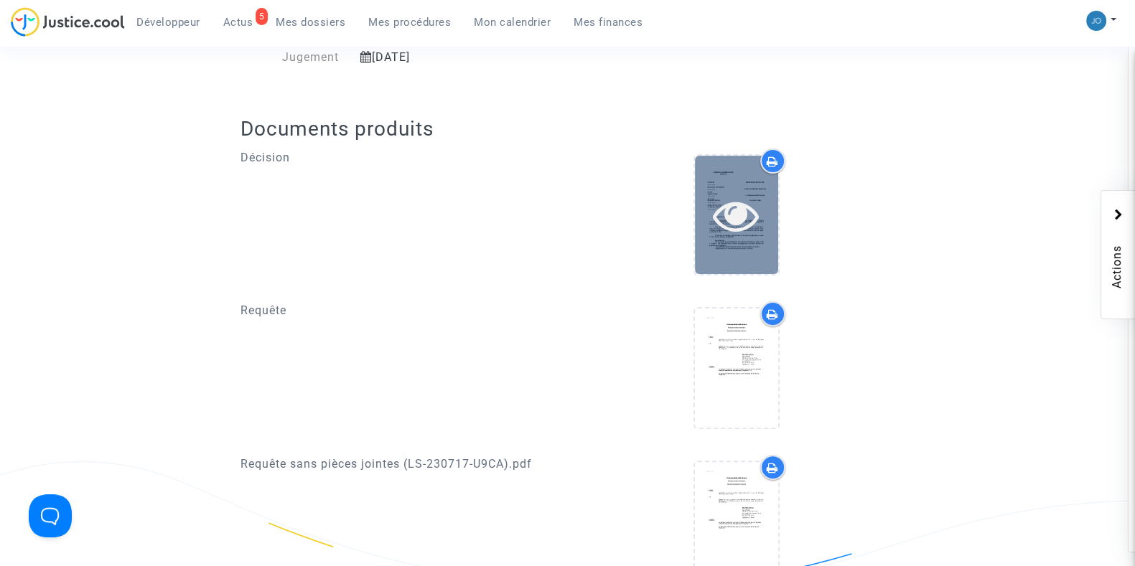
click at [710, 243] on div at bounding box center [736, 215] width 83 height 118
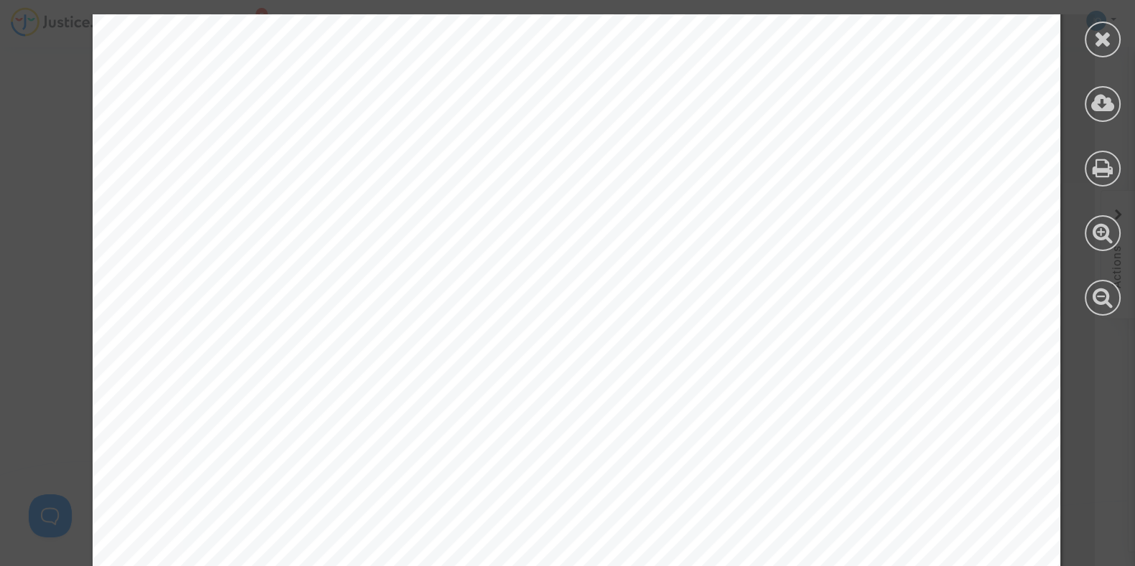
scroll to position [3297, 0]
click at [1092, 49] on div at bounding box center [1102, 40] width 36 height 36
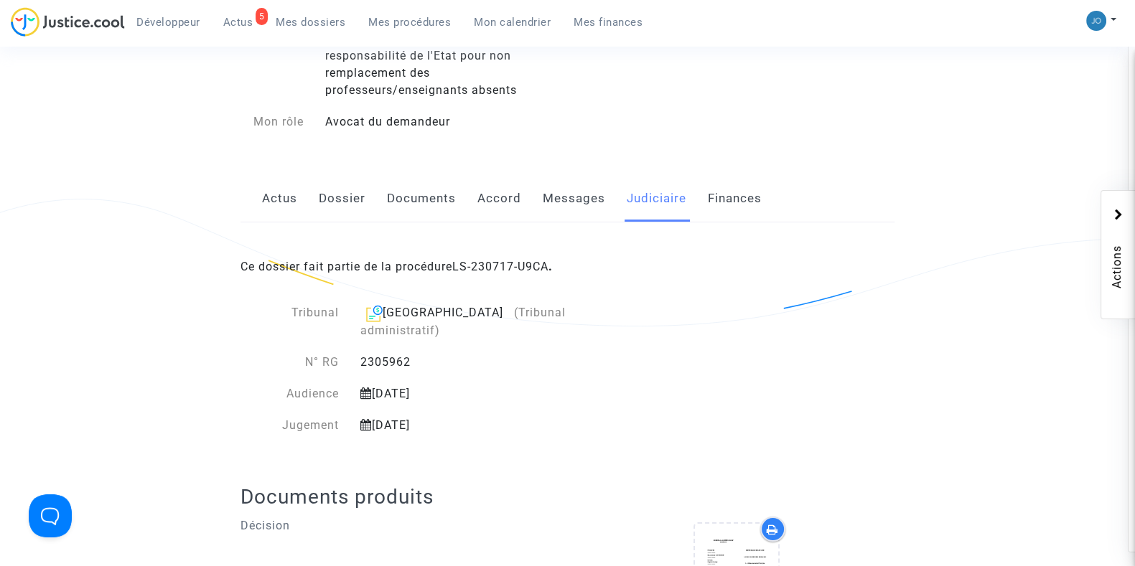
scroll to position [0, 0]
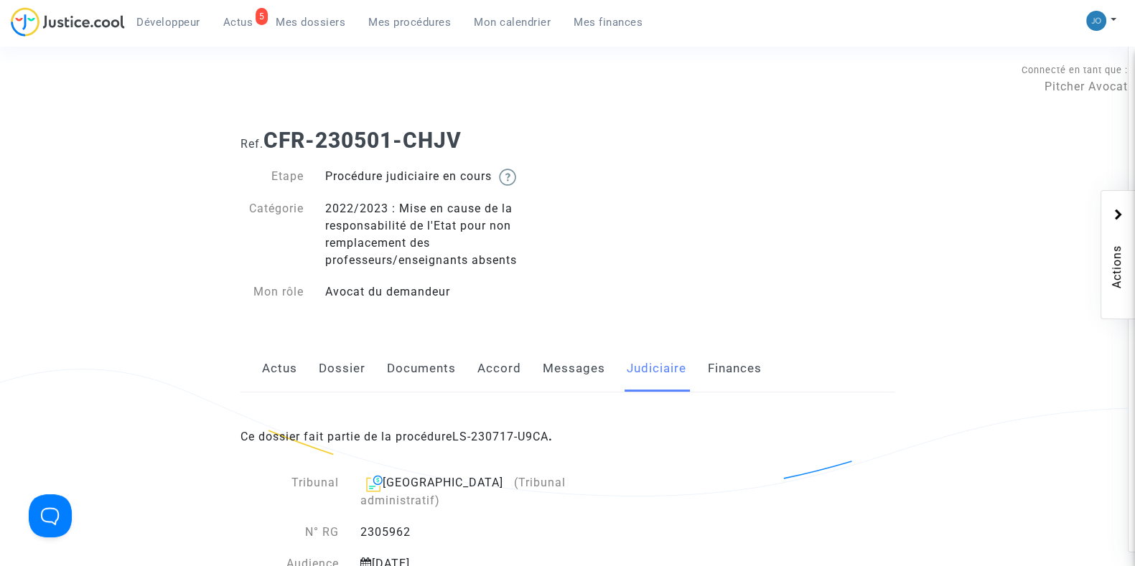
click at [339, 377] on link "Dossier" at bounding box center [342, 368] width 47 height 47
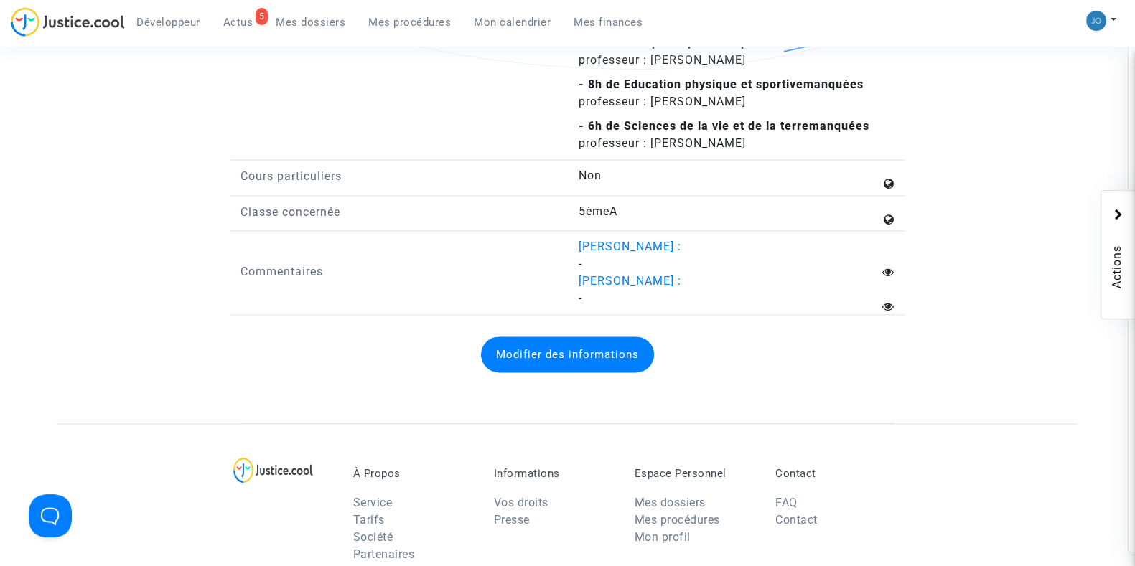
scroll to position [2323, 0]
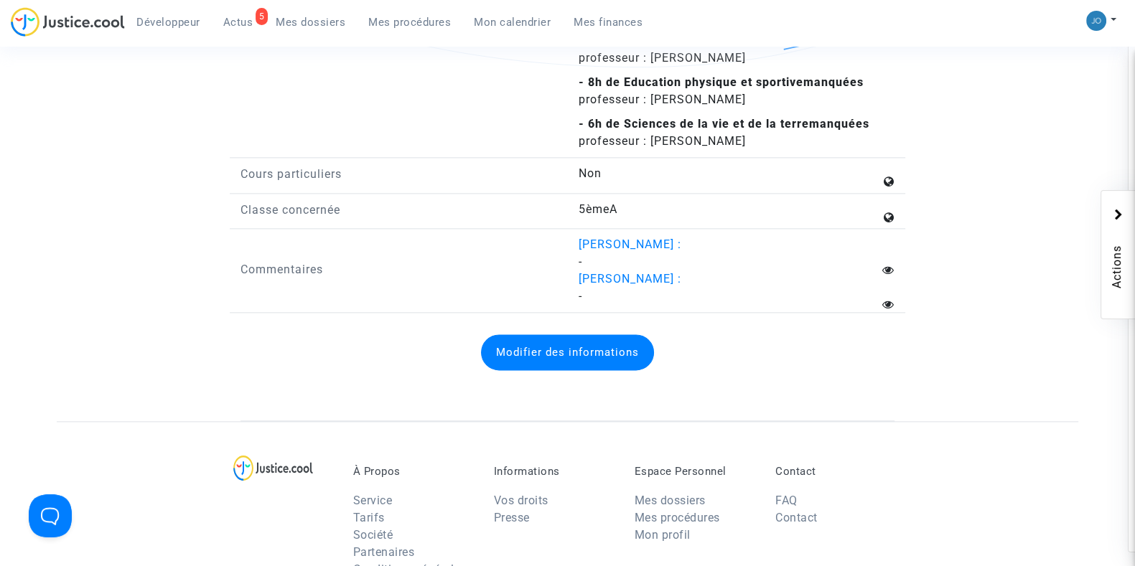
click at [322, 21] on span "Mes dossiers" at bounding box center [311, 22] width 70 height 13
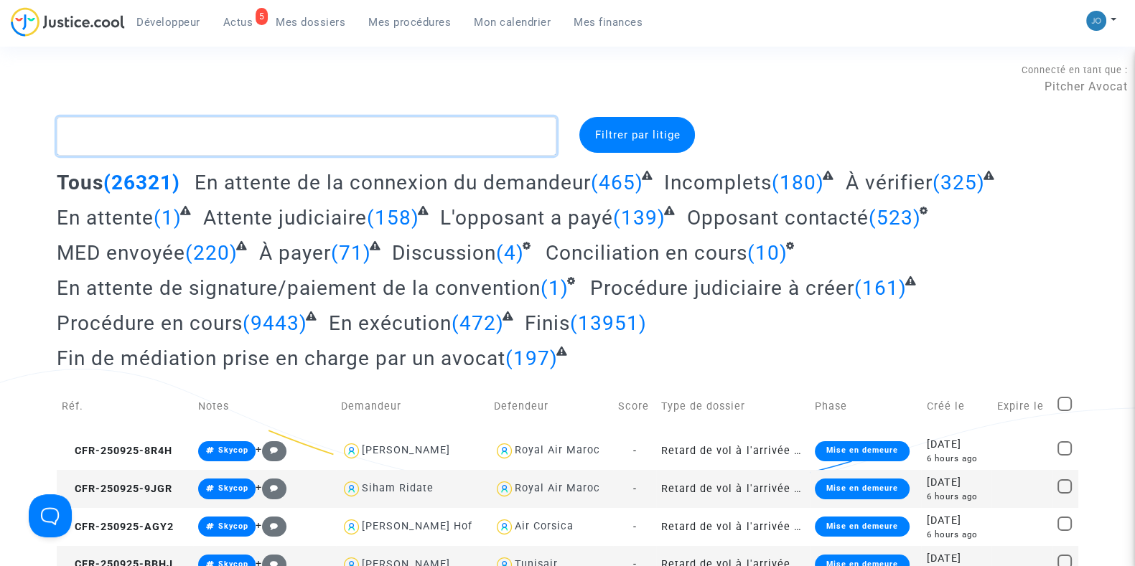
click at [277, 138] on textarea at bounding box center [306, 136] width 499 height 39
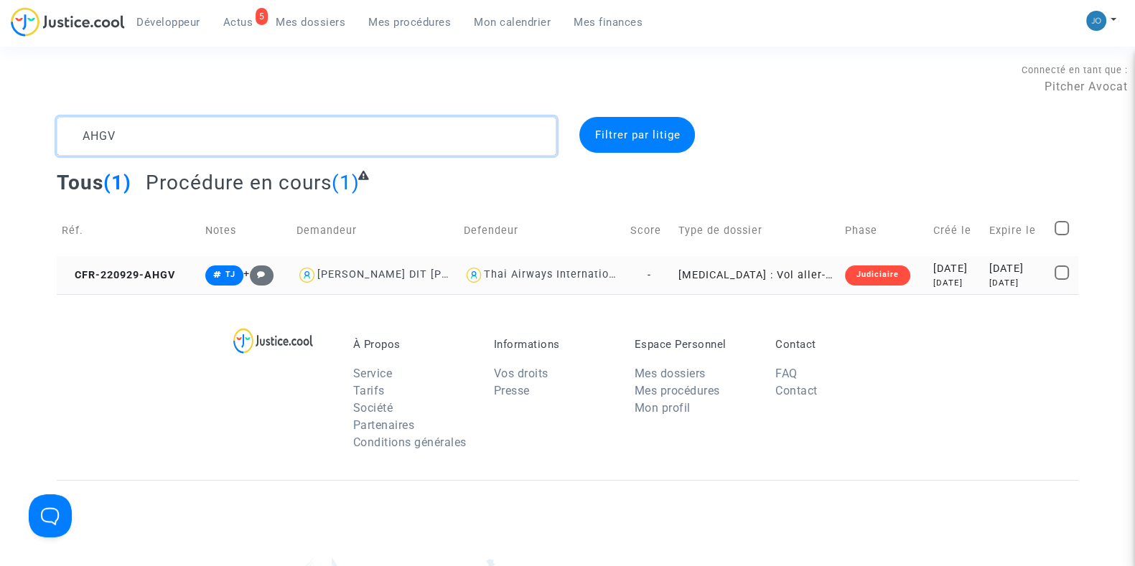
type textarea "AHGV"
click at [933, 263] on div "[DATE]" at bounding box center [956, 269] width 46 height 16
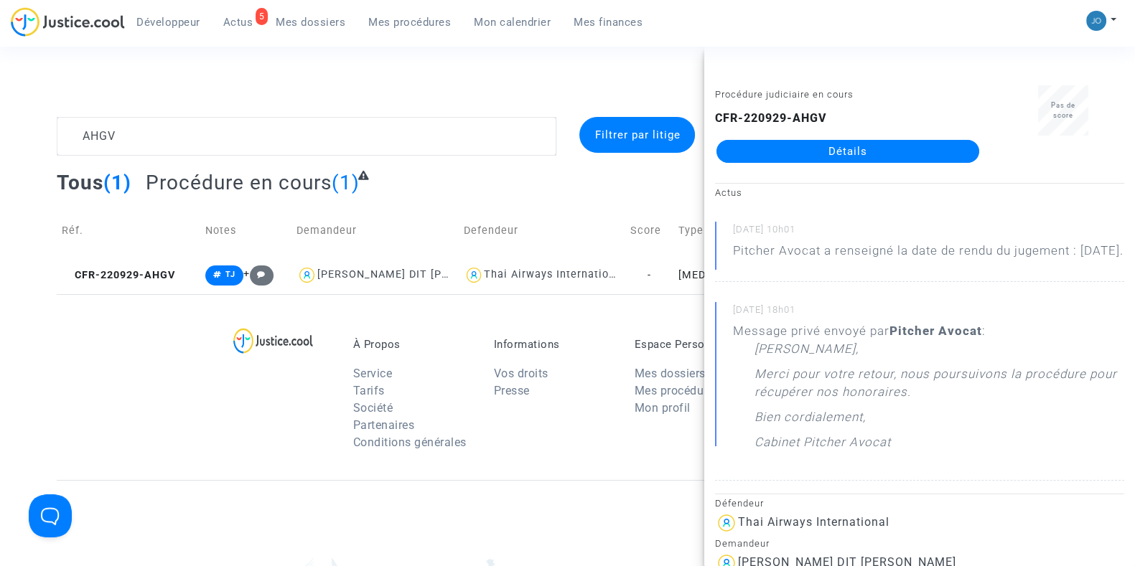
click at [843, 146] on link "Détails" at bounding box center [847, 151] width 263 height 23
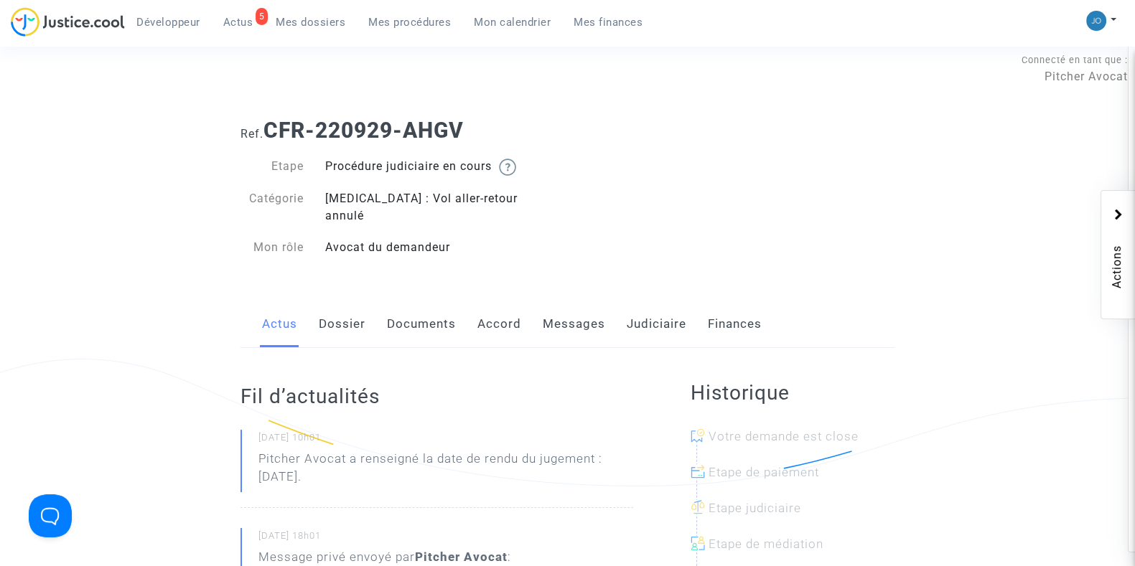
scroll to position [17, 0]
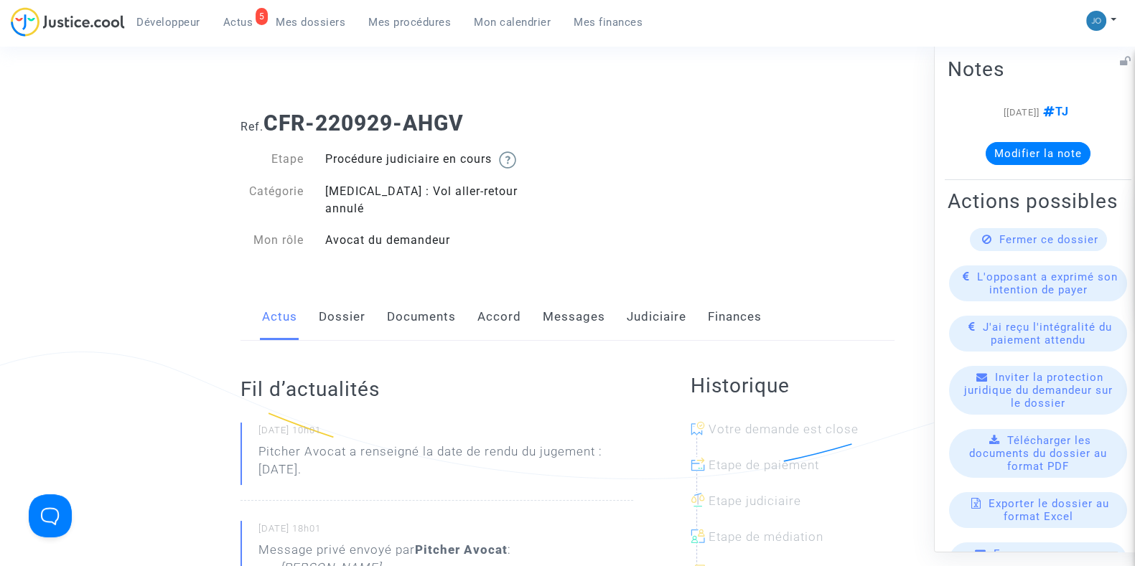
click at [990, 159] on button "Modifier la note" at bounding box center [1037, 152] width 105 height 23
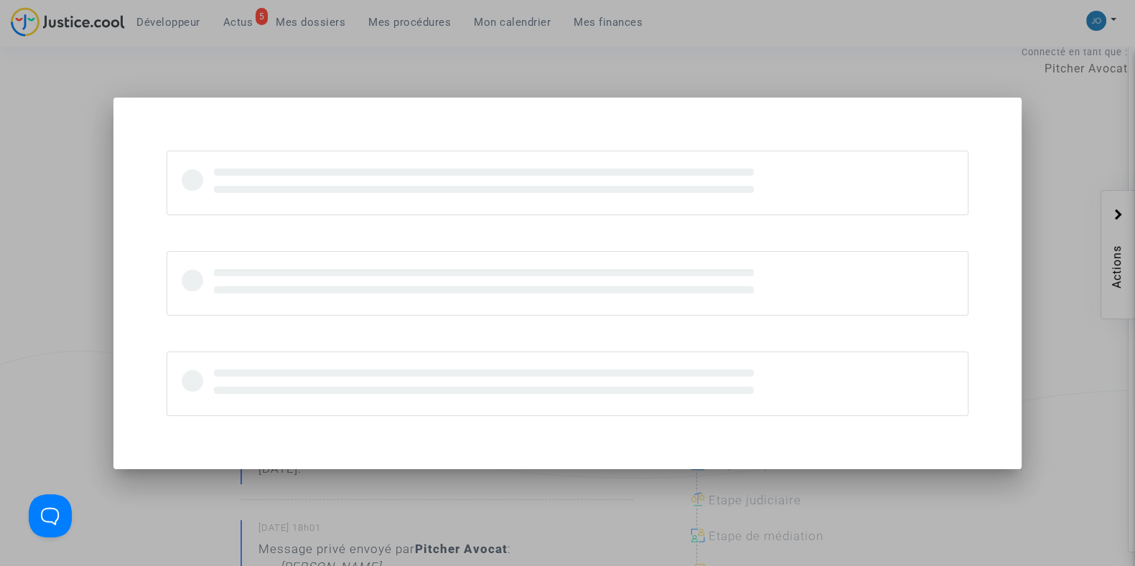
scroll to position [0, 0]
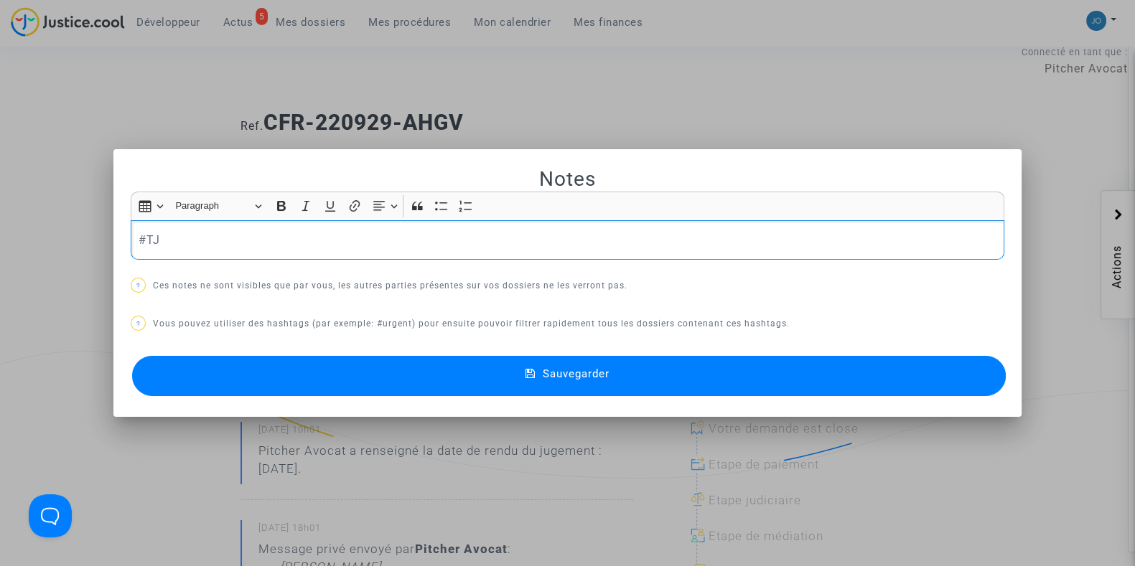
click at [376, 249] on div "#TJ" at bounding box center [567, 240] width 873 height 40
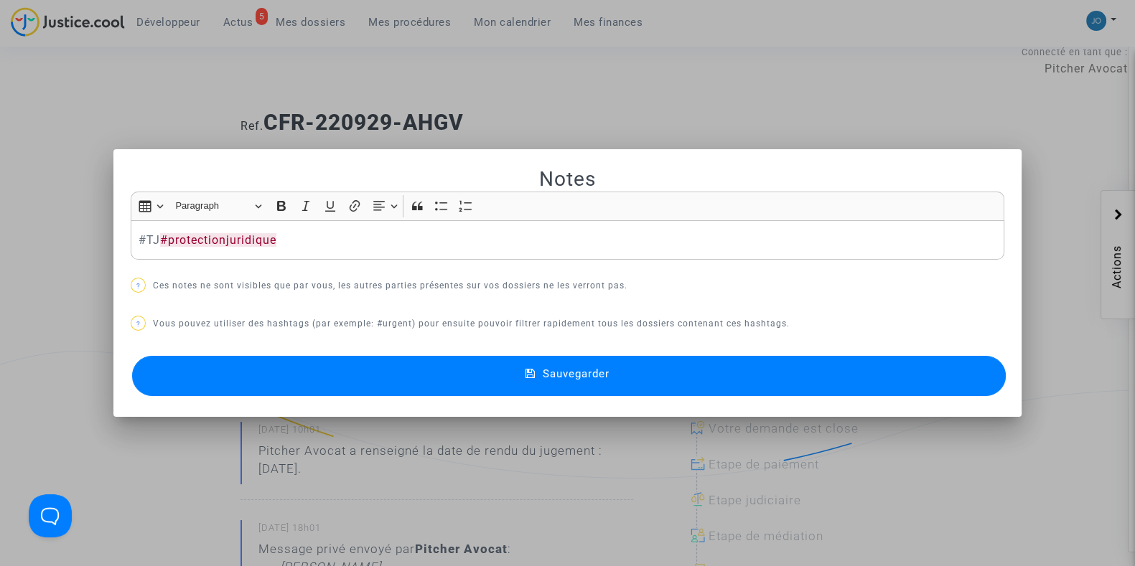
click at [600, 357] on button "Sauvegarder" at bounding box center [568, 376] width 873 height 40
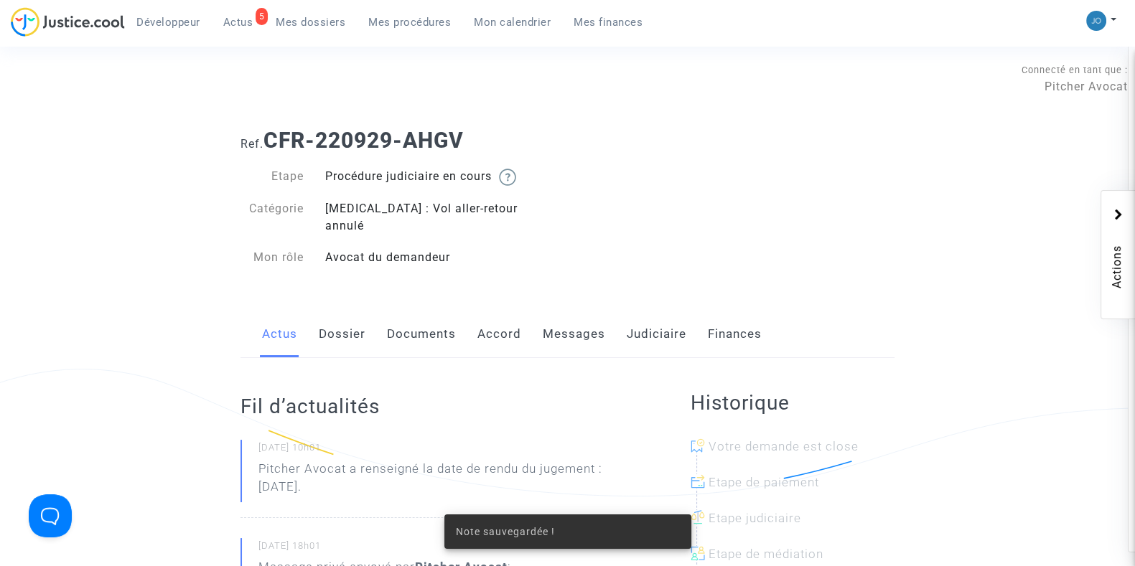
scroll to position [17, 0]
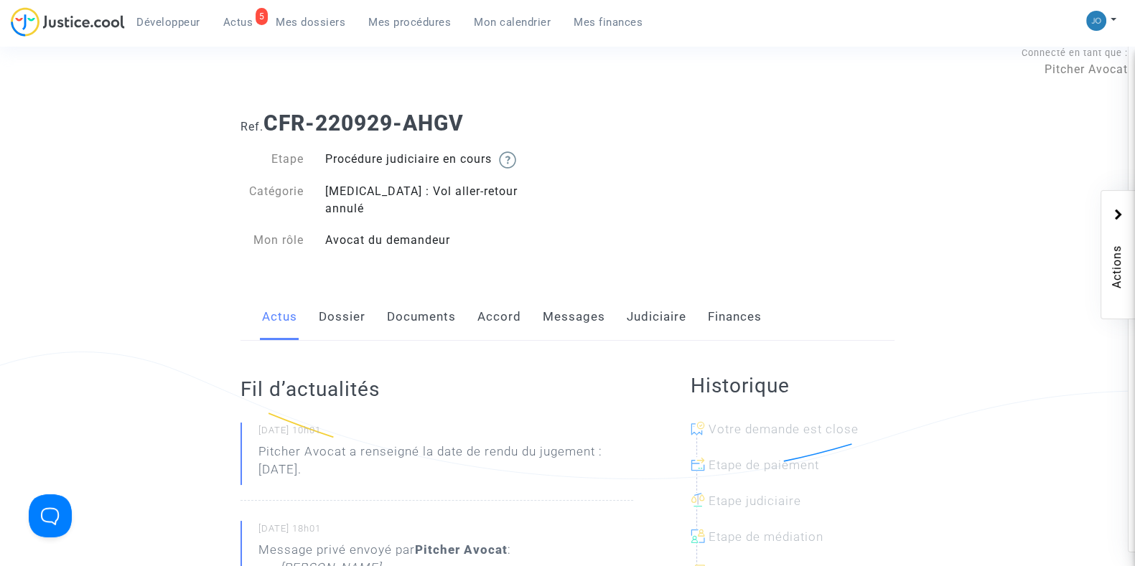
click at [316, 22] on span "Mes dossiers" at bounding box center [311, 22] width 70 height 13
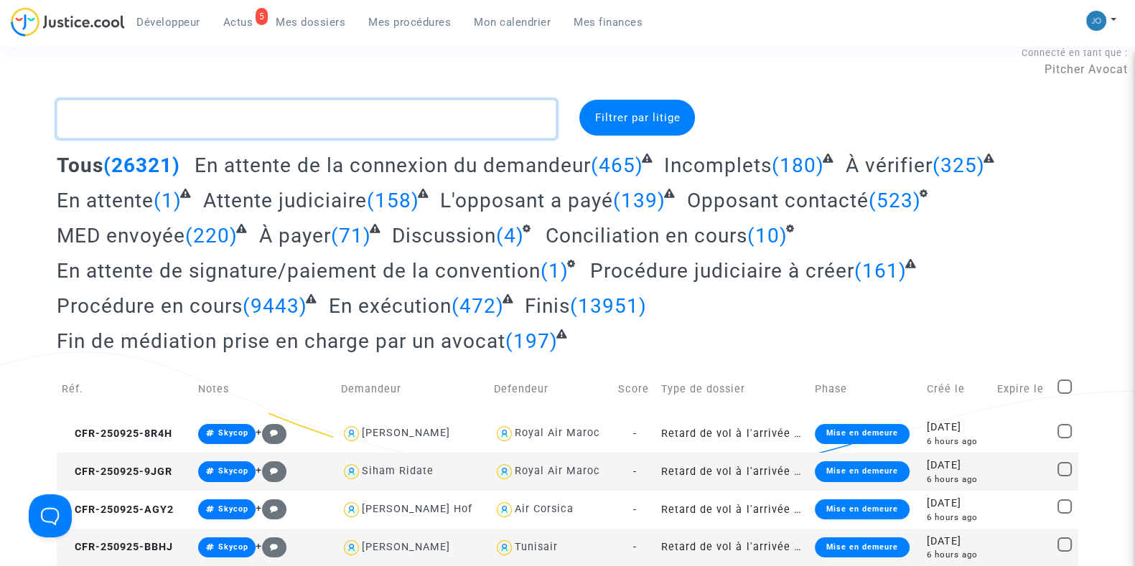
click at [276, 118] on textarea at bounding box center [306, 119] width 499 height 39
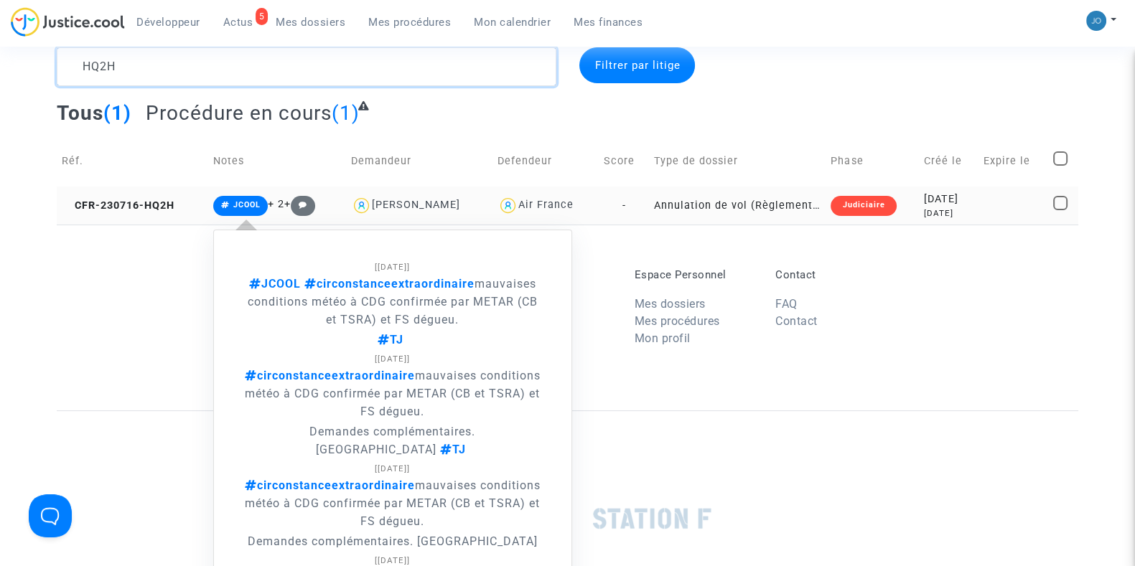
scroll to position [71, 0]
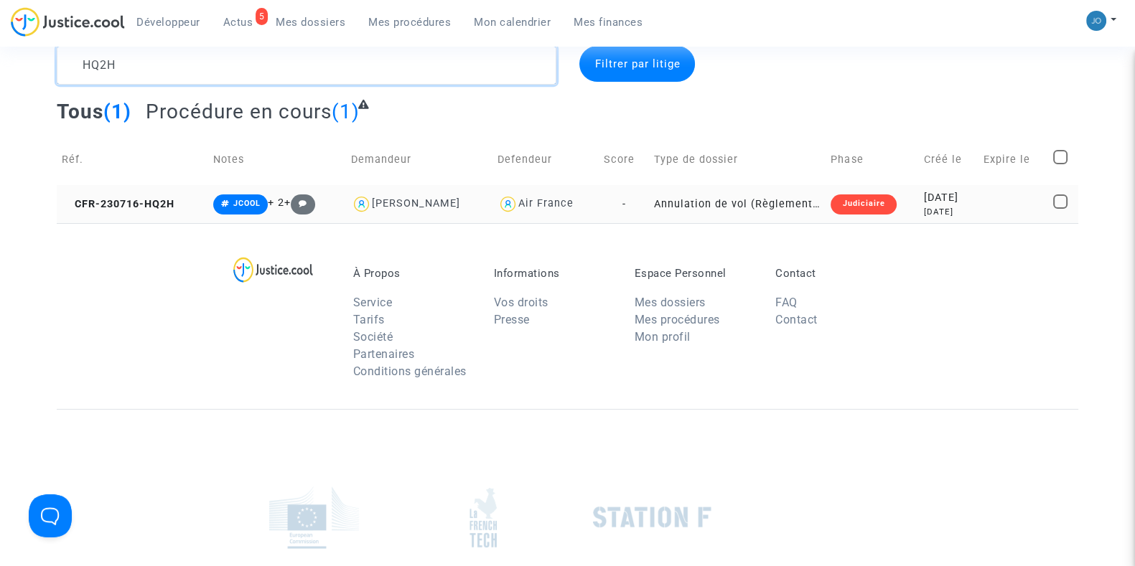
type textarea "HQ2H"
click at [926, 201] on div "[DATE]" at bounding box center [949, 198] width 50 height 16
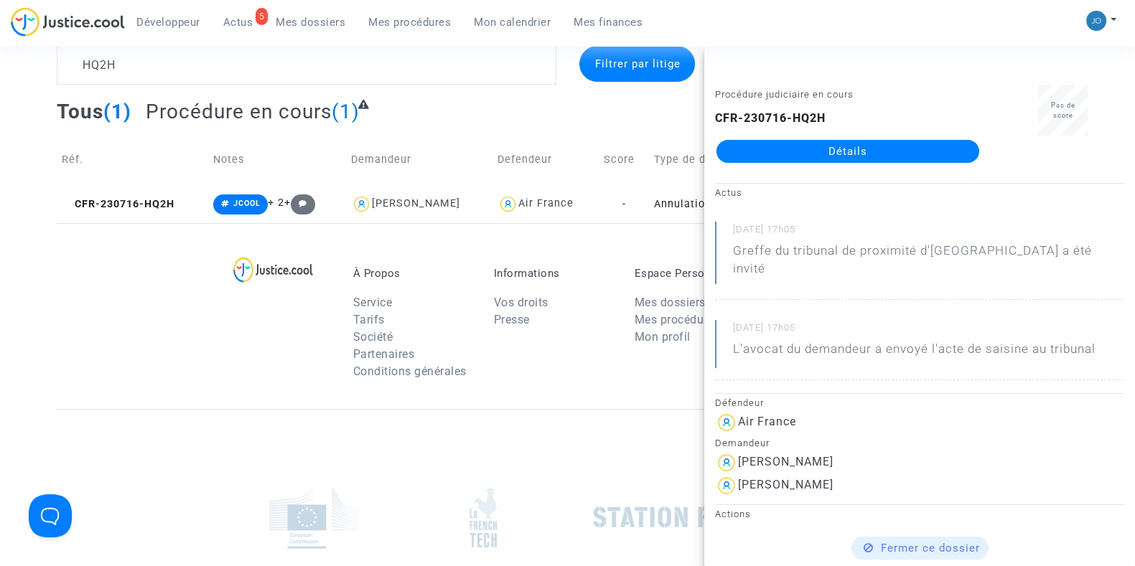
click at [825, 145] on link "Détails" at bounding box center [847, 151] width 263 height 23
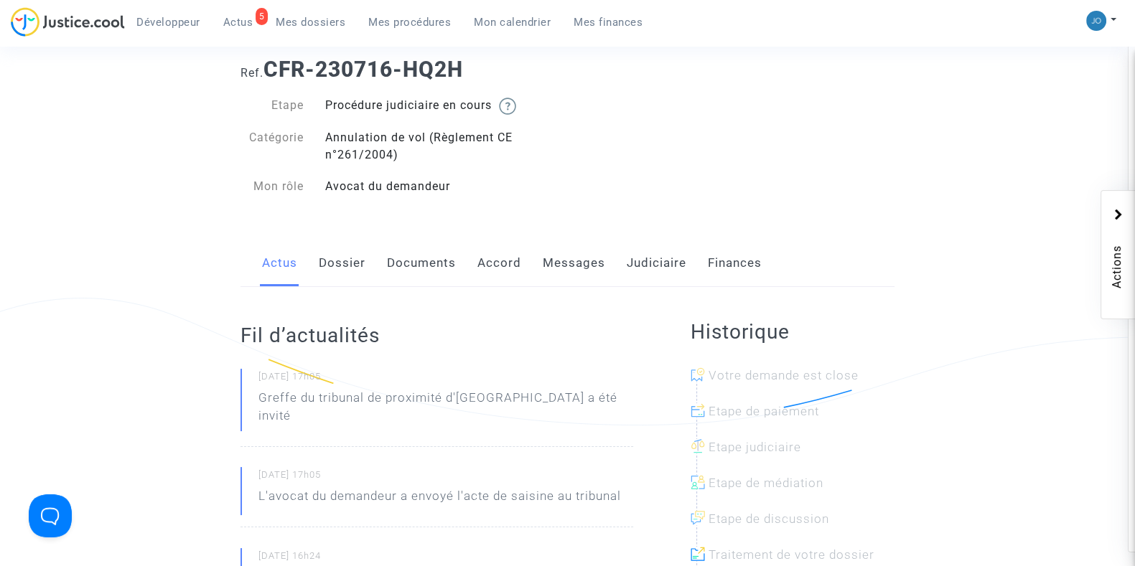
click at [637, 269] on link "Judiciaire" at bounding box center [656, 263] width 60 height 47
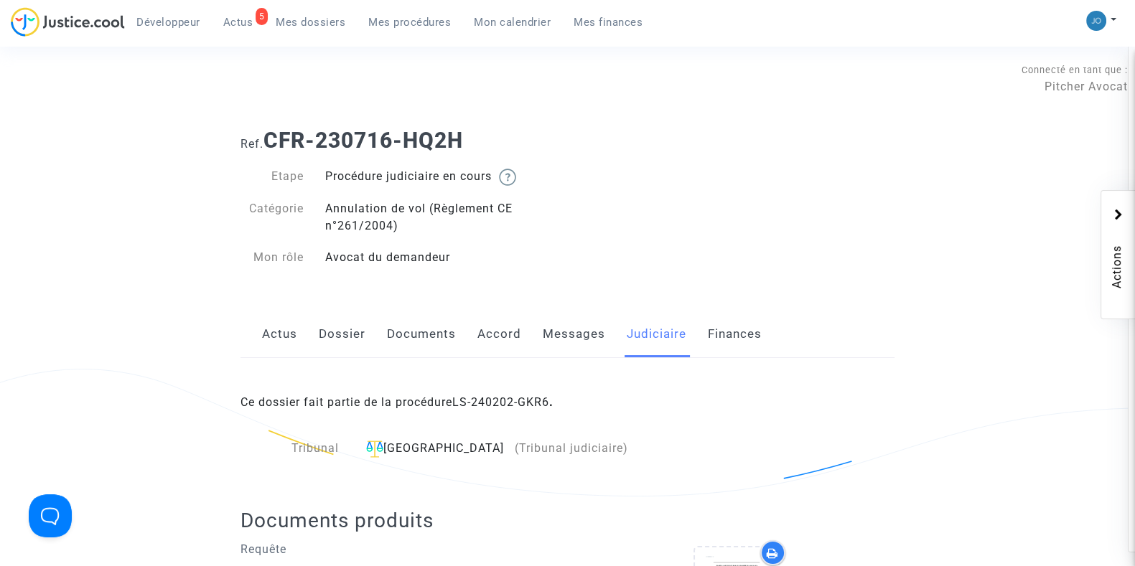
click at [349, 329] on link "Dossier" at bounding box center [342, 334] width 47 height 47
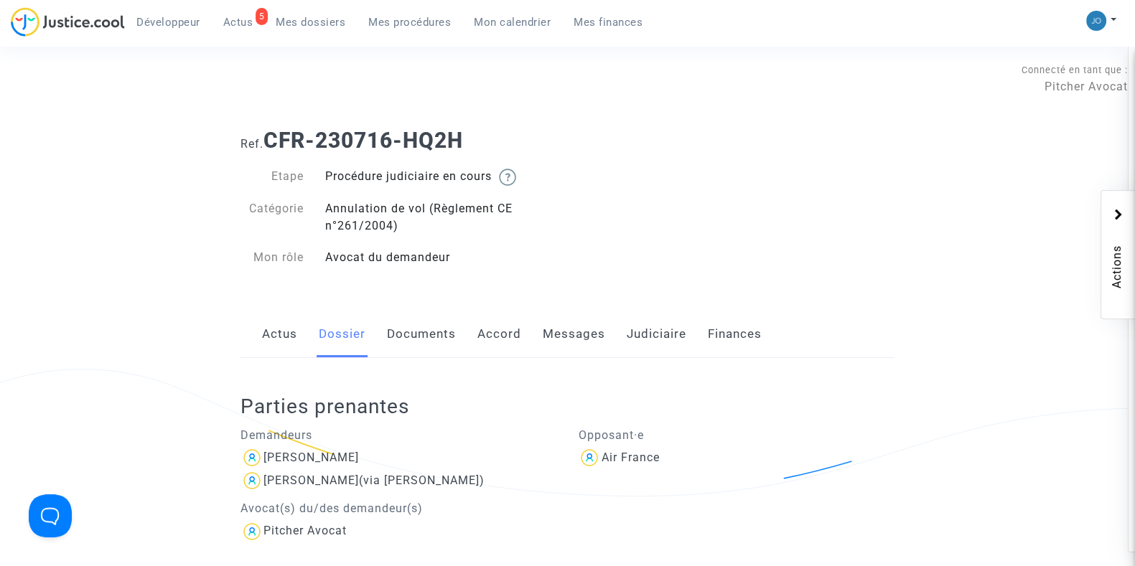
click at [574, 342] on link "Messages" at bounding box center [574, 334] width 62 height 47
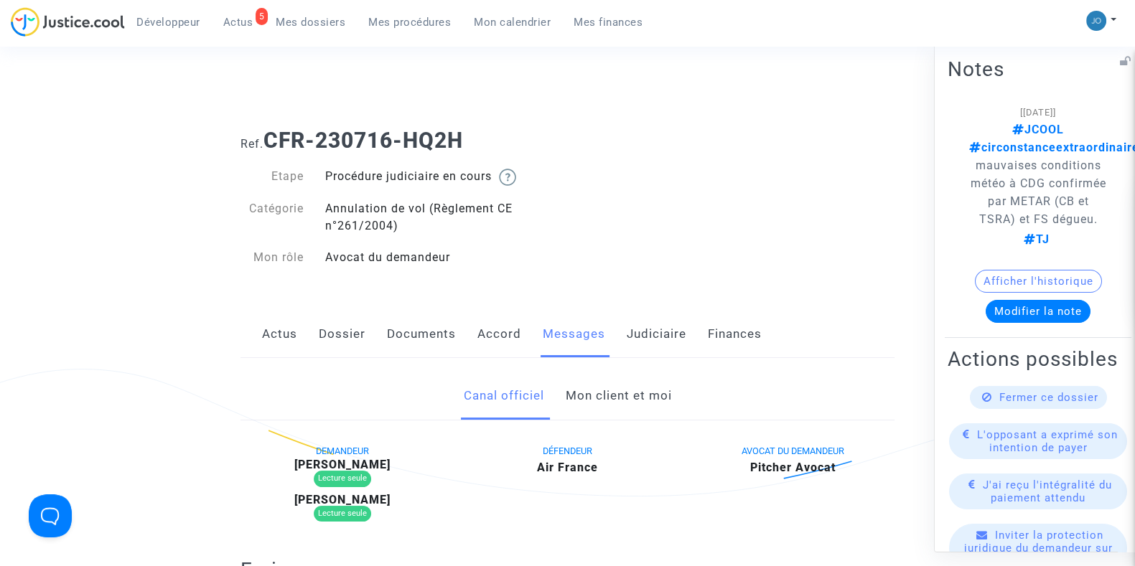
click at [1035, 316] on button "Modifier la note" at bounding box center [1037, 311] width 105 height 23
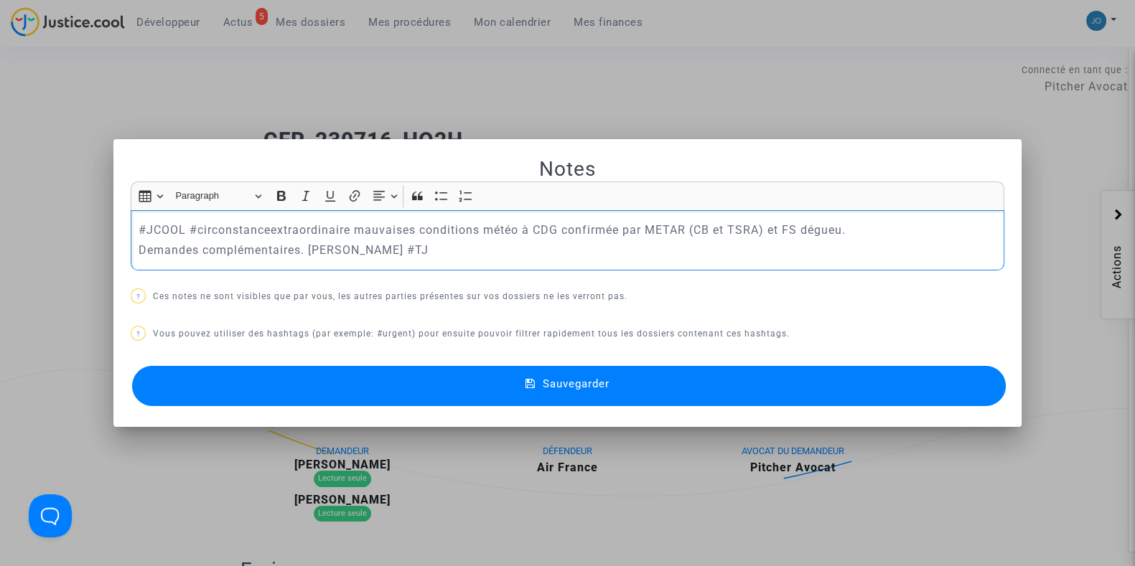
click at [553, 245] on p "Demandes complémentaires. [PERSON_NAME] #TJ" at bounding box center [567, 250] width 858 height 18
drag, startPoint x: 415, startPoint y: 258, endPoint x: 109, endPoint y: 217, distance: 308.4
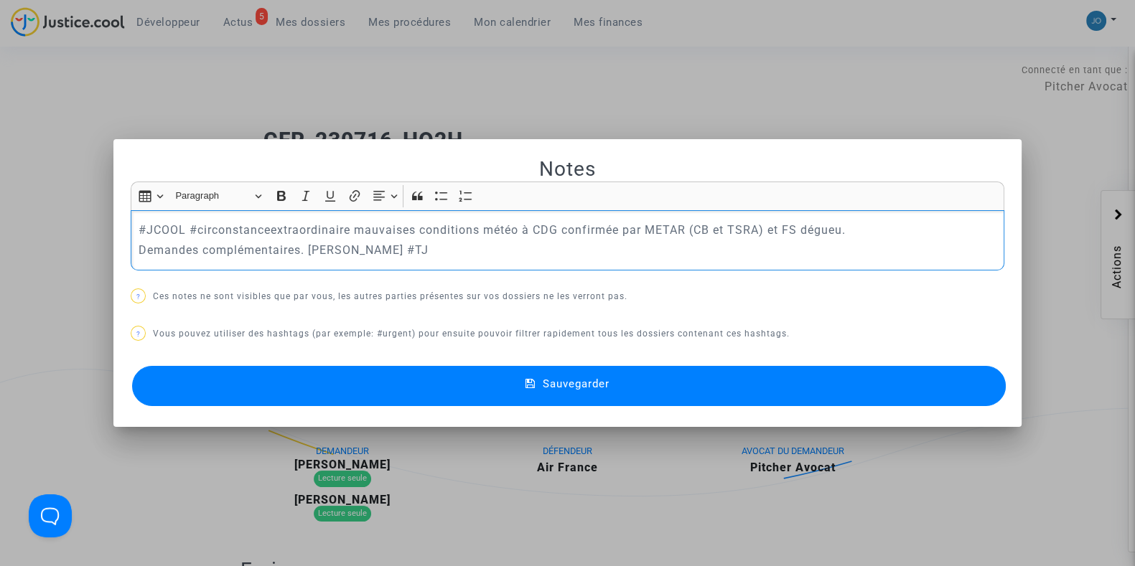
click at [113, 217] on mat-dialog-container "Notes Rich Text Editor Insert table Insert table Heading Paragraph Paragraph He…" at bounding box center [567, 283] width 908 height 288
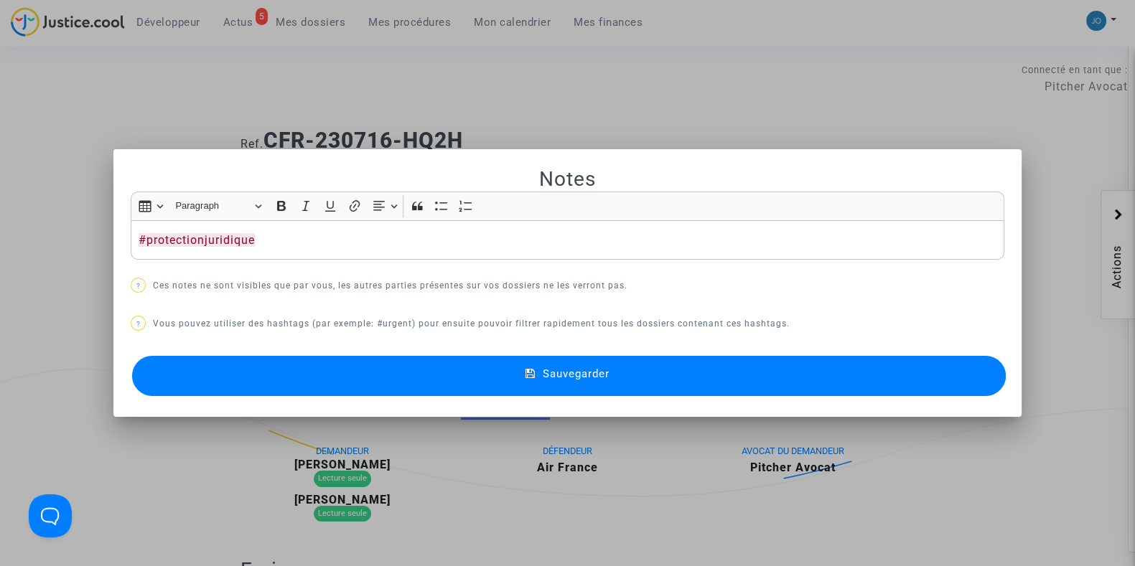
click at [565, 362] on button "Sauvegarder" at bounding box center [568, 376] width 873 height 40
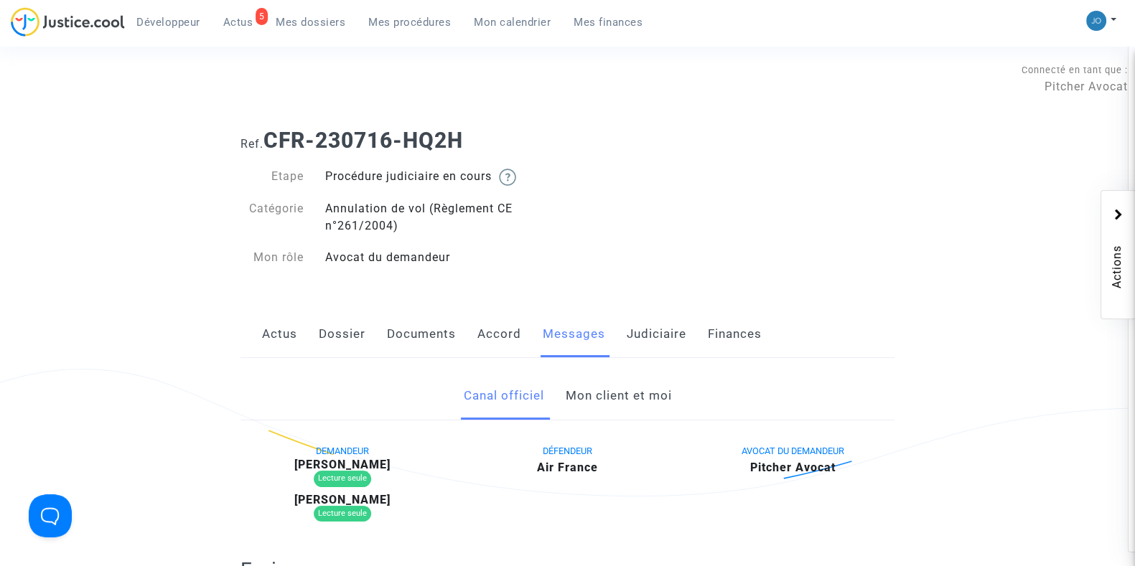
click at [331, 19] on span "Mes dossiers" at bounding box center [311, 22] width 70 height 13
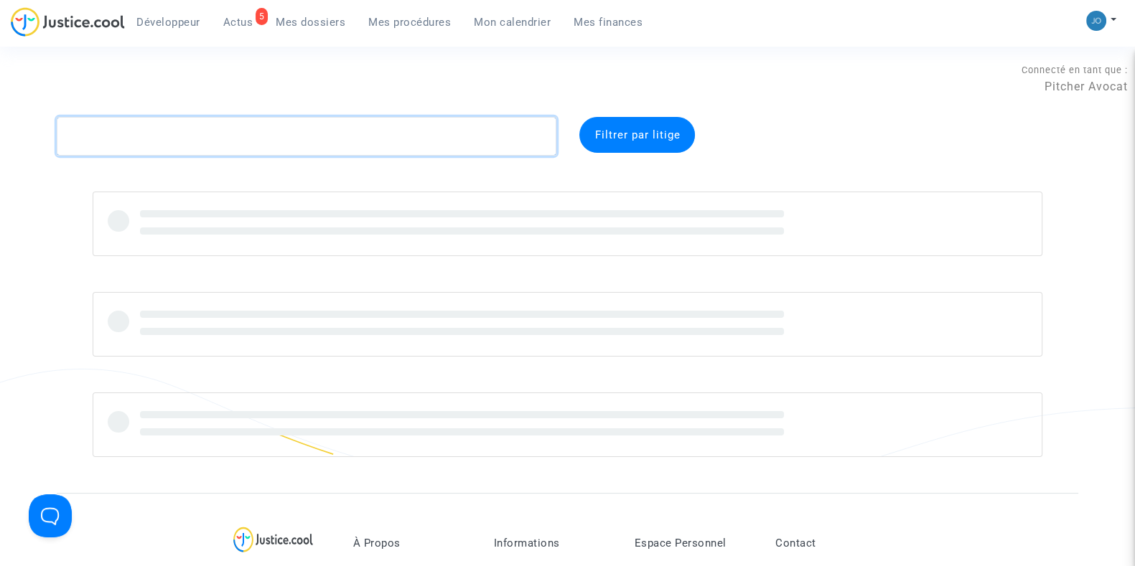
click at [240, 145] on textarea at bounding box center [306, 136] width 499 height 39
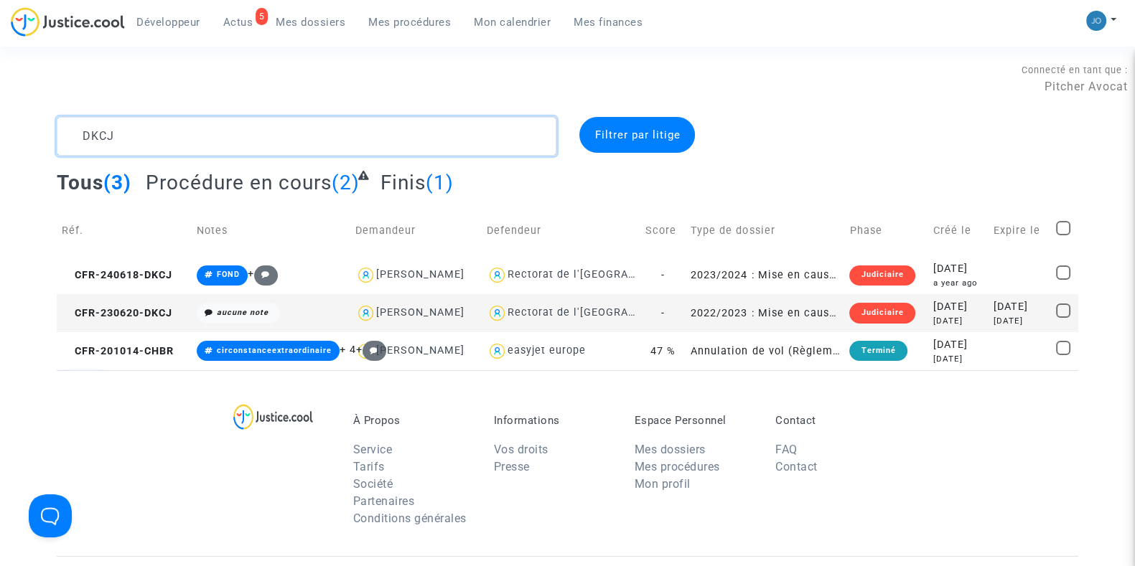
type textarea "DKCJ"
click at [201, 294] on td "aucune note" at bounding box center [271, 313] width 159 height 38
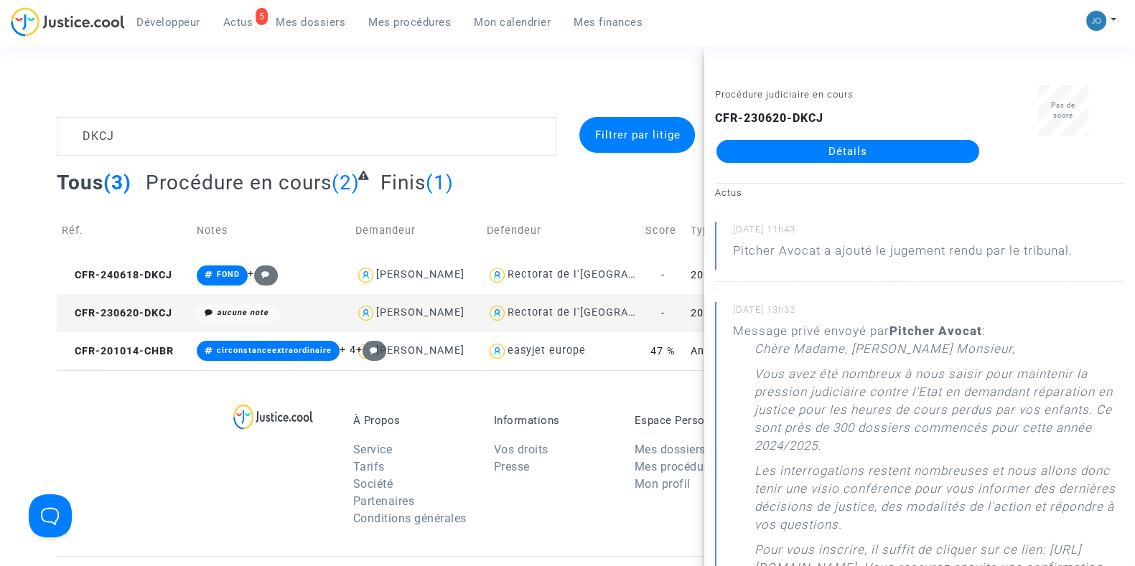
click at [820, 151] on link "Détails" at bounding box center [847, 151] width 263 height 23
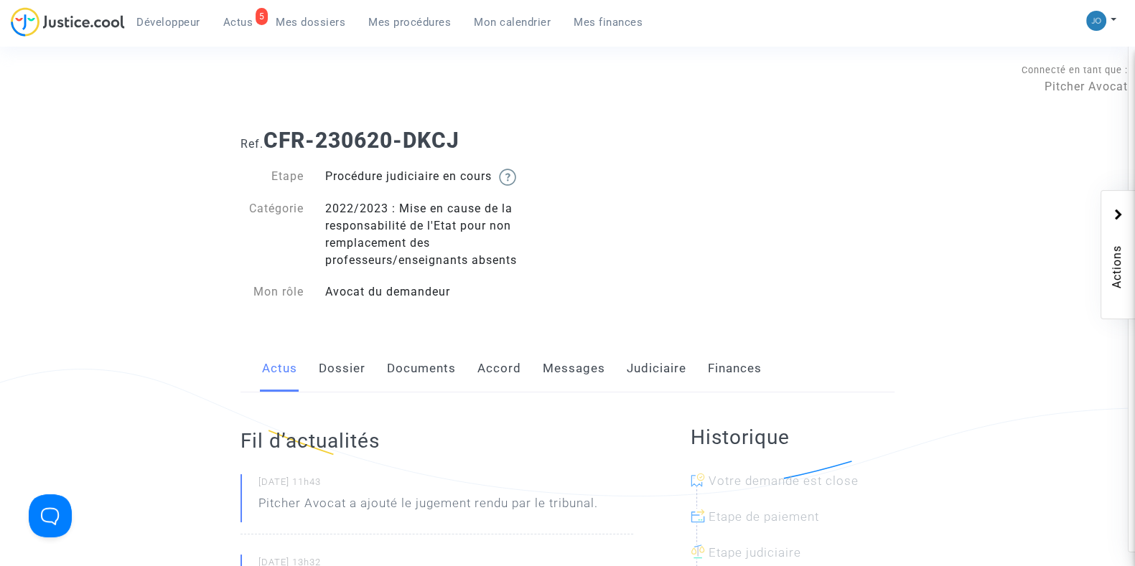
click at [654, 390] on link "Judiciaire" at bounding box center [656, 368] width 60 height 47
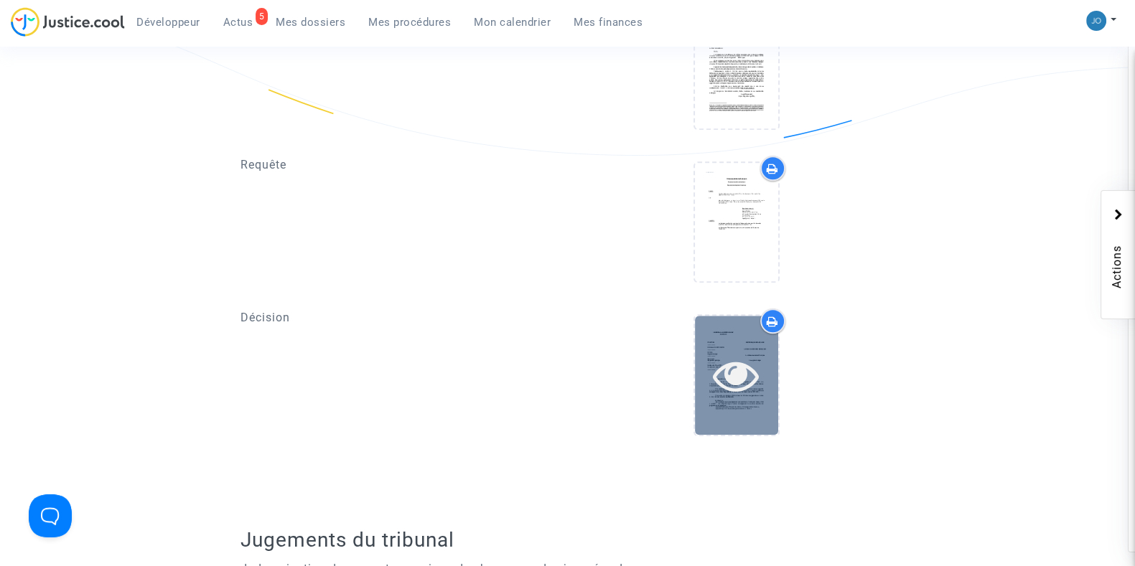
scroll to position [1604, 0]
click at [734, 325] on div at bounding box center [736, 374] width 83 height 118
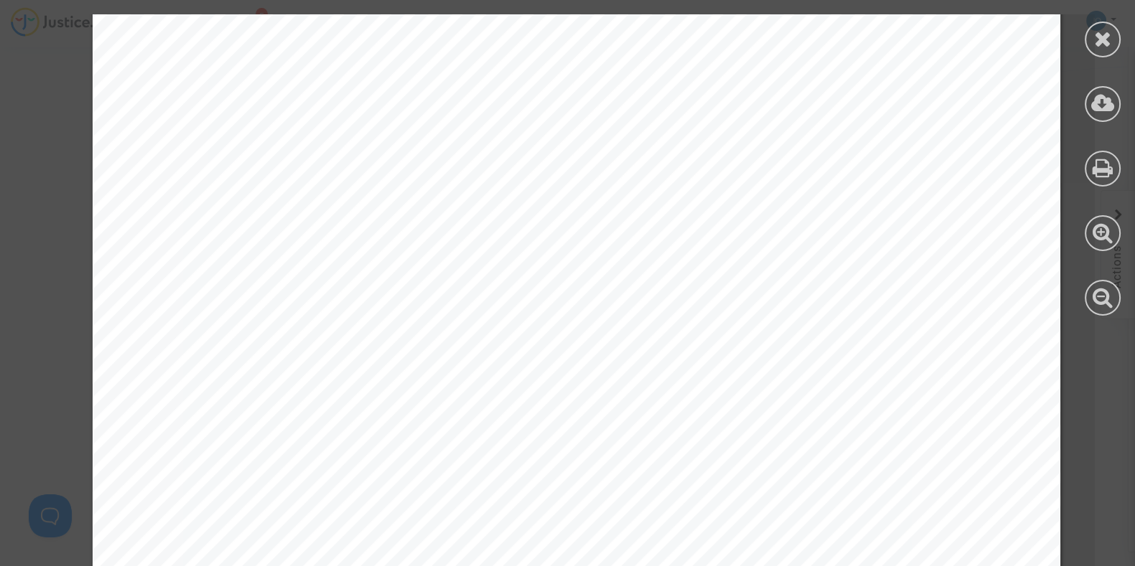
scroll to position [3330, 0]
click at [1098, 55] on div at bounding box center [1102, 40] width 36 height 36
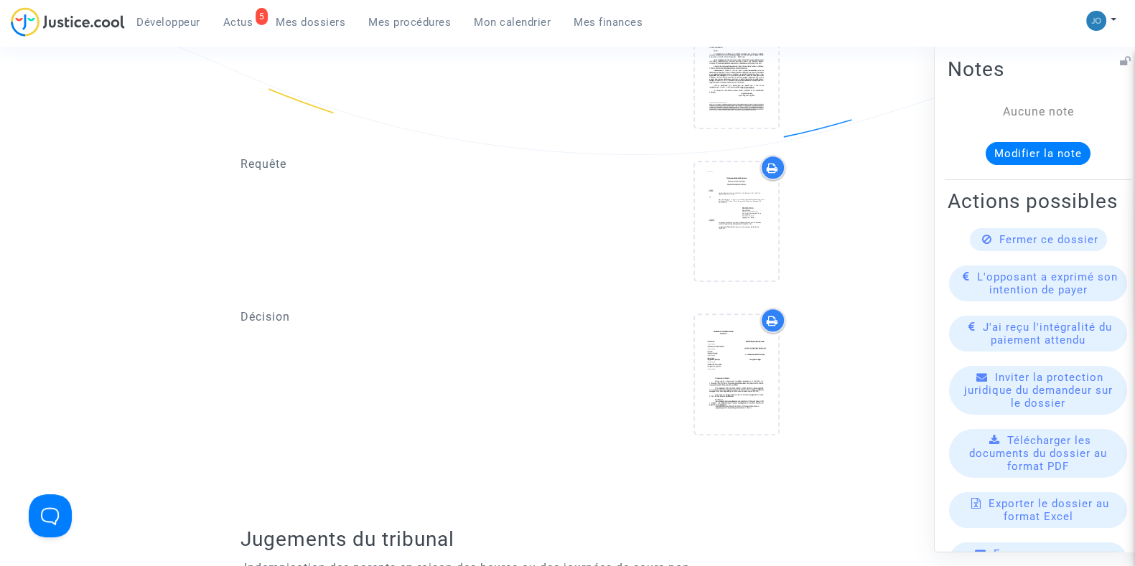
click at [1047, 250] on div "Fermer ce dossier" at bounding box center [1037, 238] width 137 height 23
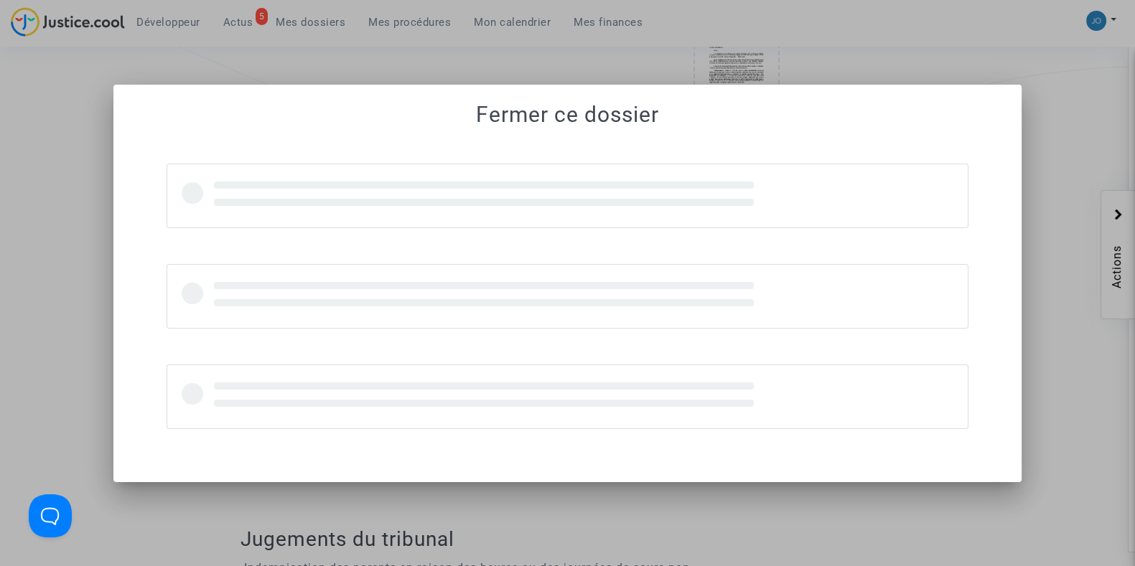
scroll to position [0, 0]
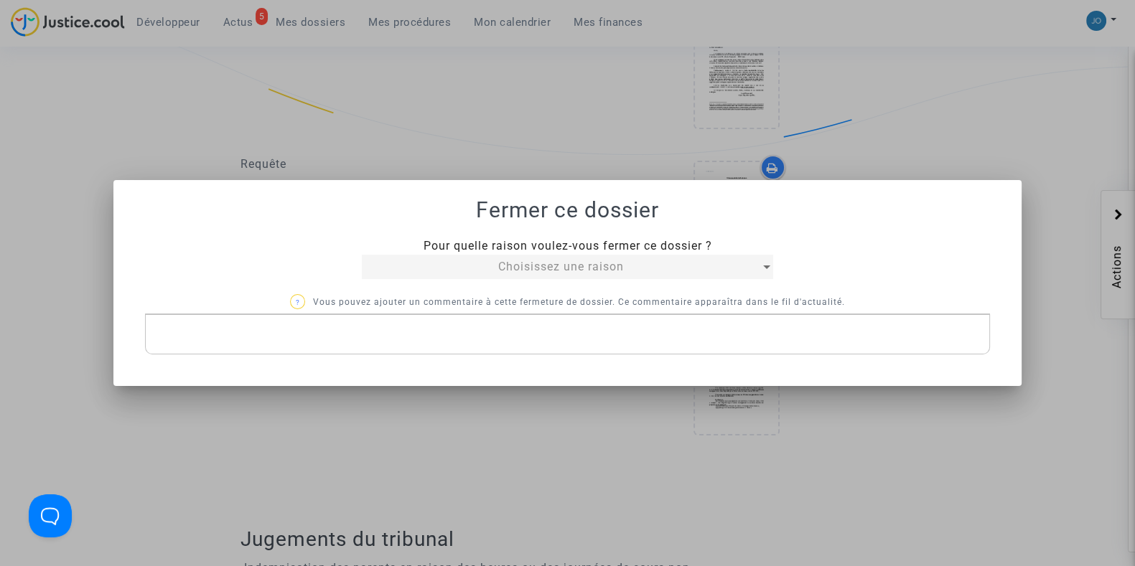
click at [663, 272] on div "Choisissez une raison" at bounding box center [561, 266] width 398 height 17
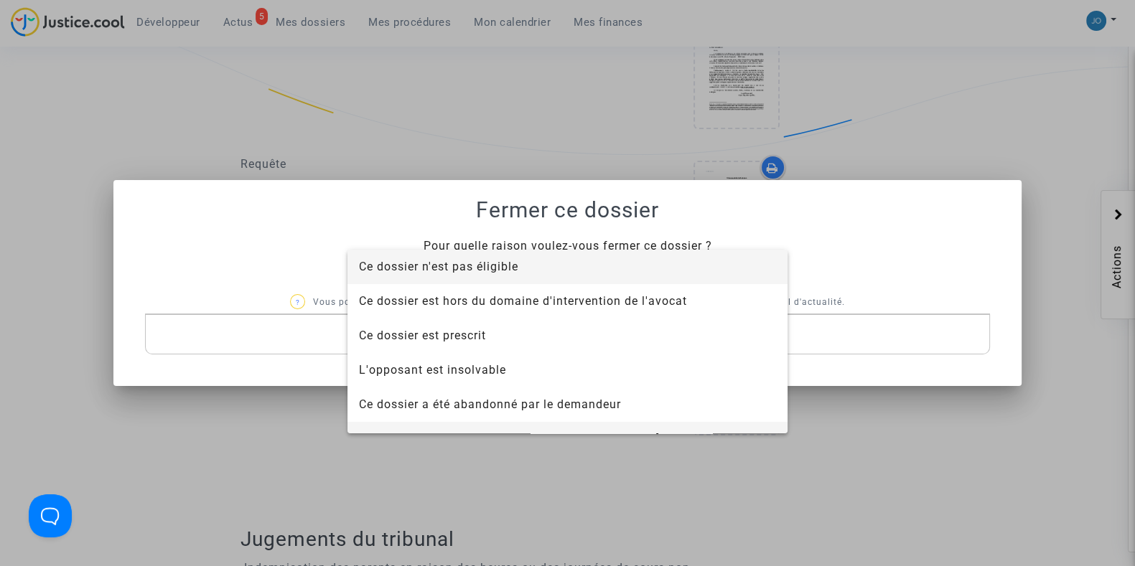
scroll to position [91, 0]
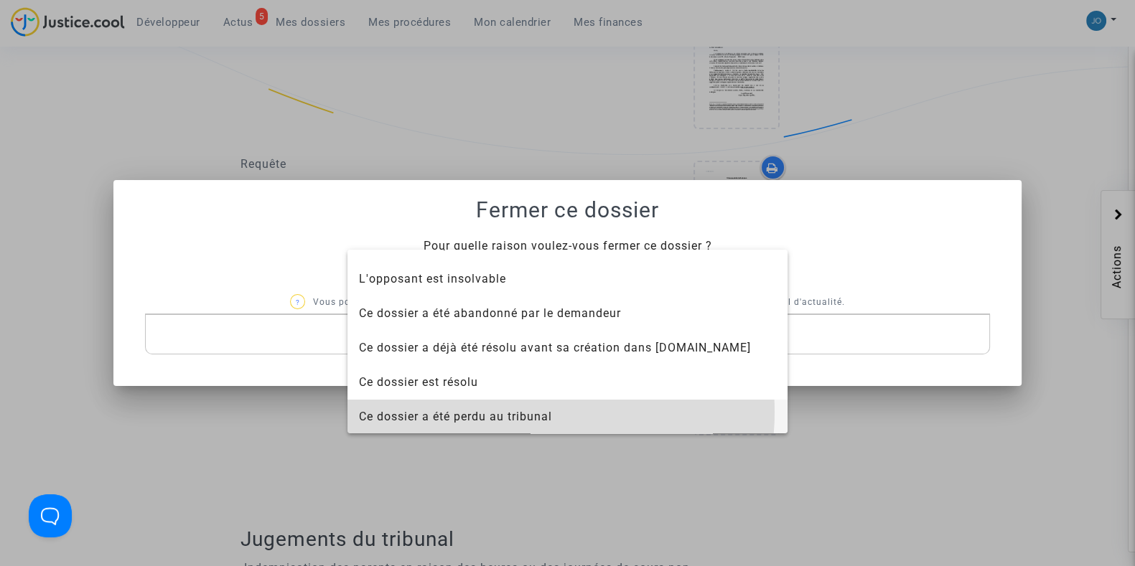
click at [538, 412] on span "Ce dossier a été perdu au tribunal" at bounding box center [455, 417] width 193 height 14
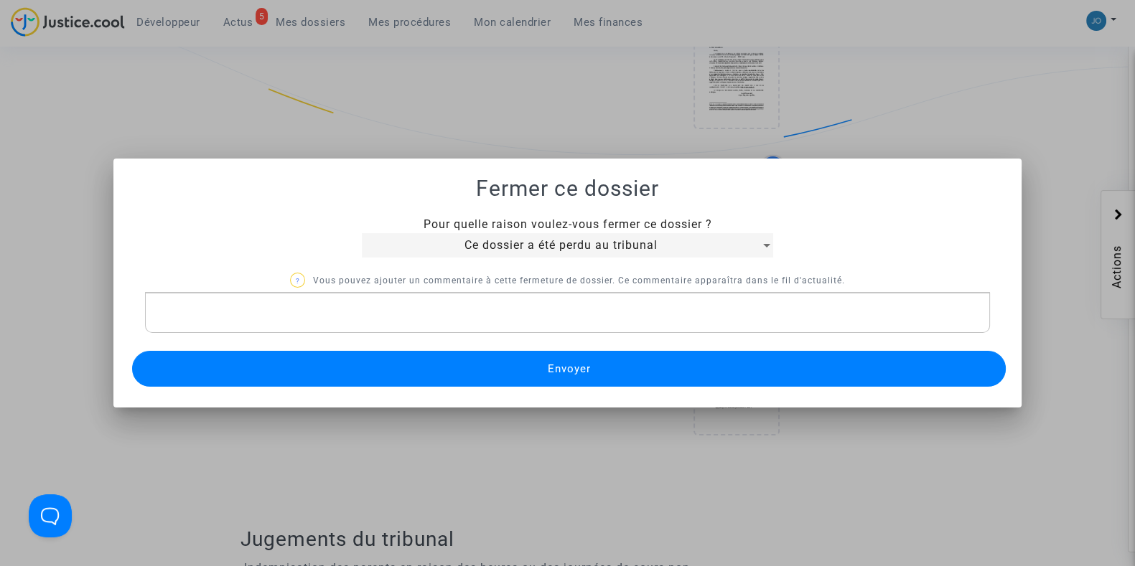
click at [567, 360] on button "Envoyer" at bounding box center [568, 369] width 873 height 36
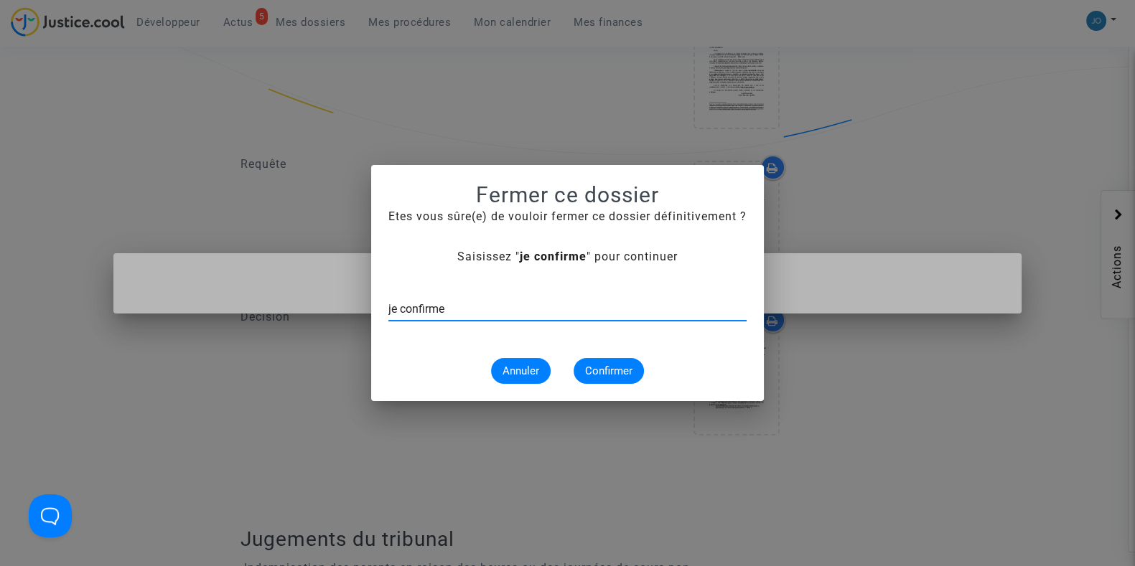
type input "je confirme"
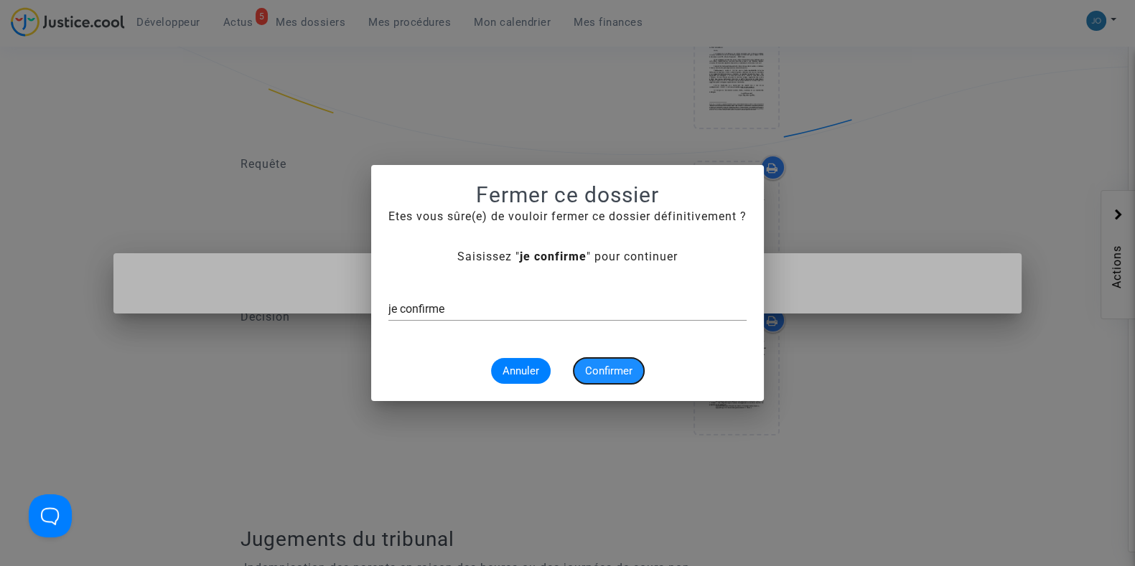
click at [602, 380] on button "Confirmer" at bounding box center [608, 371] width 70 height 26
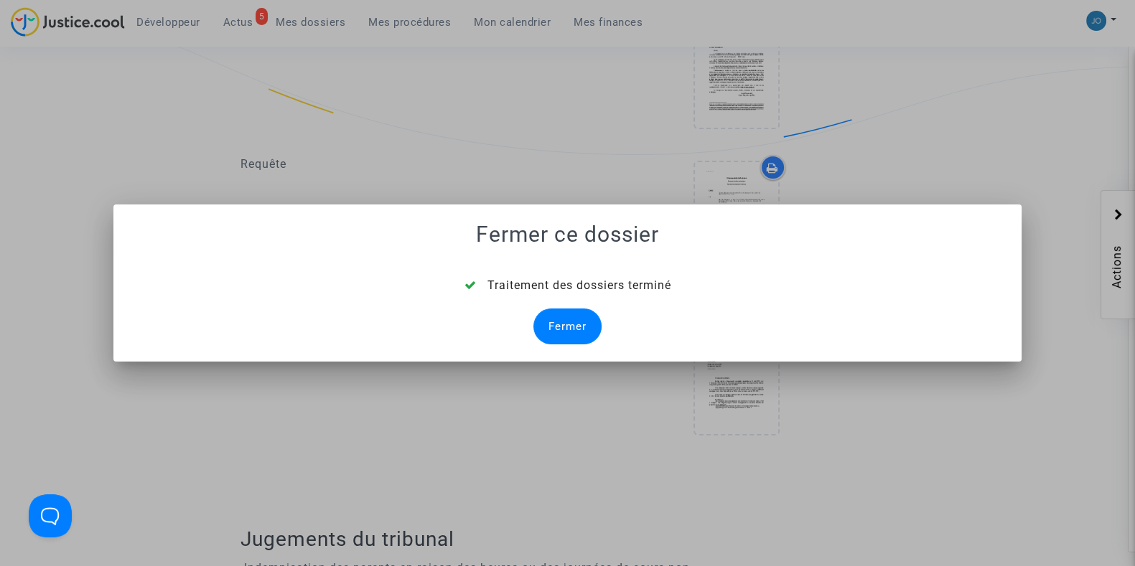
click at [545, 316] on div "Fermer" at bounding box center [567, 327] width 68 height 36
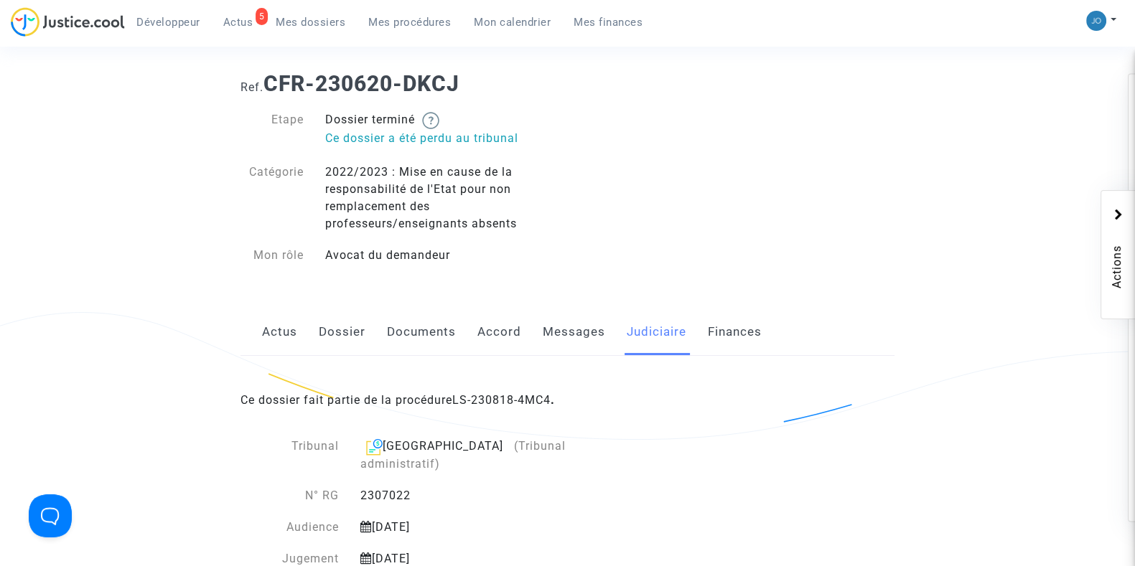
scroll to position [0, 0]
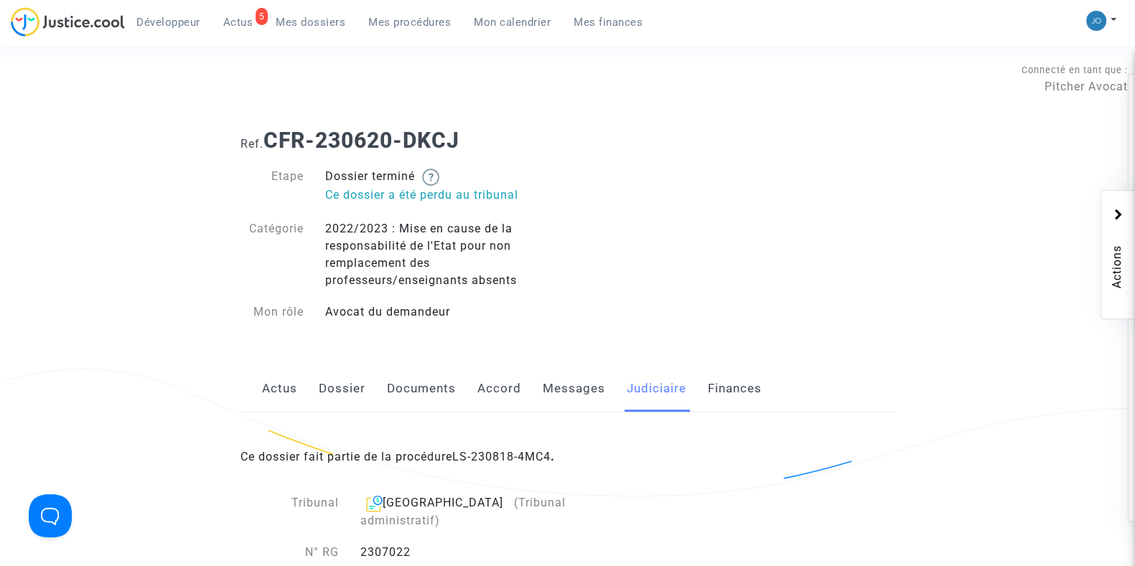
click at [296, 18] on span "Mes dossiers" at bounding box center [311, 22] width 70 height 13
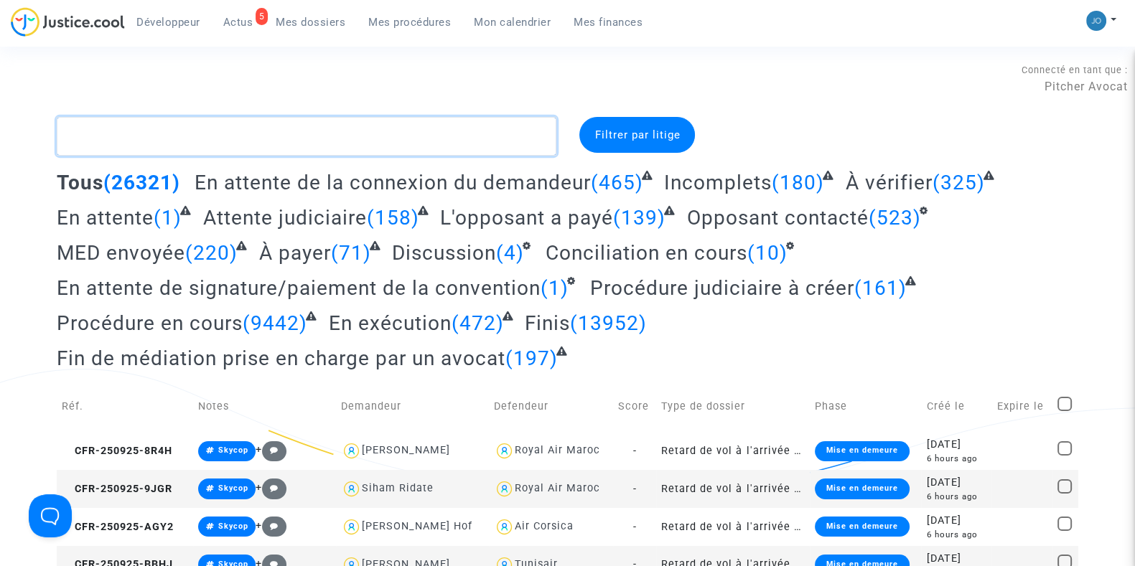
click at [276, 151] on textarea at bounding box center [306, 136] width 499 height 39
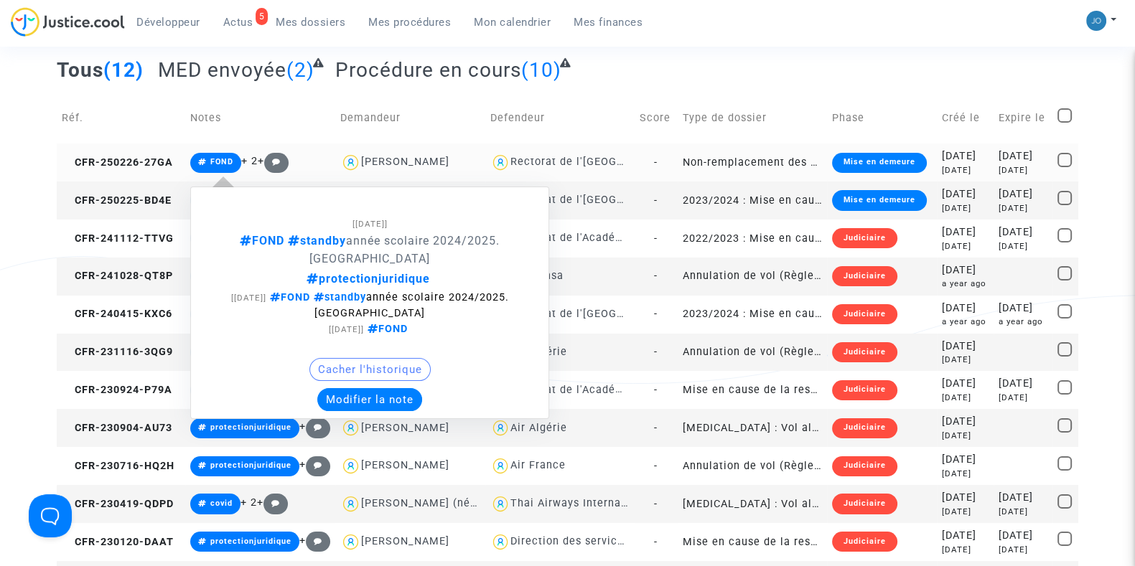
scroll to position [114, 0]
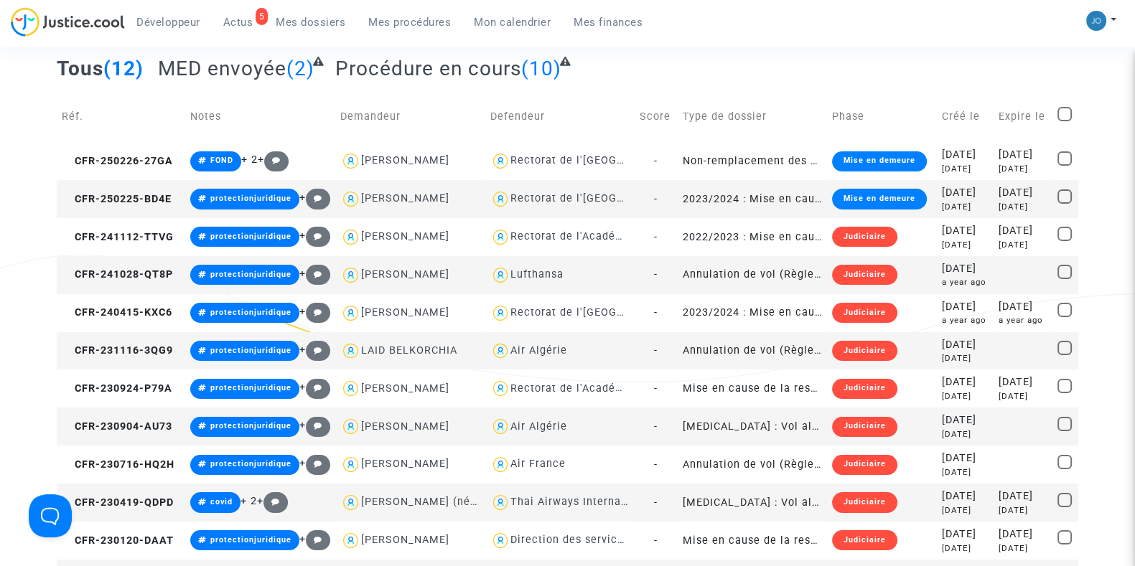
type textarea "#protectionjuridique"
click at [1055, 109] on td at bounding box center [1065, 116] width 26 height 51
click at [1062, 109] on span at bounding box center [1064, 114] width 14 height 14
click at [1064, 121] on input "checkbox" at bounding box center [1064, 121] width 1 height 1
checkbox input "true"
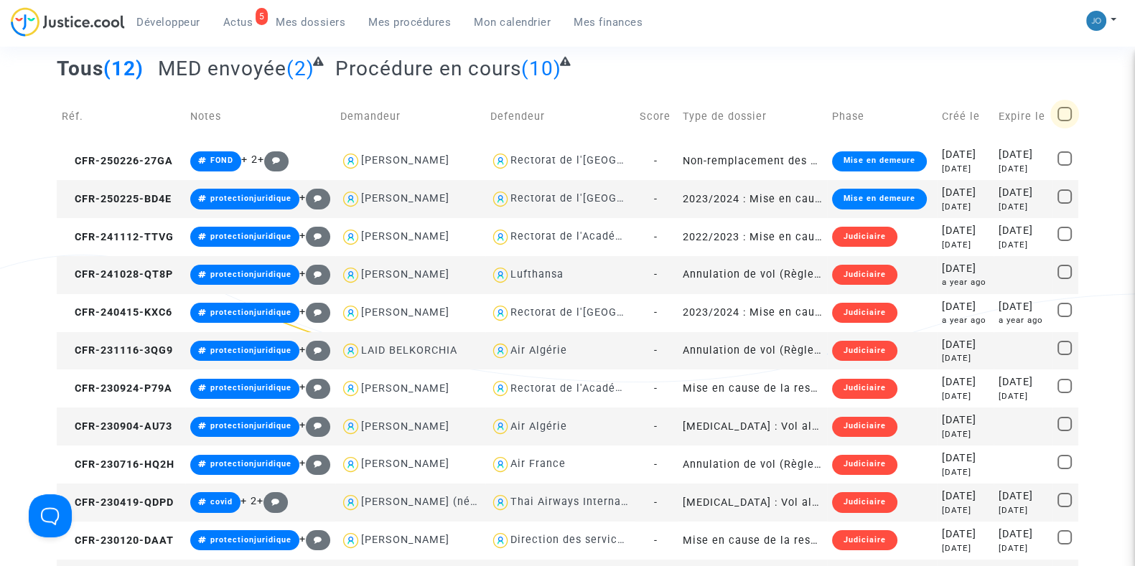
checkbox input "true"
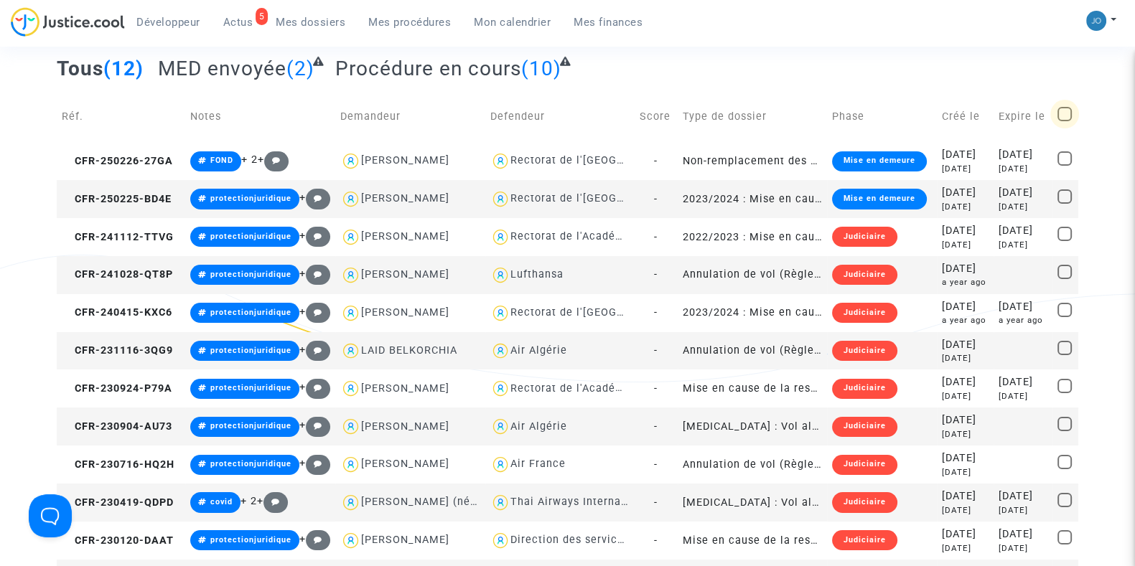
checkbox input "true"
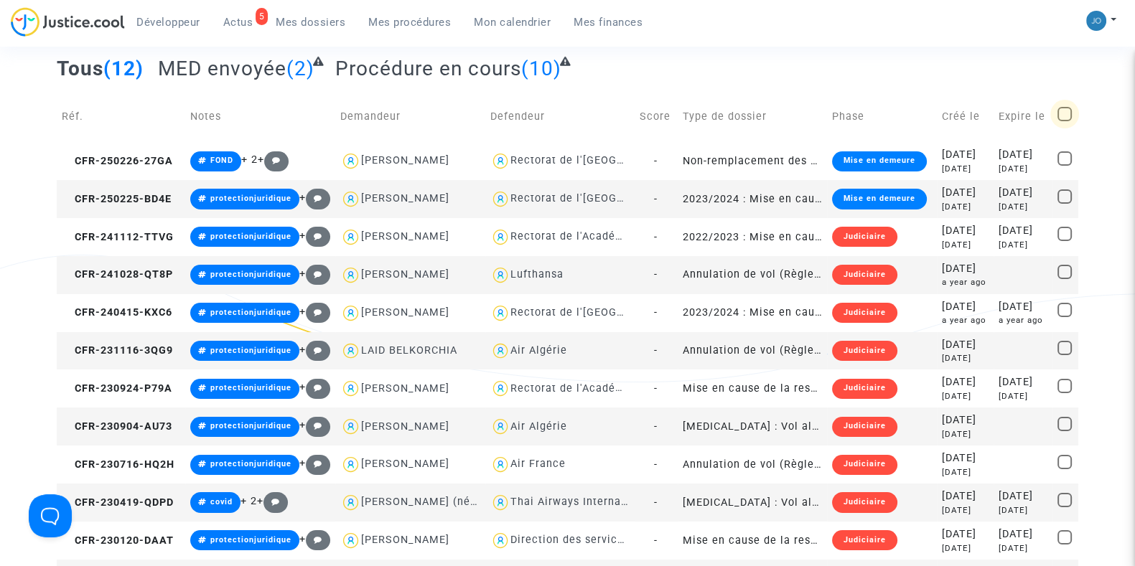
checkbox input "true"
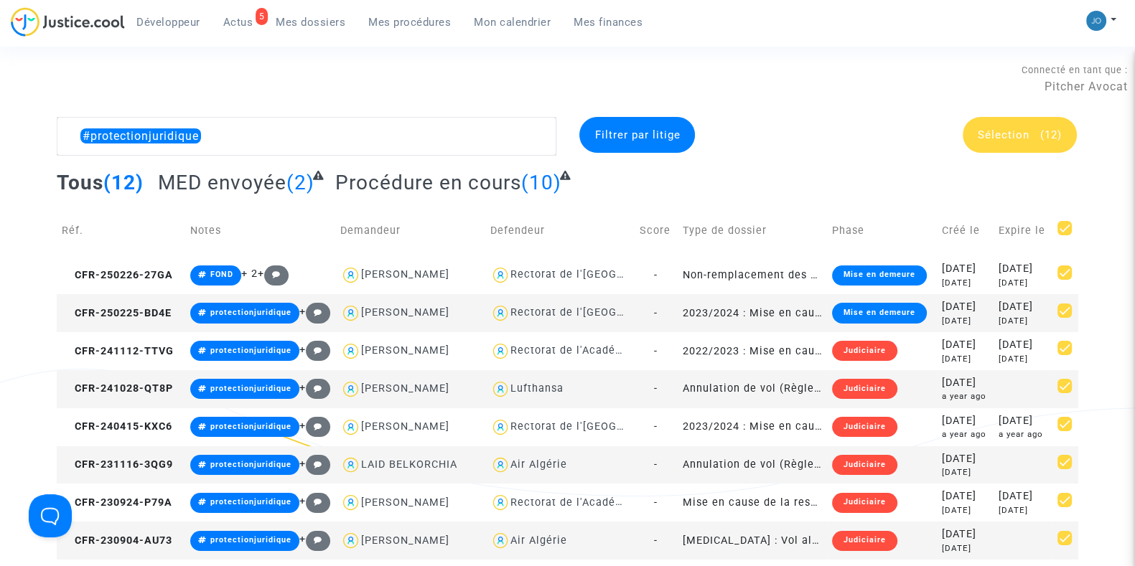
click at [1015, 122] on div "Sélection (12)" at bounding box center [1019, 135] width 114 height 36
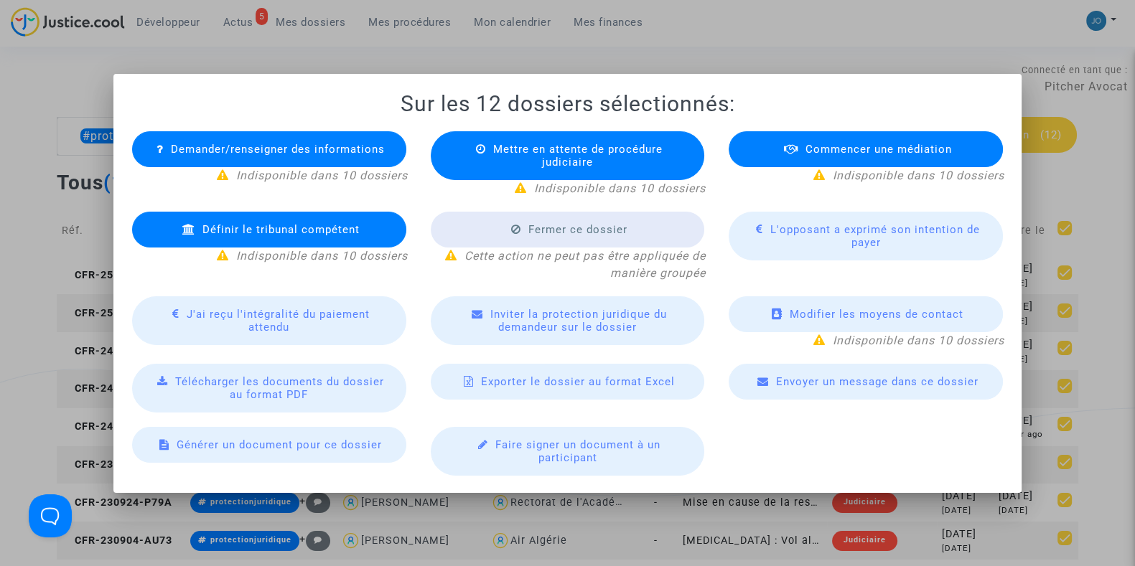
click at [596, 321] on span "Inviter la protection juridique du demandeur sur le dossier" at bounding box center [578, 321] width 177 height 26
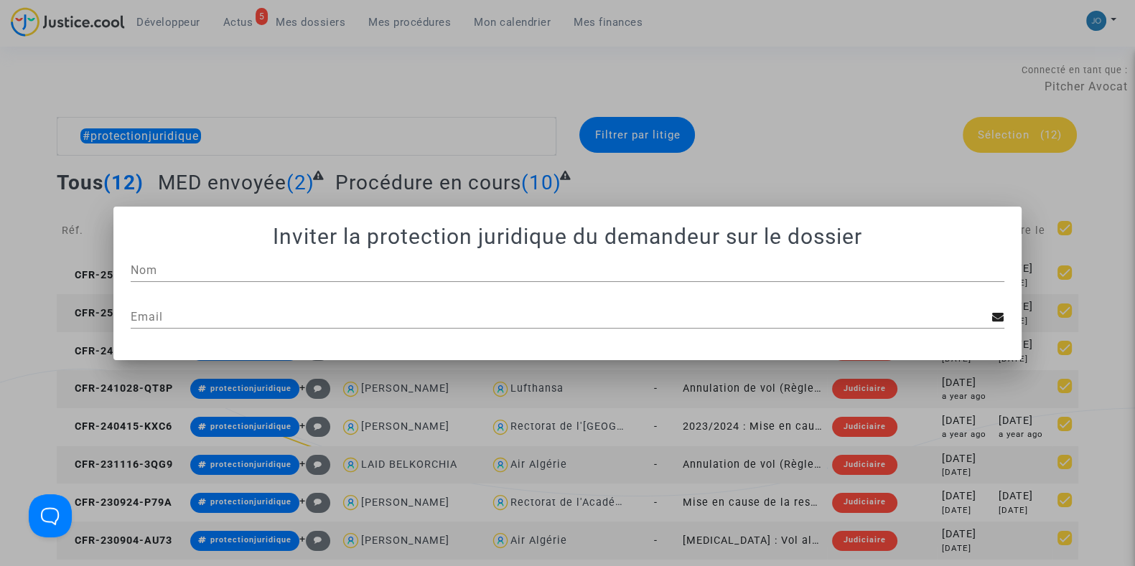
click at [189, 297] on div "Email" at bounding box center [561, 312] width 861 height 32
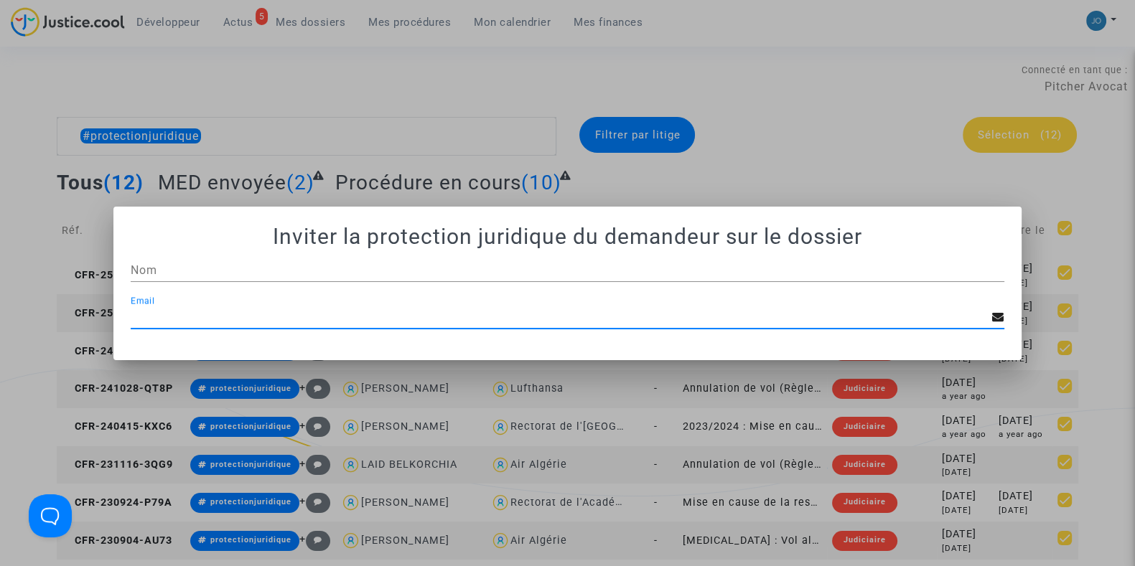
paste input "[EMAIL_ADDRESS][DOMAIN_NAME]"
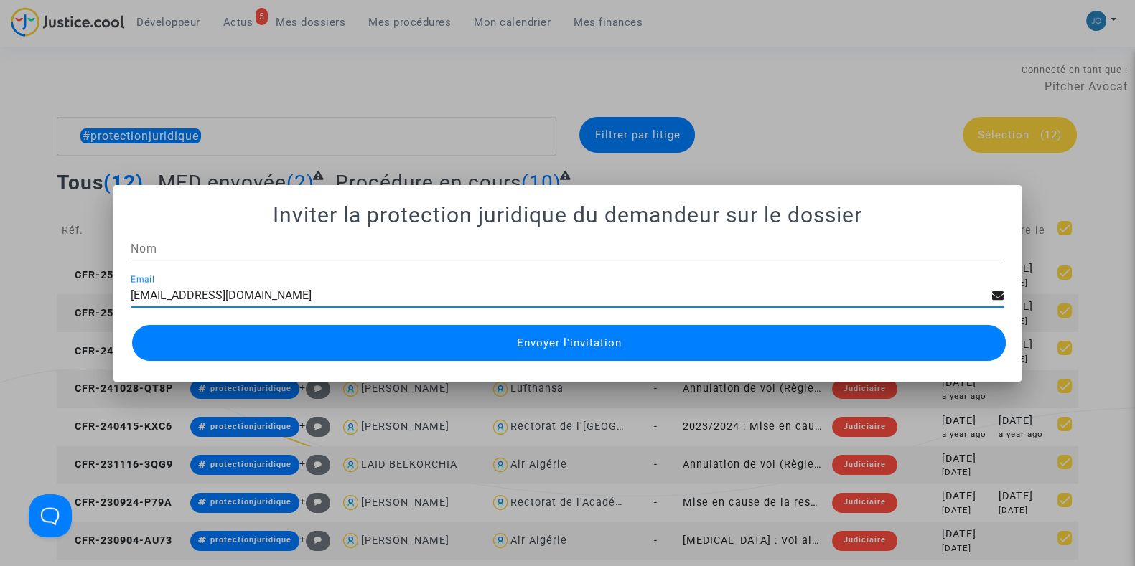
type input "[EMAIL_ADDRESS][DOMAIN_NAME]"
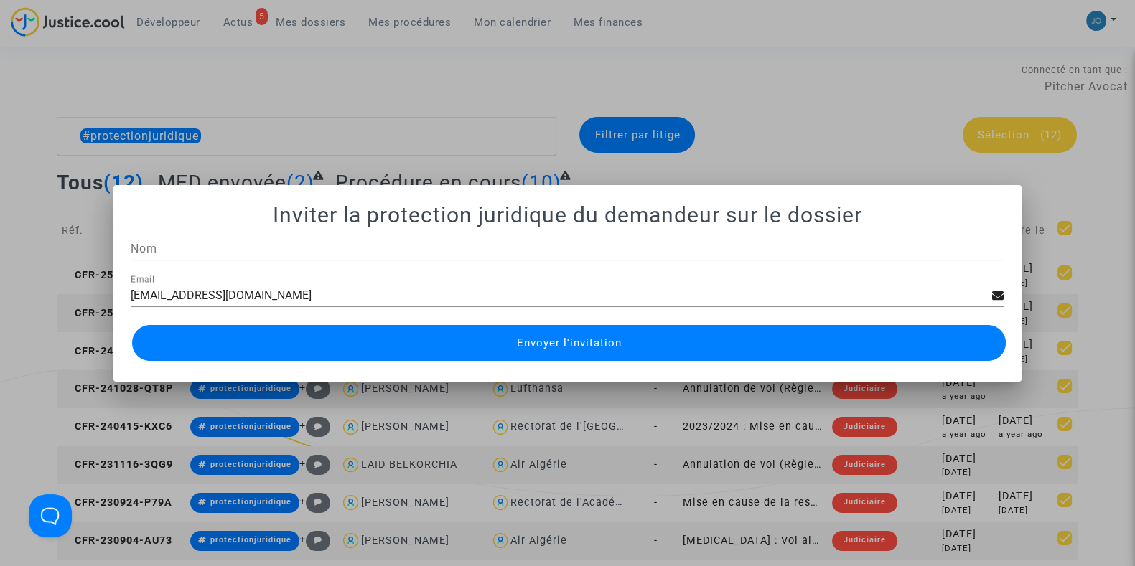
click at [481, 347] on button "Envoyer l'invitation" at bounding box center [568, 343] width 873 height 36
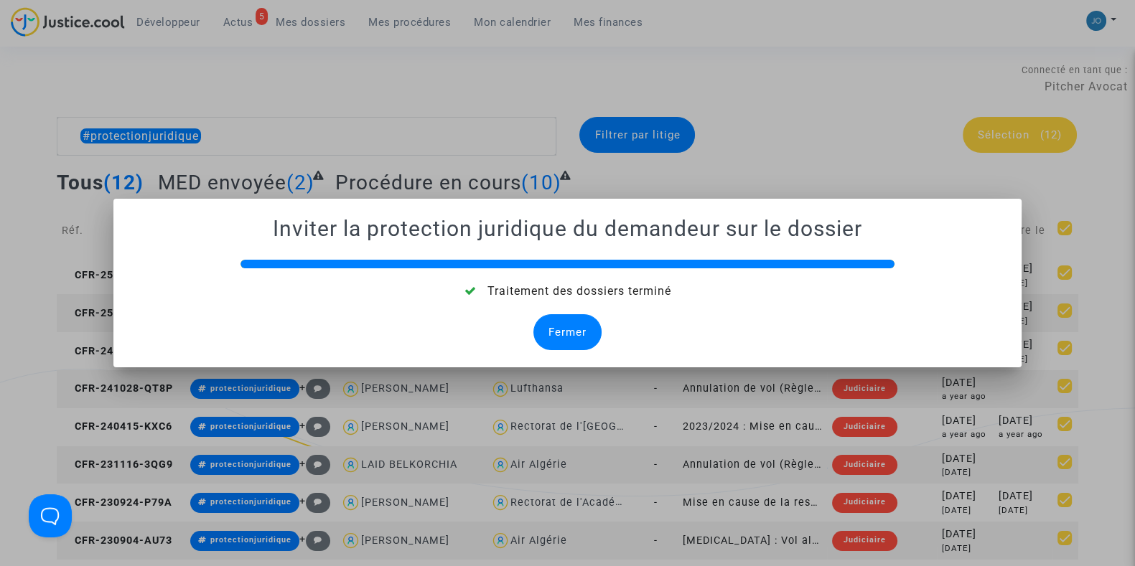
click at [556, 337] on div "Fermer" at bounding box center [567, 332] width 68 height 36
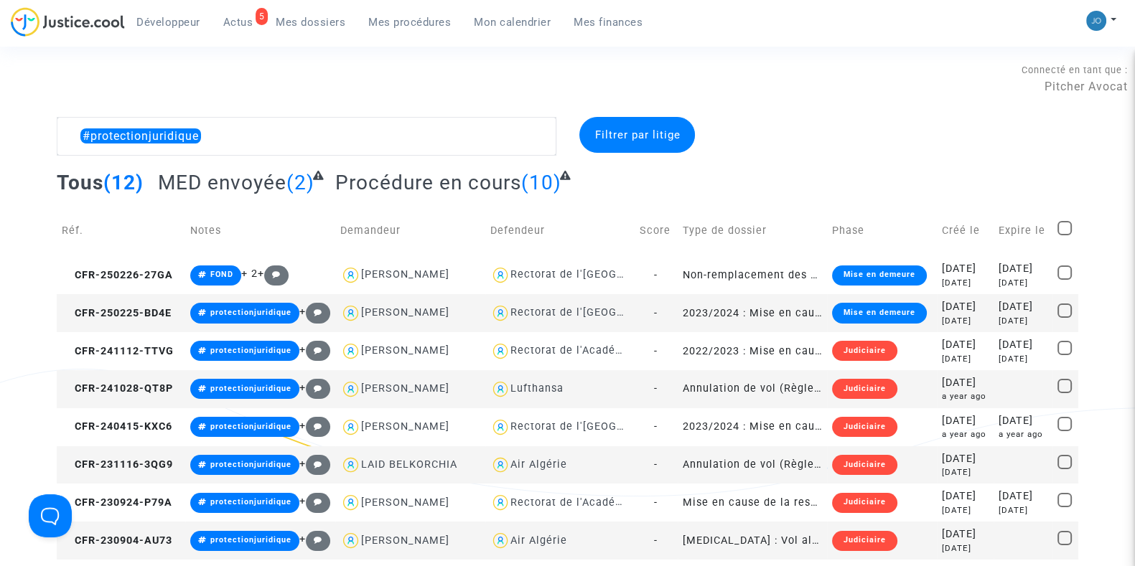
click at [1052, 222] on td at bounding box center [1065, 230] width 26 height 51
click at [1066, 228] on span at bounding box center [1064, 228] width 14 height 14
click at [1064, 235] on input "checkbox" at bounding box center [1064, 235] width 1 height 1
checkbox input "true"
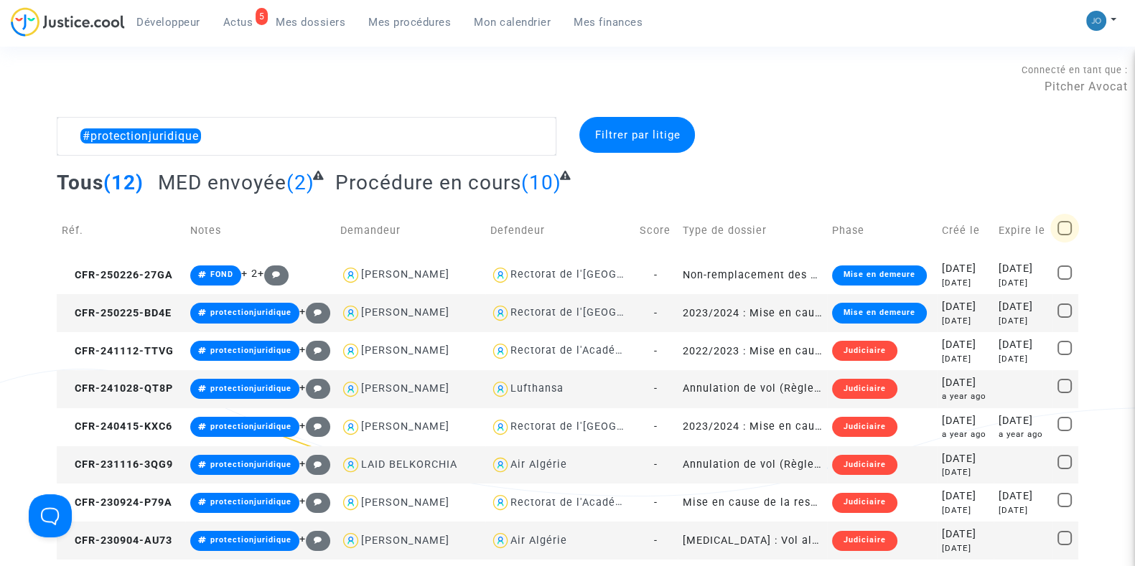
checkbox input "true"
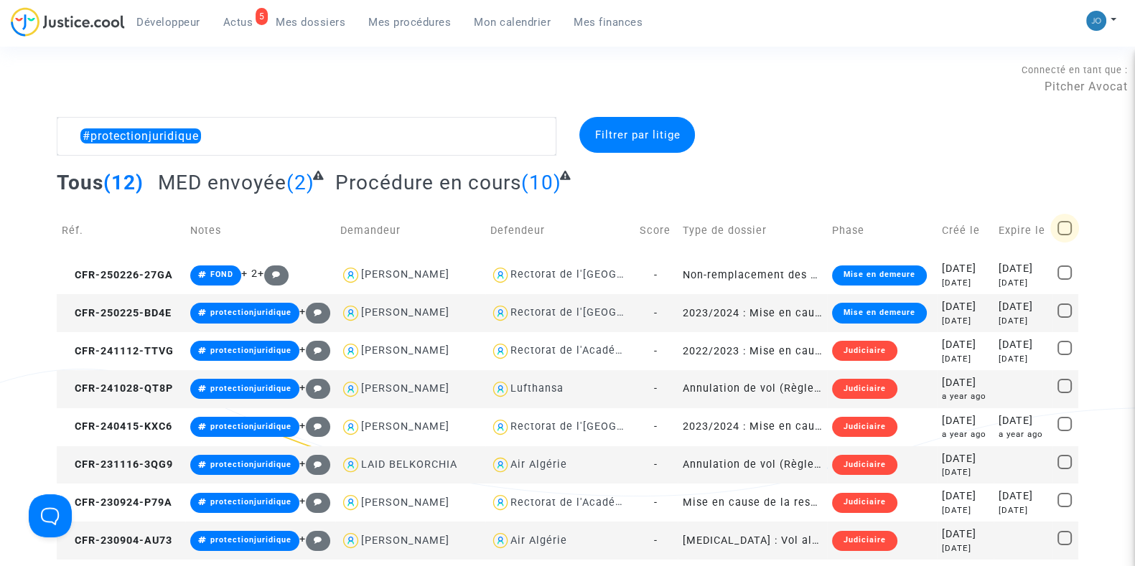
checkbox input "true"
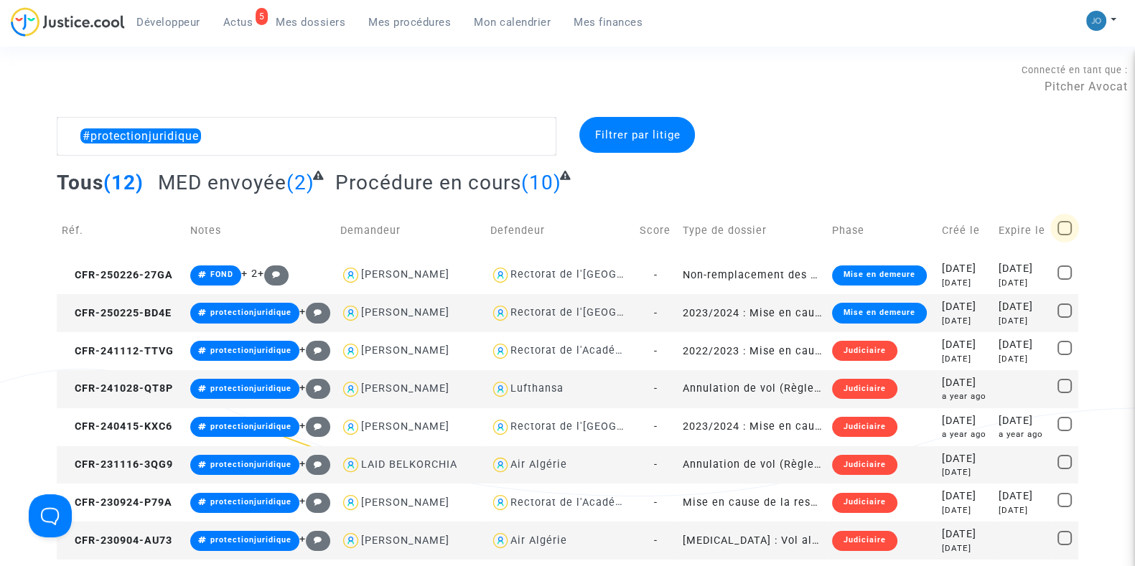
checkbox input "true"
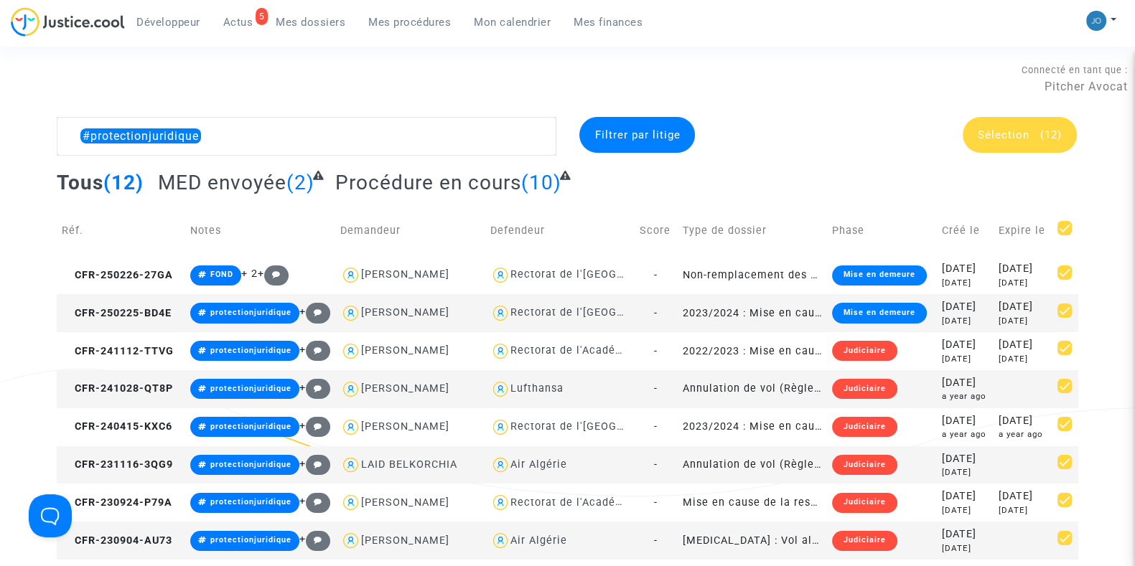
click at [995, 123] on div "Sélection (12)" at bounding box center [1019, 135] width 114 height 36
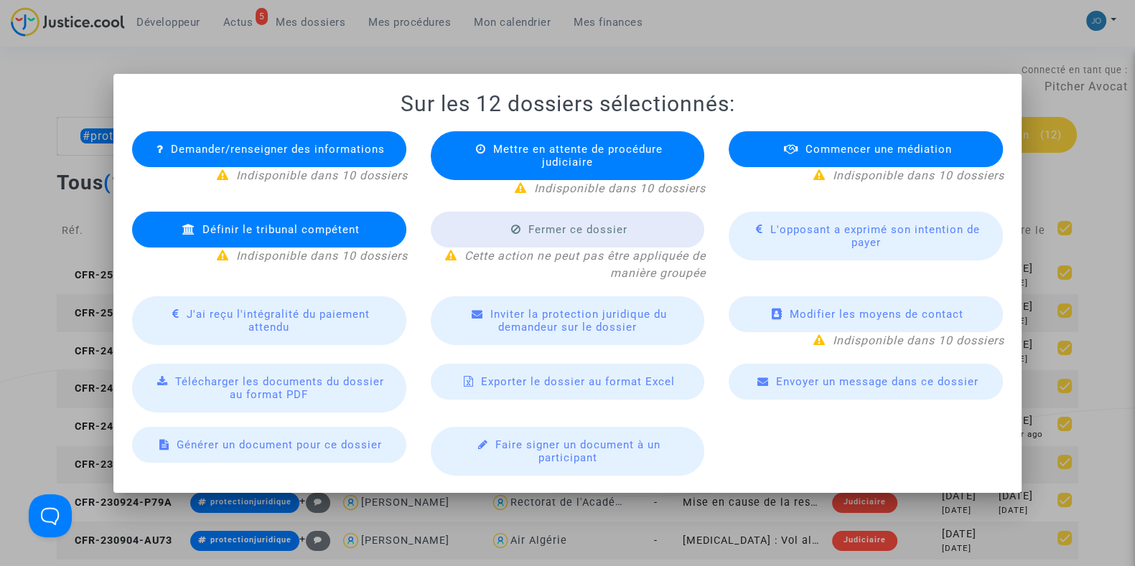
click at [795, 375] on span "Envoyer un message dans ce dossier" at bounding box center [877, 381] width 202 height 13
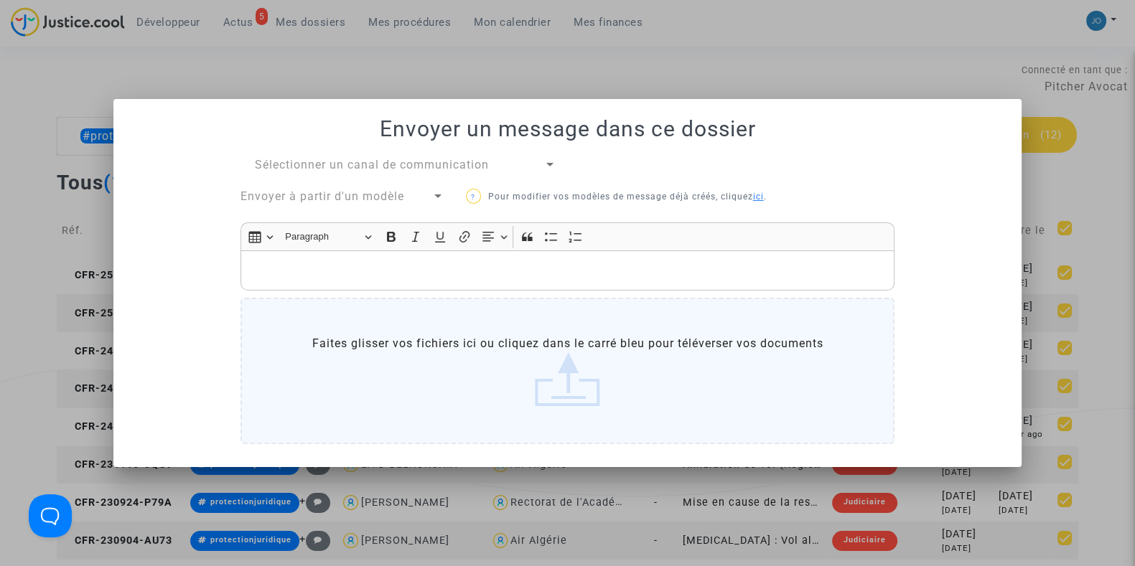
click at [545, 169] on div at bounding box center [549, 164] width 13 height 17
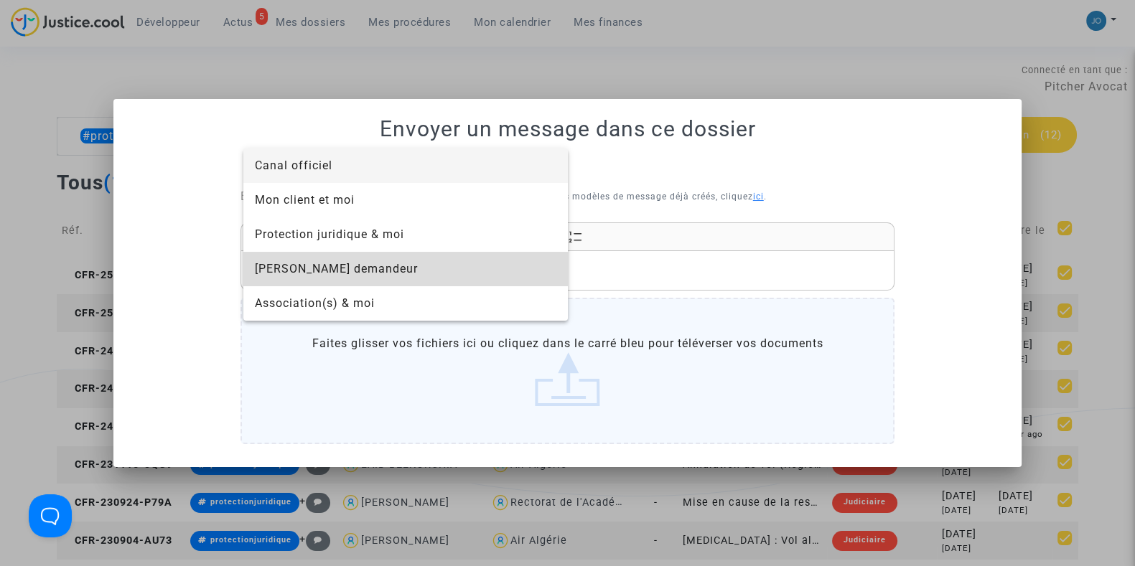
click at [393, 277] on span "[PERSON_NAME] demandeur" at bounding box center [405, 269] width 301 height 34
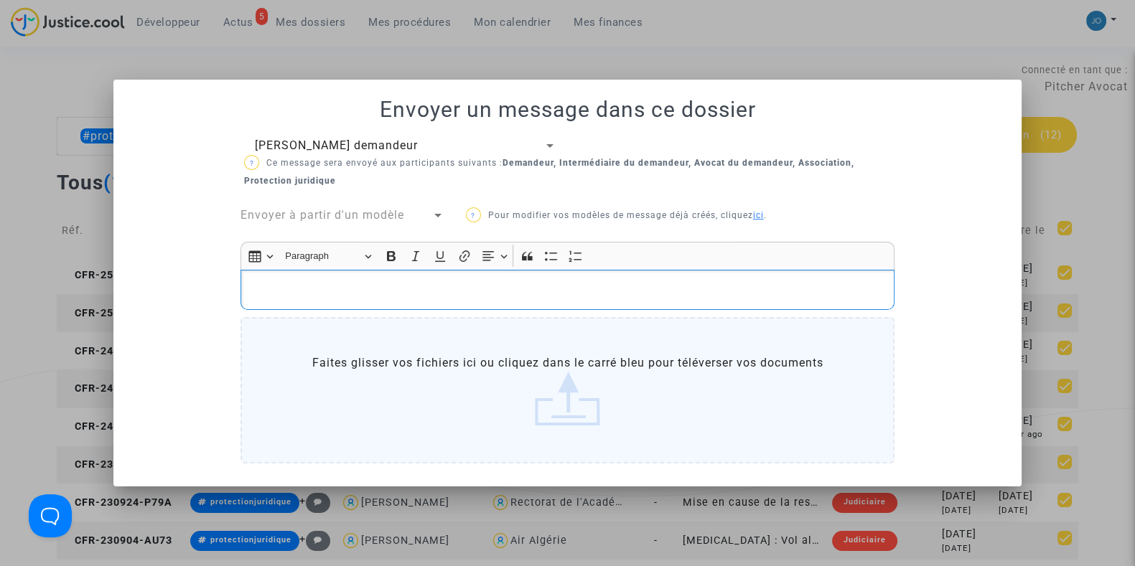
click at [404, 281] on p "Rich Text Editor, main" at bounding box center [567, 290] width 639 height 18
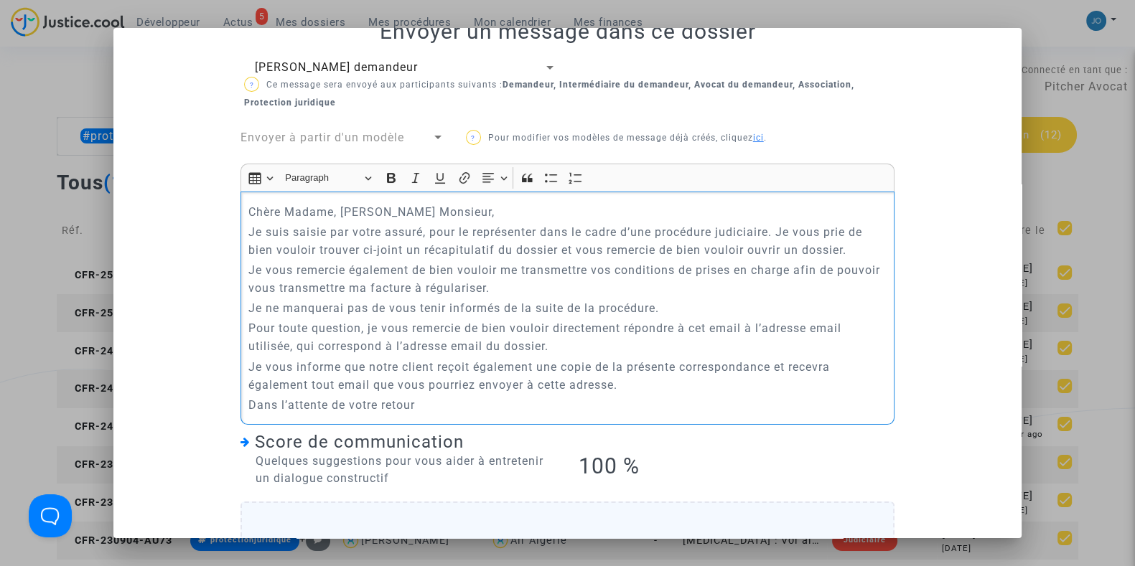
scroll to position [28, 0]
drag, startPoint x: 859, startPoint y: 249, endPoint x: 774, endPoint y: 230, distance: 86.7
click at [774, 230] on p "Je suis saisie par votre assuré, pour le représenter dans le cadre d’une procéd…" at bounding box center [567, 240] width 639 height 36
drag, startPoint x: 789, startPoint y: 231, endPoint x: 570, endPoint y: 245, distance: 220.1
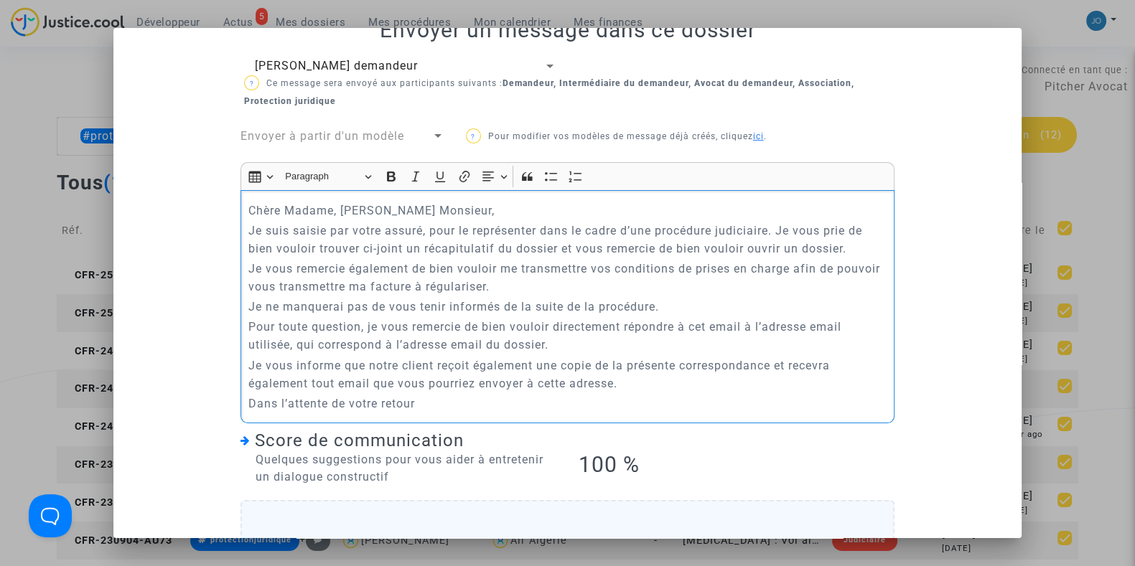
click at [570, 245] on p "Je suis saisie par votre assuré, pour le représenter dans le cadre d’une procéd…" at bounding box center [567, 240] width 639 height 36
drag, startPoint x: 494, startPoint y: 267, endPoint x: 191, endPoint y: 263, distance: 302.9
click at [191, 263] on div "[PERSON_NAME] demandeur ? Ce message sera envoyé aux participants suivants : [P…" at bounding box center [567, 376] width 873 height 638
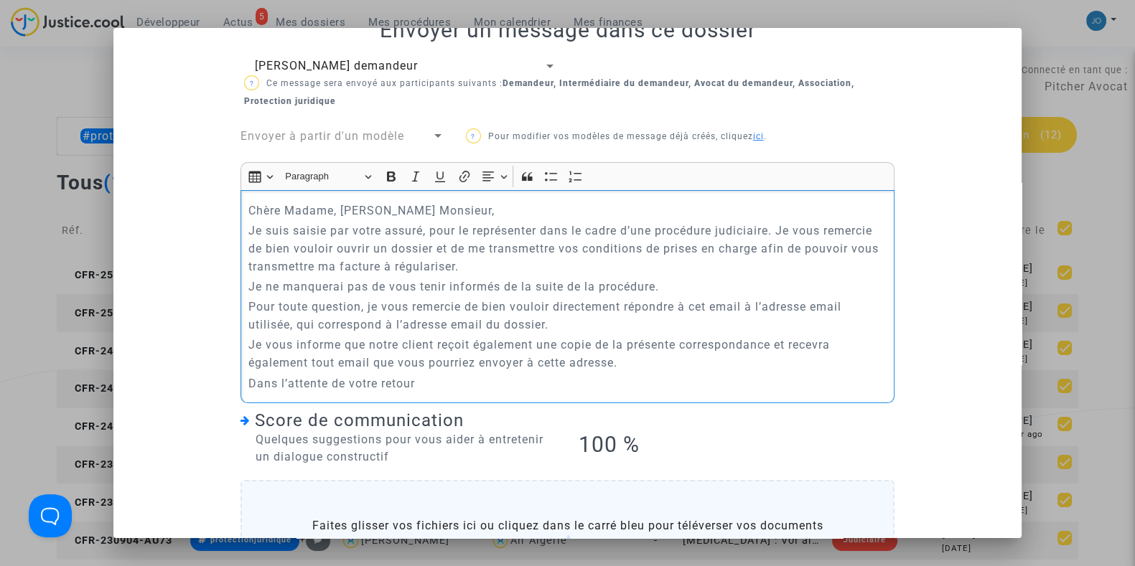
click at [549, 252] on p "Je suis saisie par votre assuré, pour le représenter dans le cadre d’une procéd…" at bounding box center [567, 249] width 639 height 54
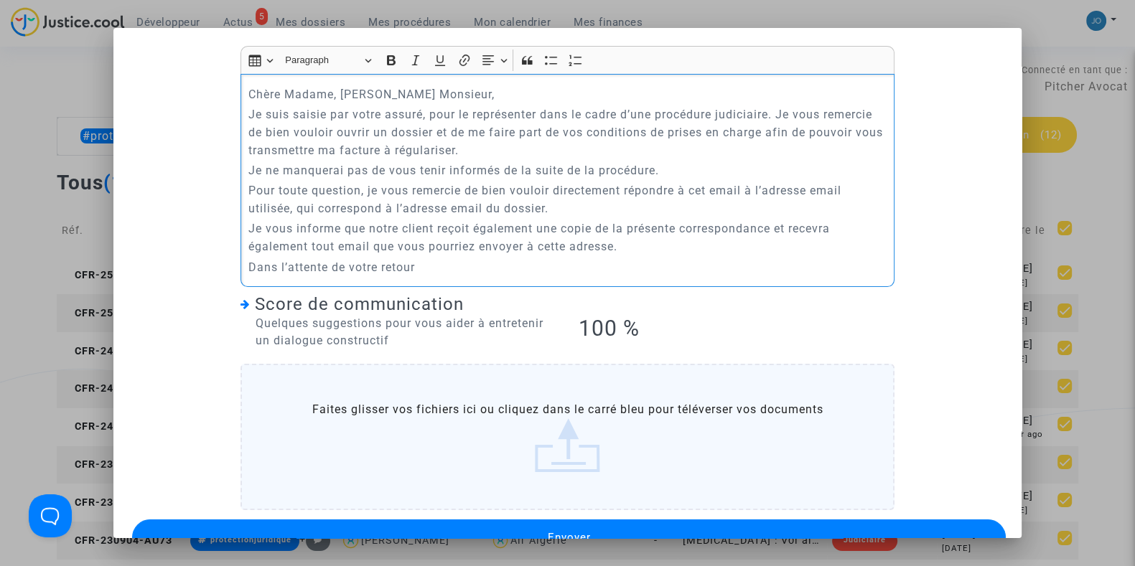
scroll to position [180, 0]
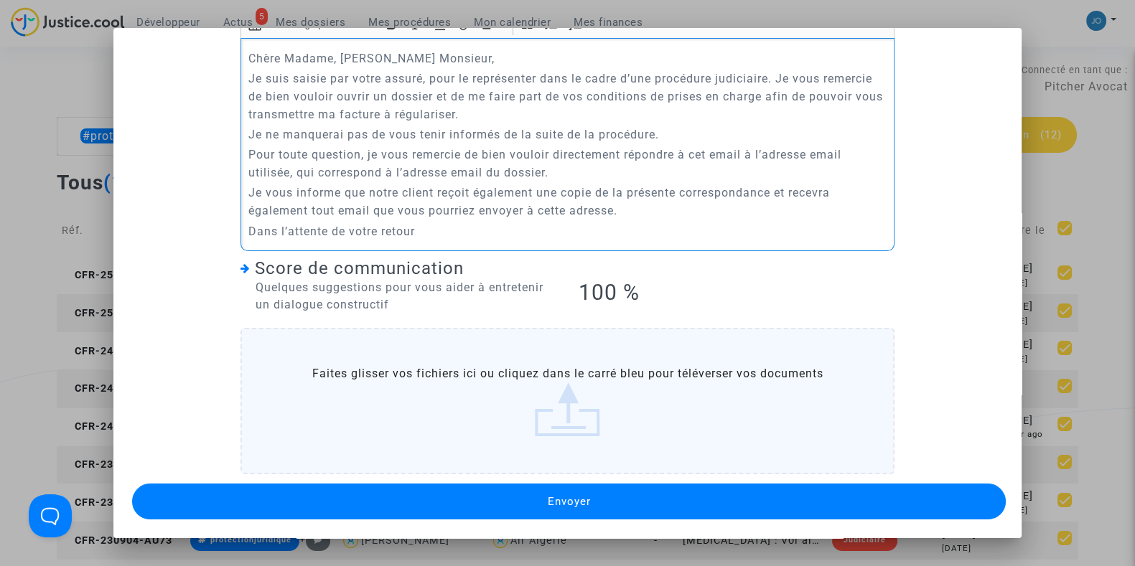
click at [504, 228] on p "Dans l’attente de votre retour" at bounding box center [567, 231] width 639 height 18
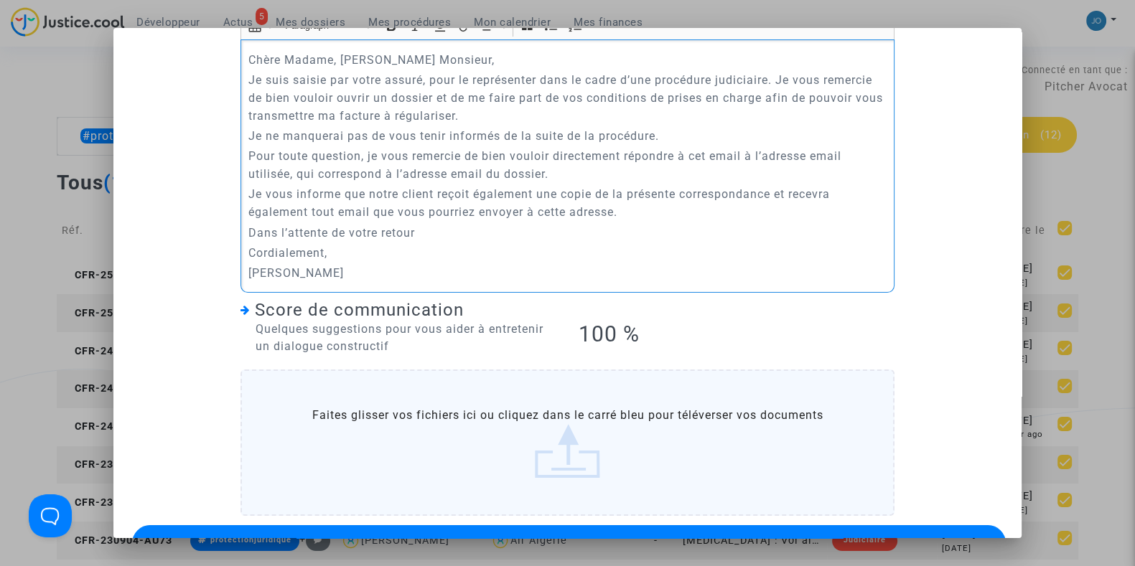
scroll to position [221, 0]
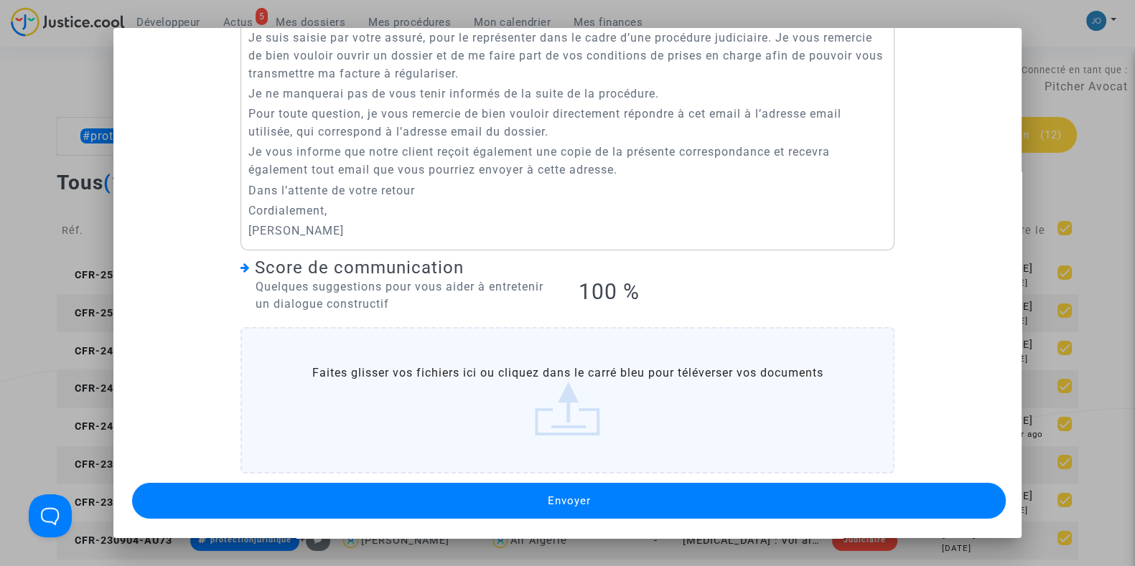
click at [564, 489] on button "Envoyer" at bounding box center [568, 501] width 873 height 36
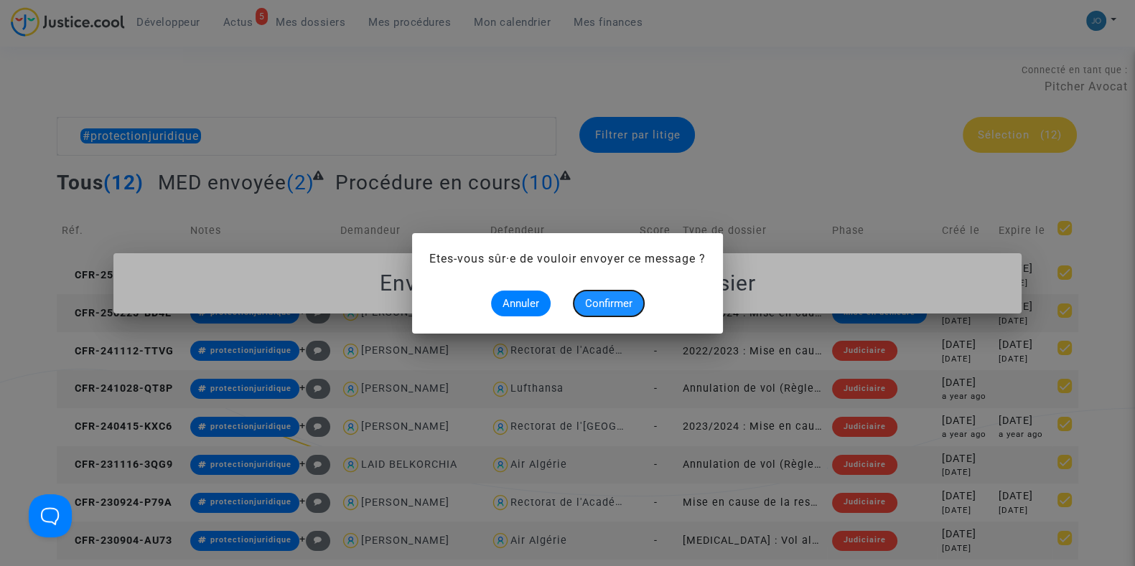
click at [611, 313] on button "Confirmer" at bounding box center [608, 304] width 70 height 26
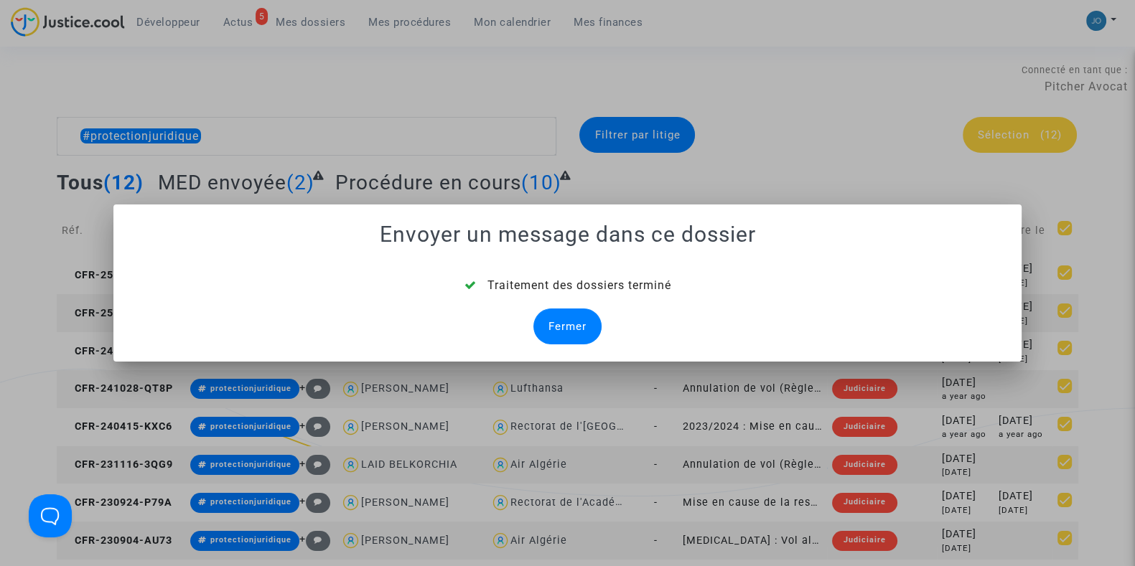
click at [578, 325] on div "Fermer" at bounding box center [567, 327] width 68 height 36
